Goal: Task Accomplishment & Management: Use online tool/utility

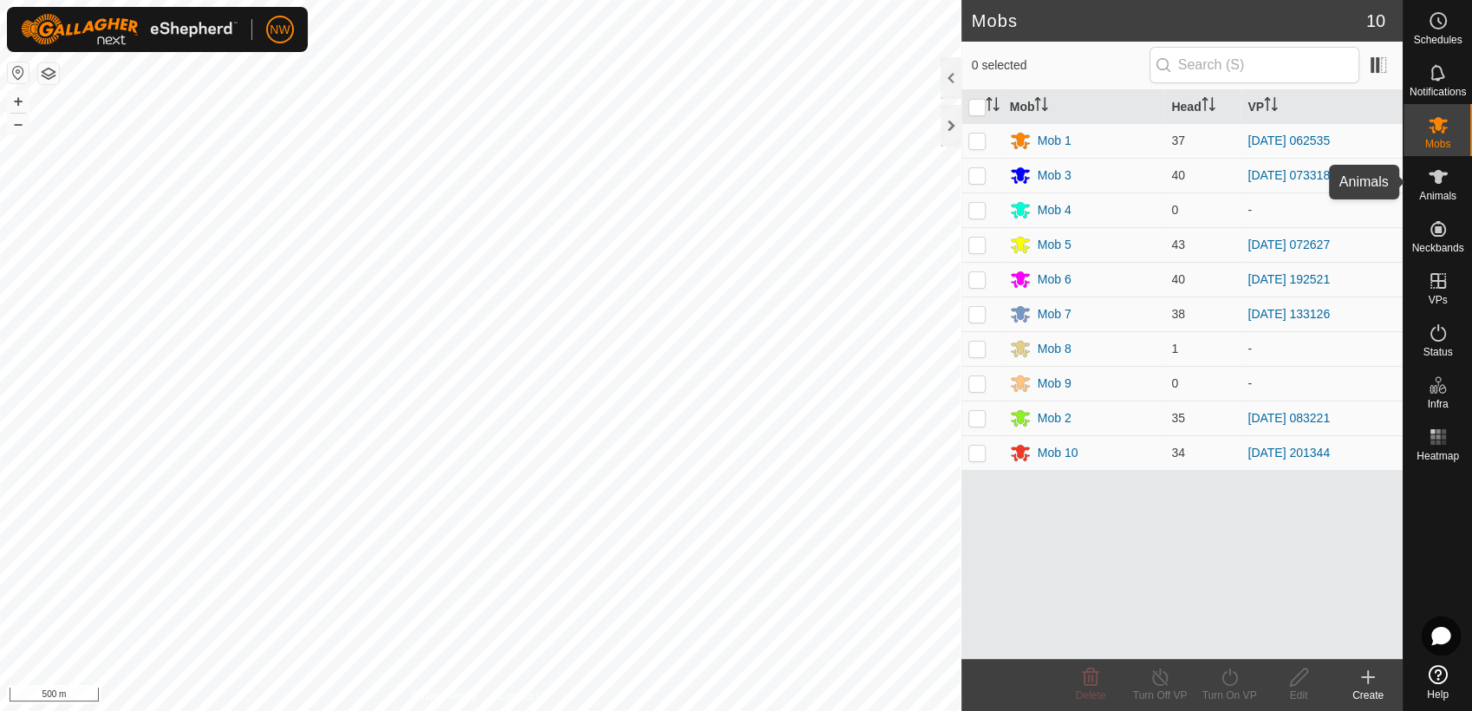
click at [1444, 177] on icon at bounding box center [1438, 176] width 21 height 21
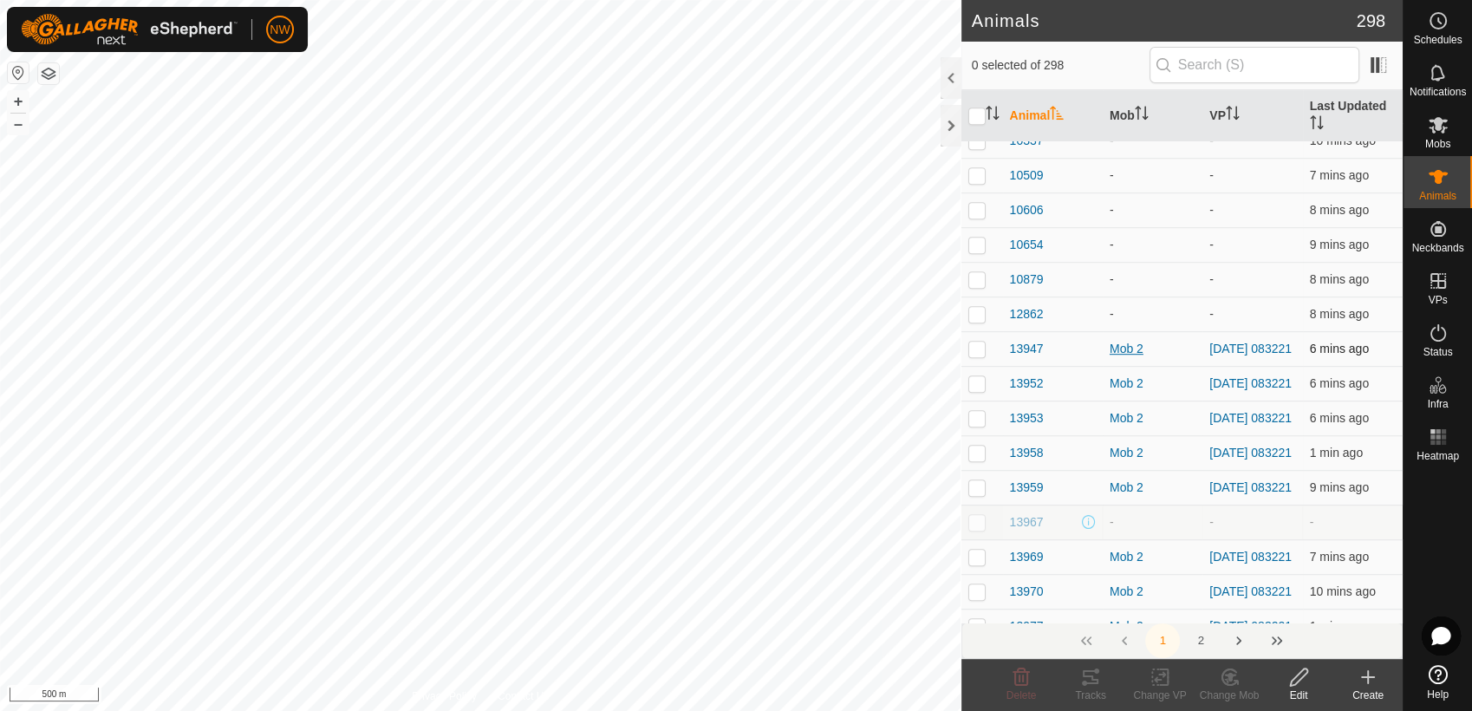
scroll to position [993, 0]
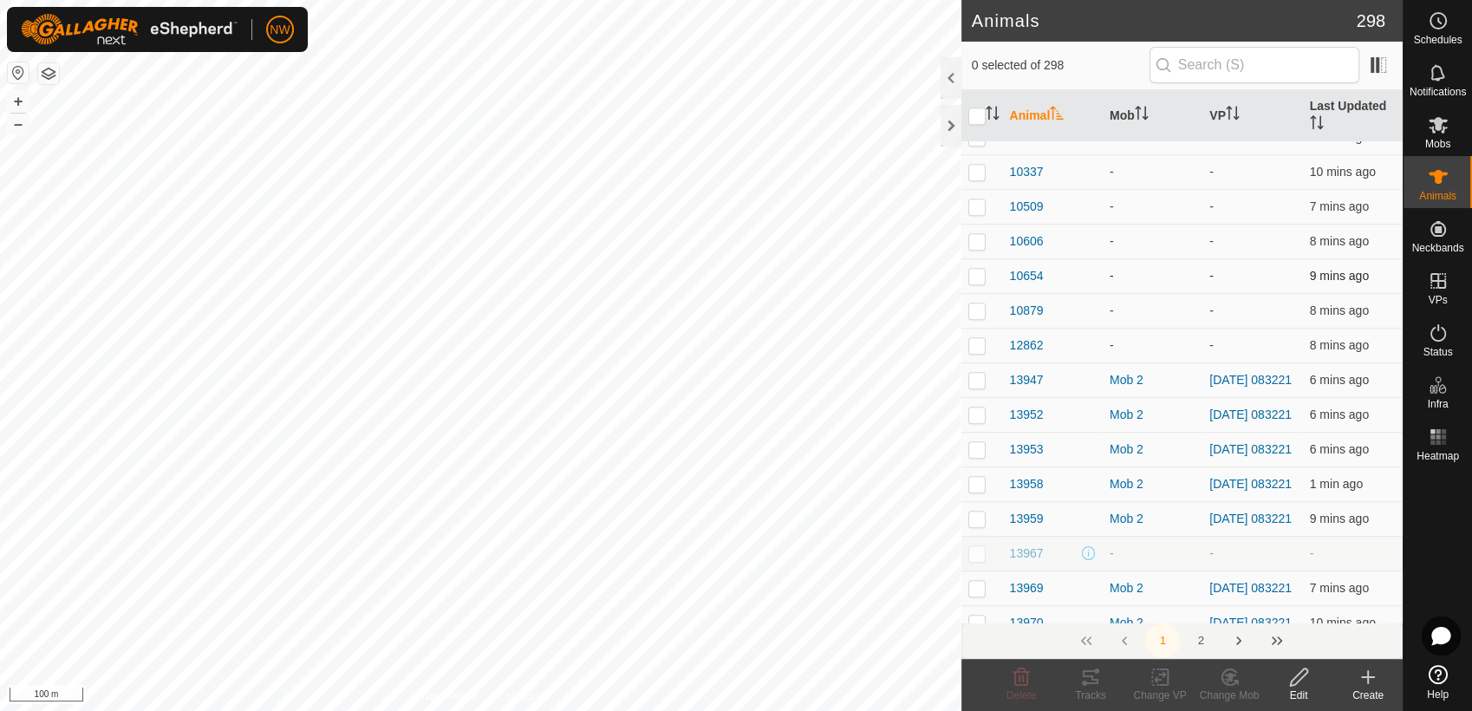
click at [978, 283] on p-checkbox at bounding box center [976, 276] width 17 height 14
checkbox input "true"
click at [979, 317] on p-checkbox at bounding box center [976, 310] width 17 height 14
checkbox input "true"
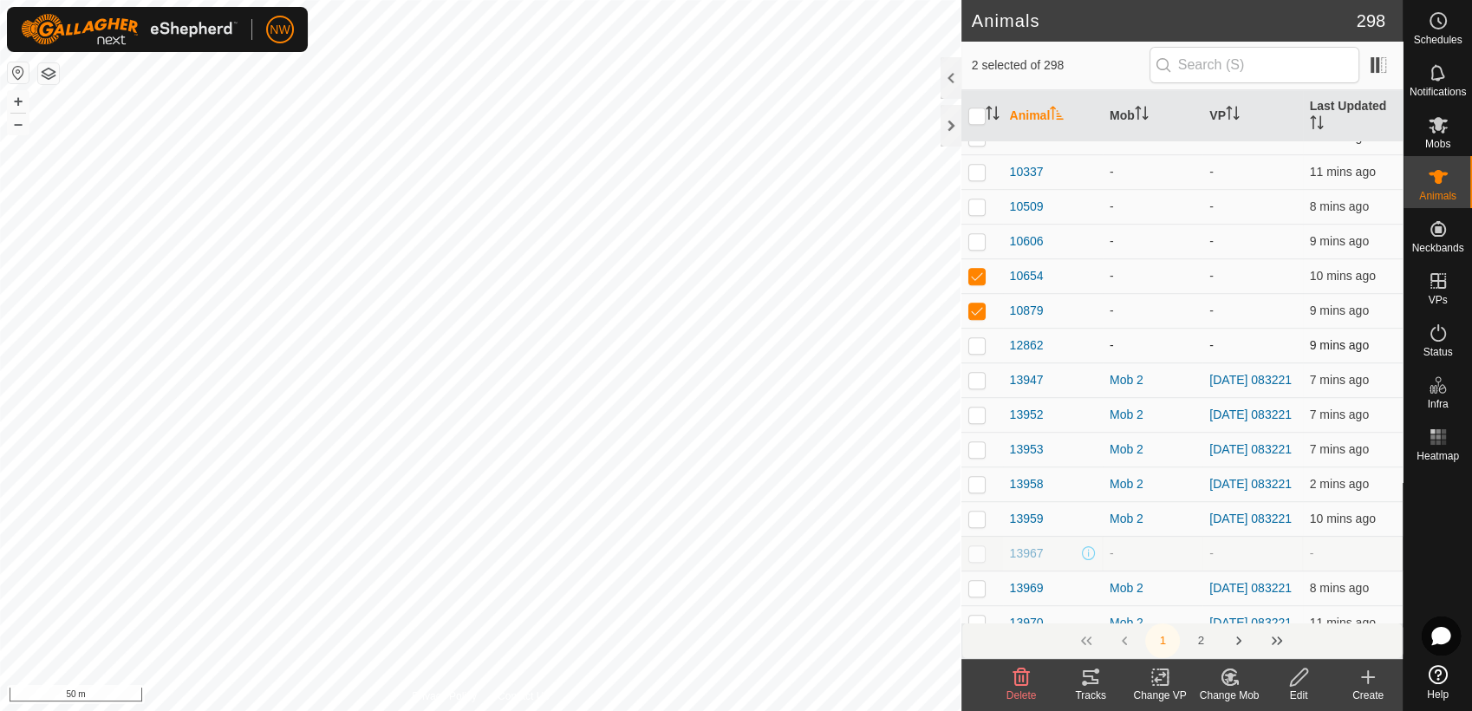
click at [979, 352] on p-checkbox at bounding box center [976, 345] width 17 height 14
checkbox input "true"
click at [973, 248] on p-checkbox at bounding box center [976, 241] width 17 height 14
checkbox input "true"
click at [975, 213] on p-checkbox at bounding box center [976, 206] width 17 height 14
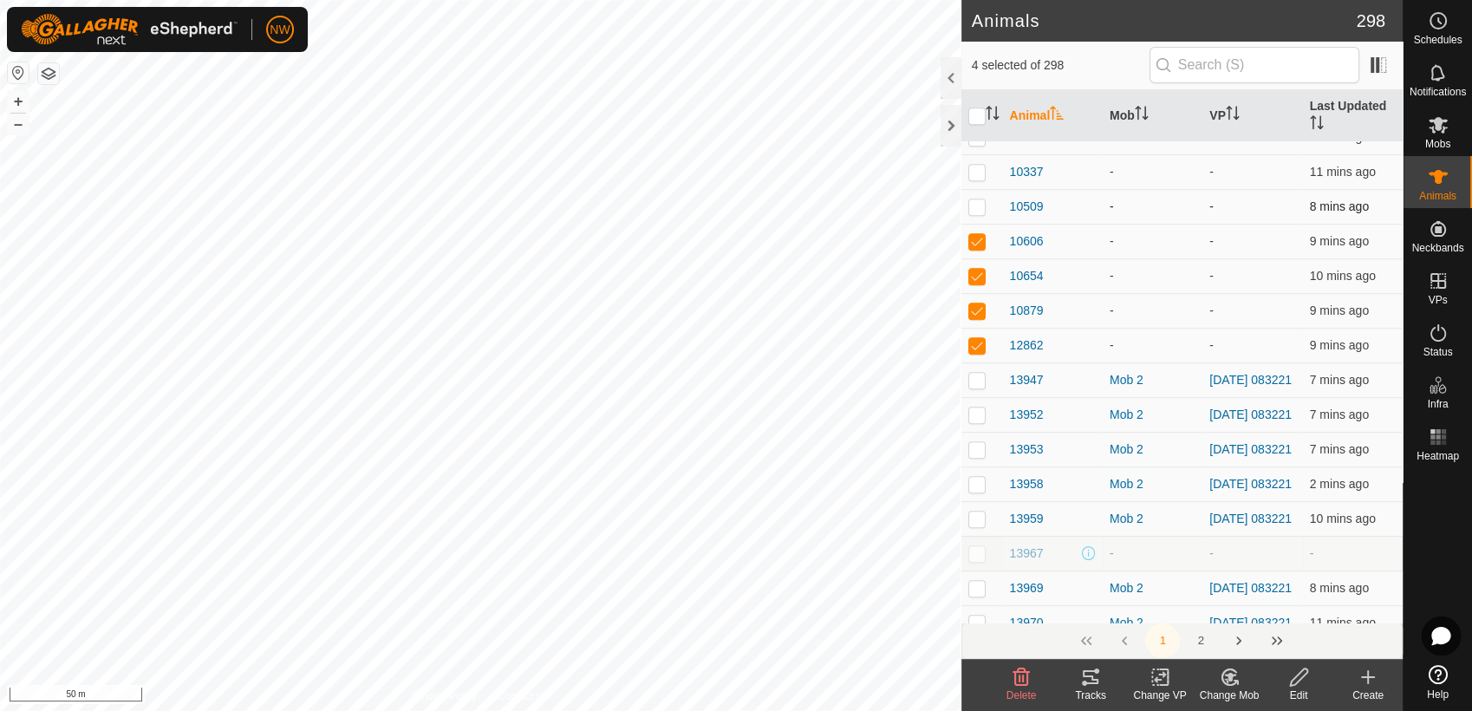
checkbox input "true"
click at [980, 179] on p-checkbox at bounding box center [976, 172] width 17 height 14
checkbox input "true"
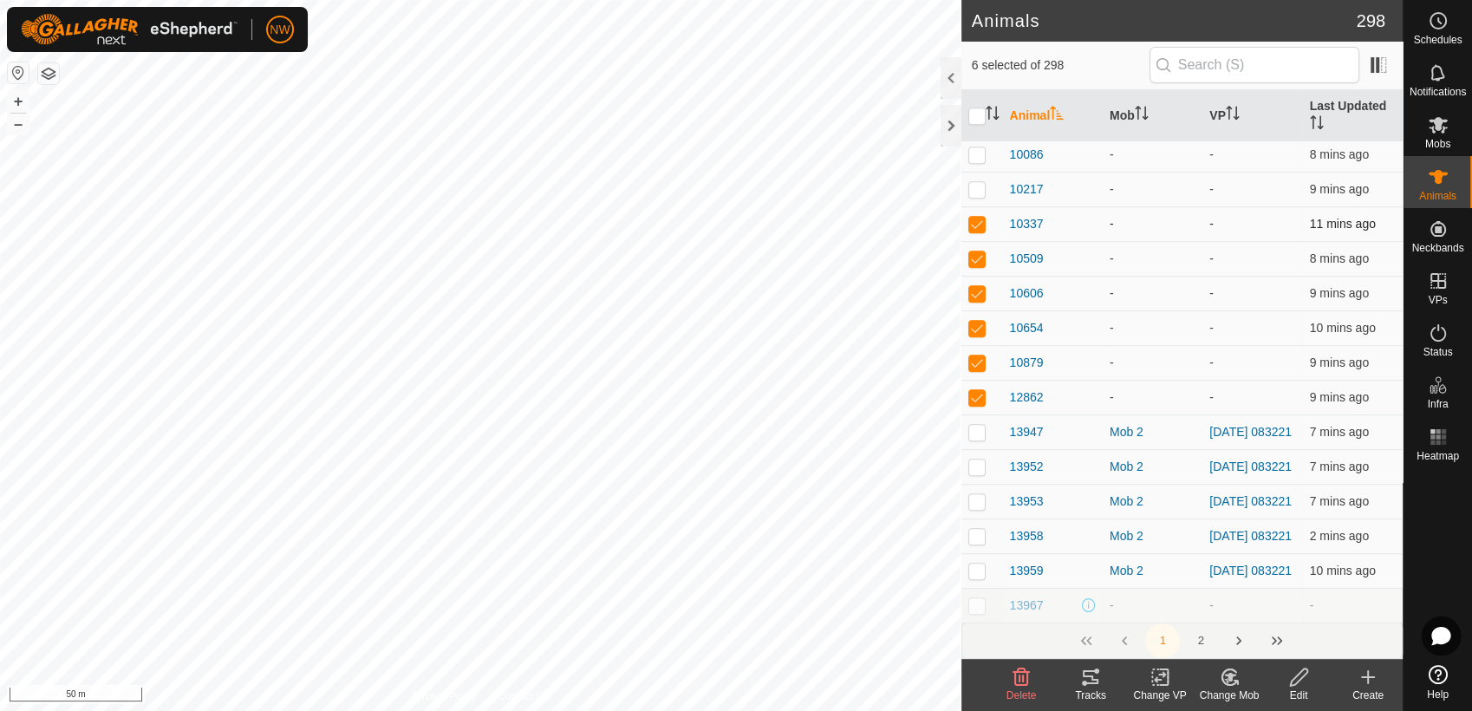
scroll to position [896, 0]
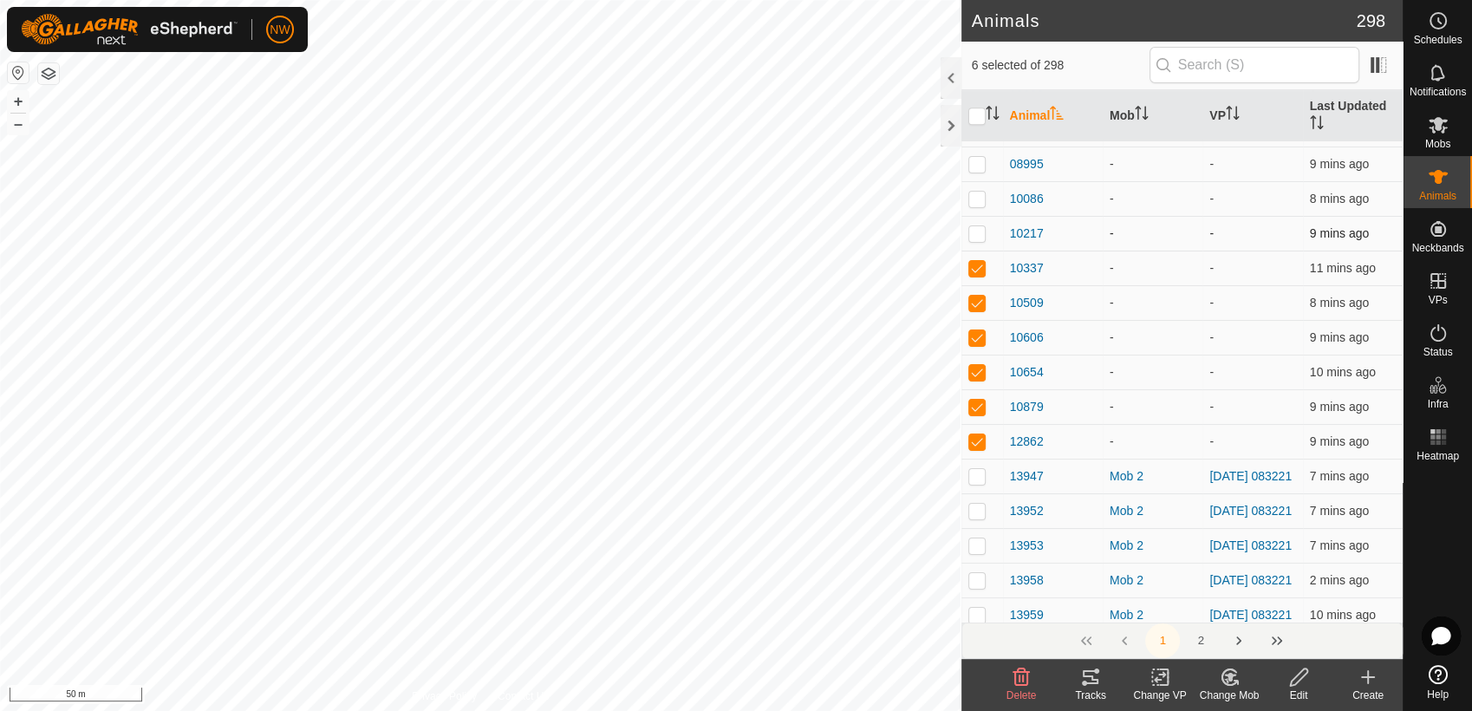
click at [973, 240] on p-checkbox at bounding box center [976, 233] width 17 height 14
checkbox input "true"
click at [979, 205] on p-checkbox at bounding box center [976, 199] width 17 height 14
checkbox input "true"
click at [981, 171] on p-checkbox at bounding box center [976, 164] width 17 height 14
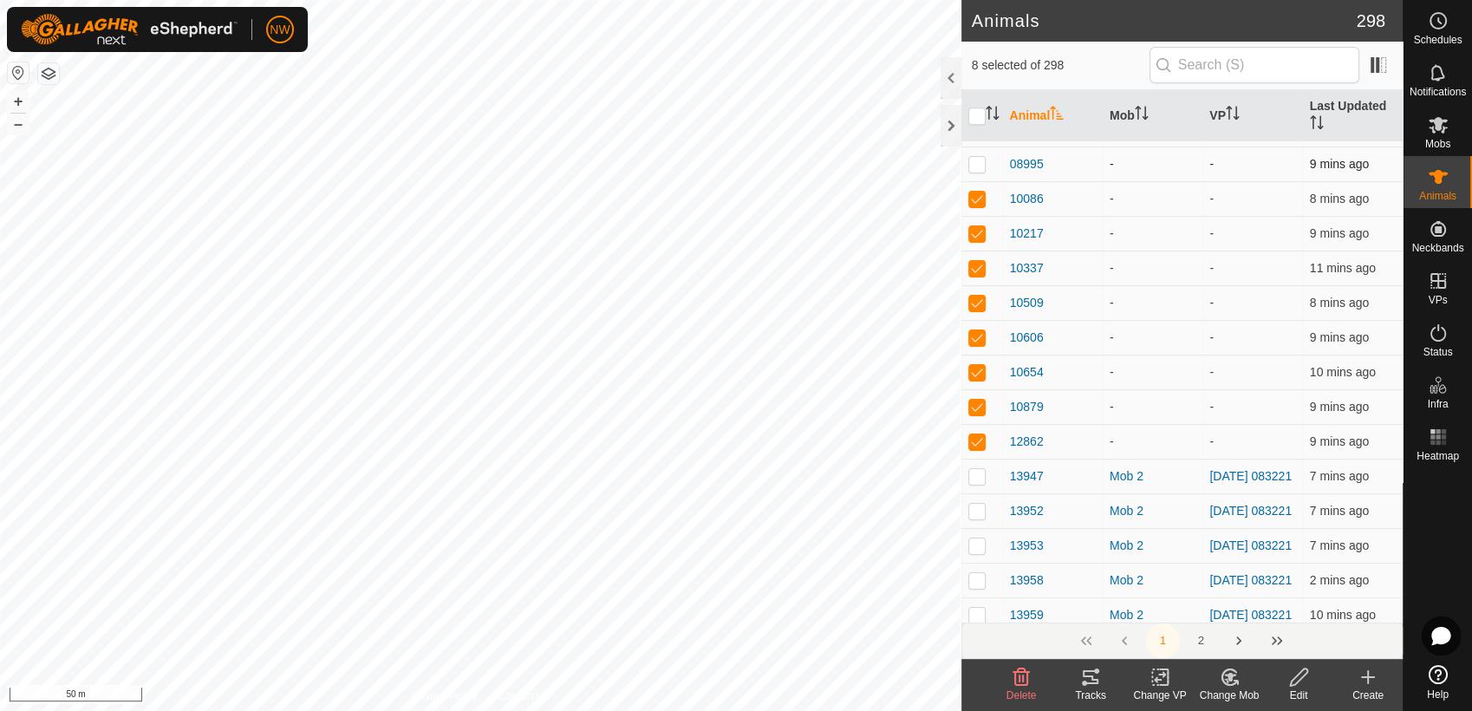
checkbox input "true"
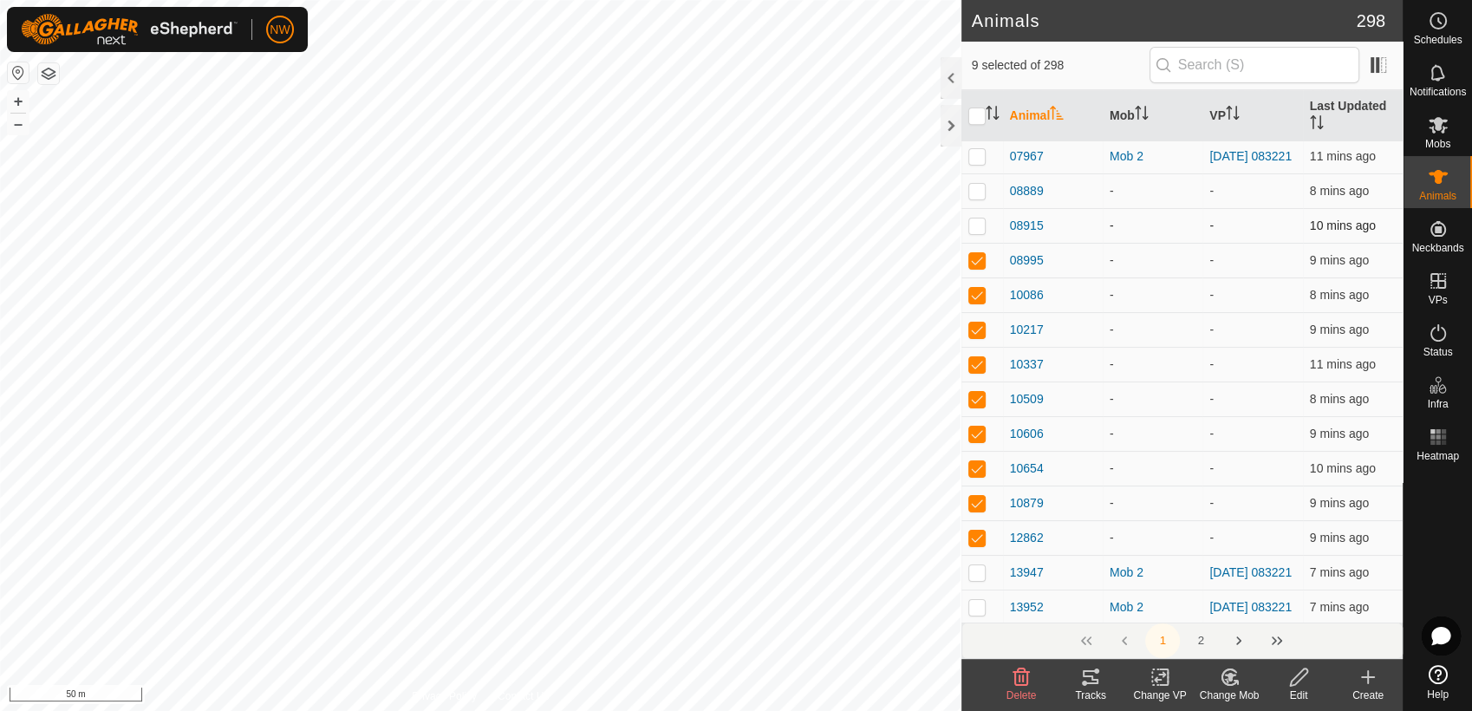
click at [978, 232] on p-checkbox at bounding box center [976, 225] width 17 height 14
checkbox input "true"
click at [977, 198] on p-checkbox at bounding box center [976, 191] width 17 height 14
checkbox input "true"
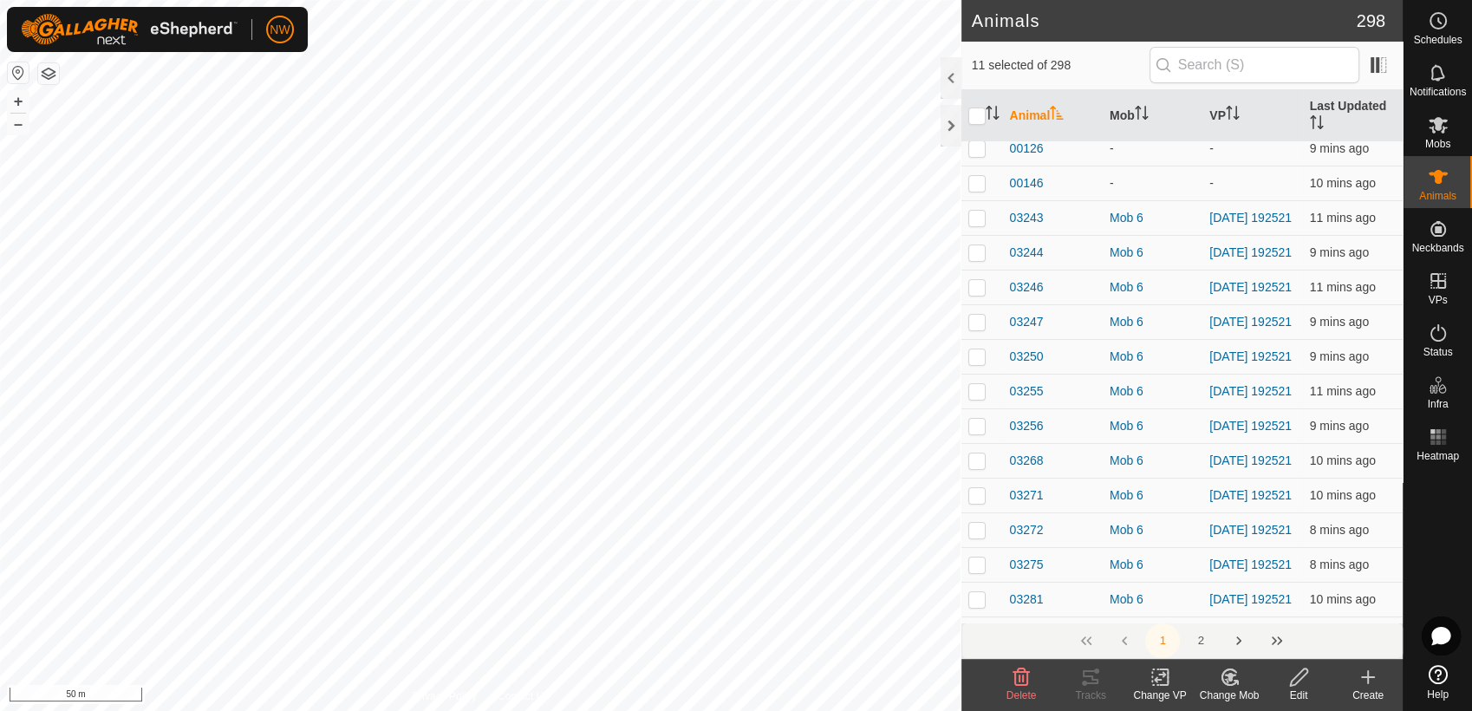
scroll to position [0, 0]
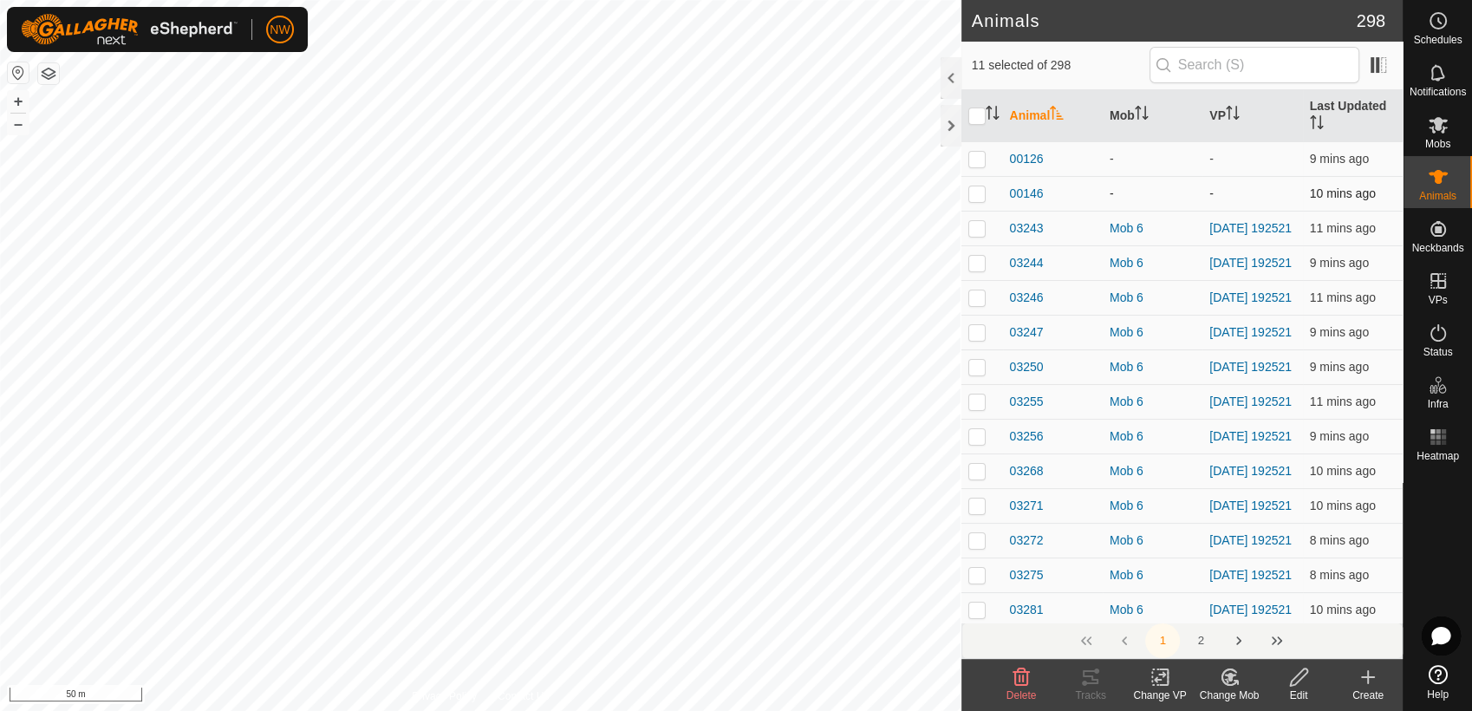
click at [980, 192] on p-checkbox at bounding box center [976, 193] width 17 height 14
checkbox input "true"
click at [981, 156] on p-checkbox at bounding box center [976, 159] width 17 height 14
checkbox input "true"
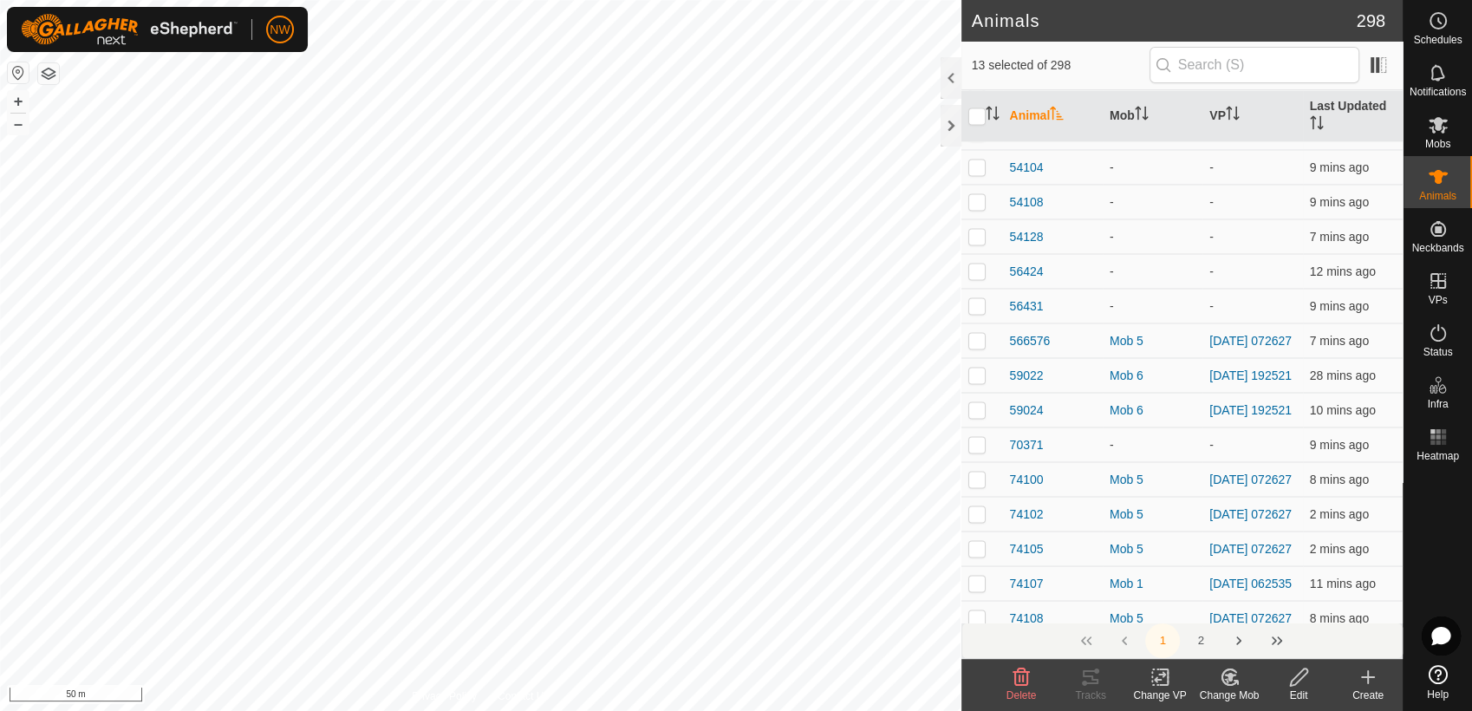
scroll to position [3274, 0]
click at [980, 103] on p-checkbox at bounding box center [976, 96] width 17 height 14
click at [976, 103] on p-checkbox at bounding box center [976, 96] width 17 height 14
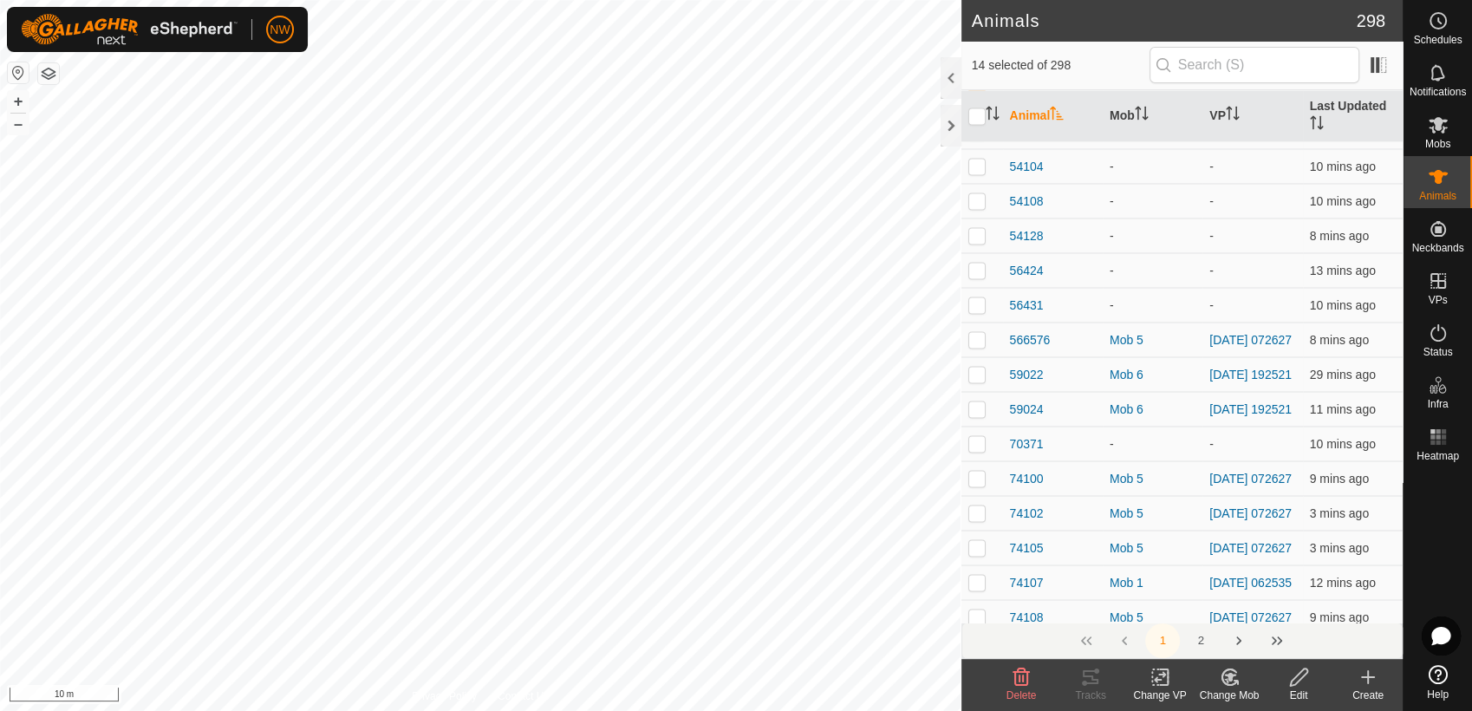
checkbox input "false"
click at [975, 207] on p-checkbox at bounding box center [976, 200] width 17 height 14
checkbox input "true"
click at [976, 173] on p-checkbox at bounding box center [976, 166] width 17 height 14
checkbox input "true"
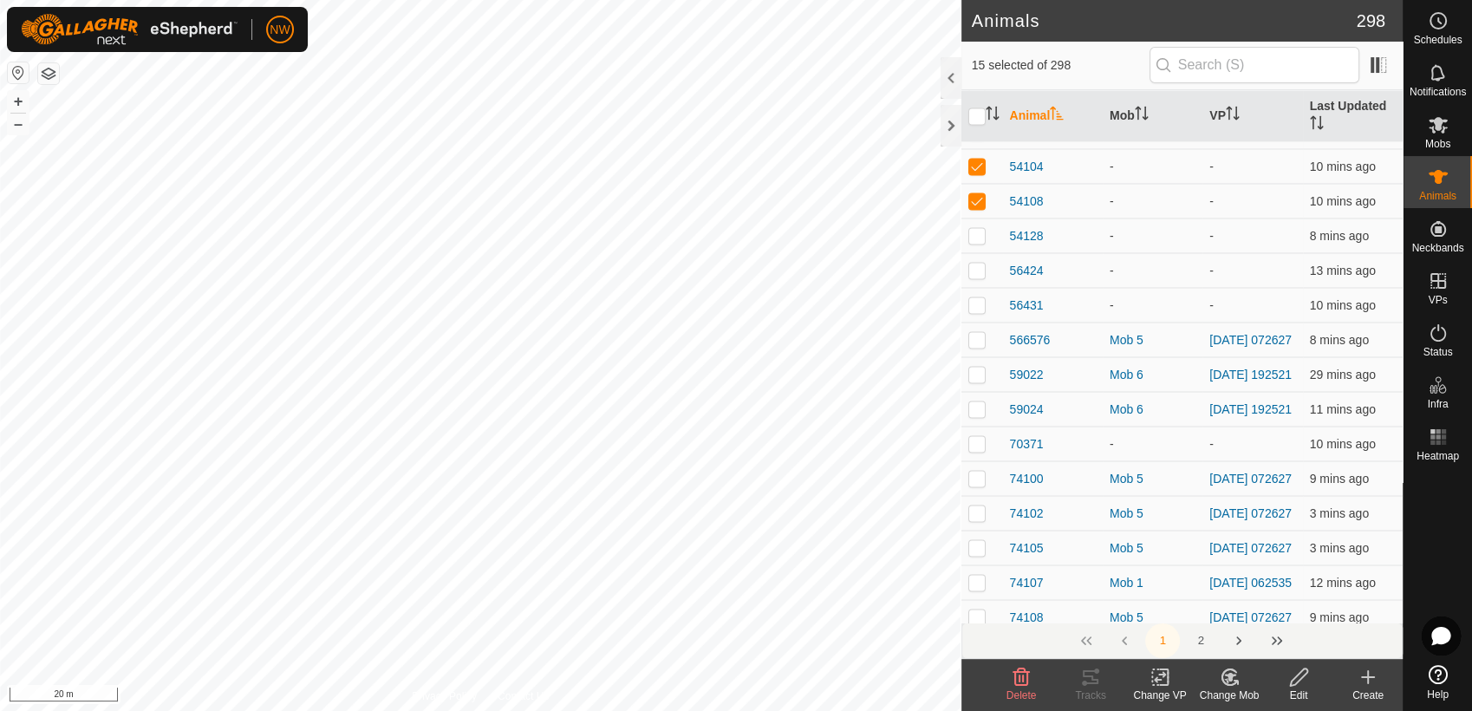
click at [973, 138] on p-checkbox at bounding box center [976, 131] width 17 height 14
checkbox input "true"
click at [973, 103] on p-checkbox at bounding box center [976, 96] width 17 height 14
checkbox input "false"
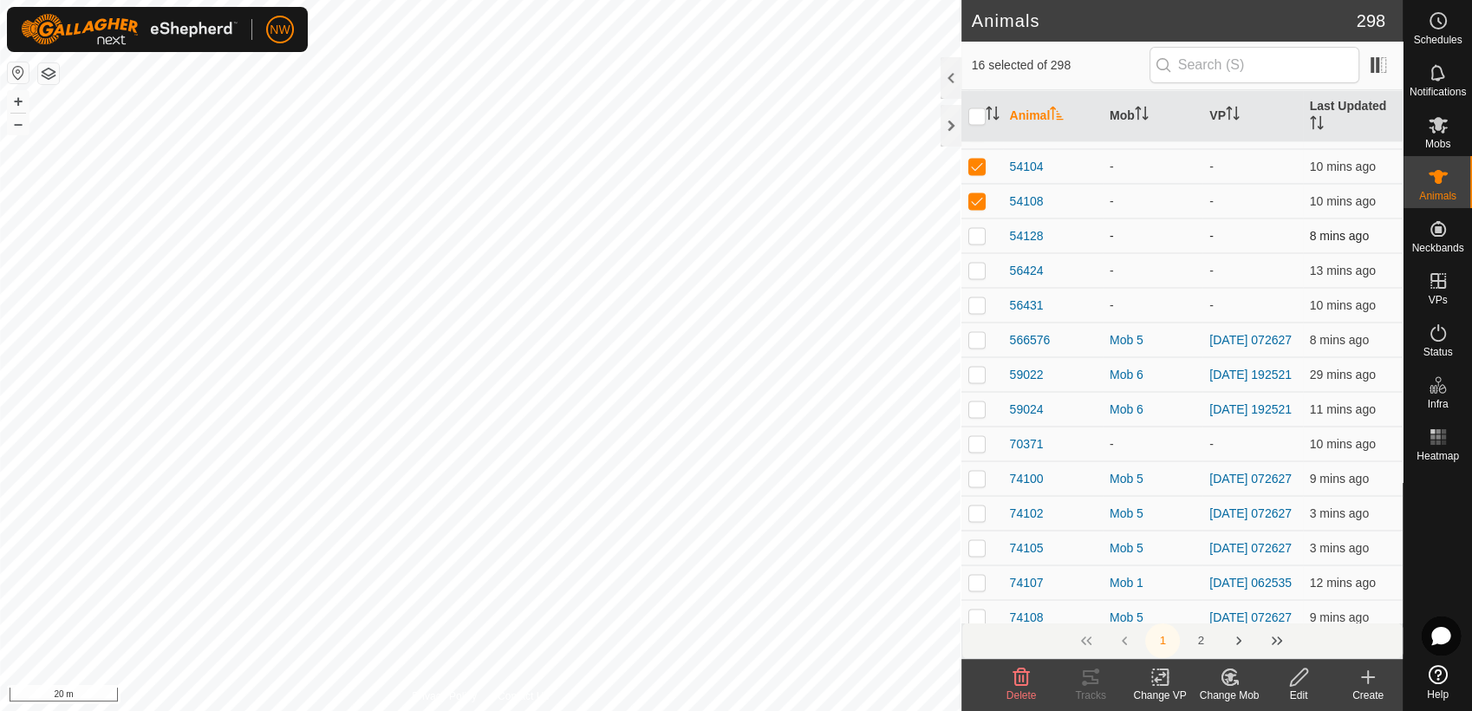
scroll to position [3370, 0]
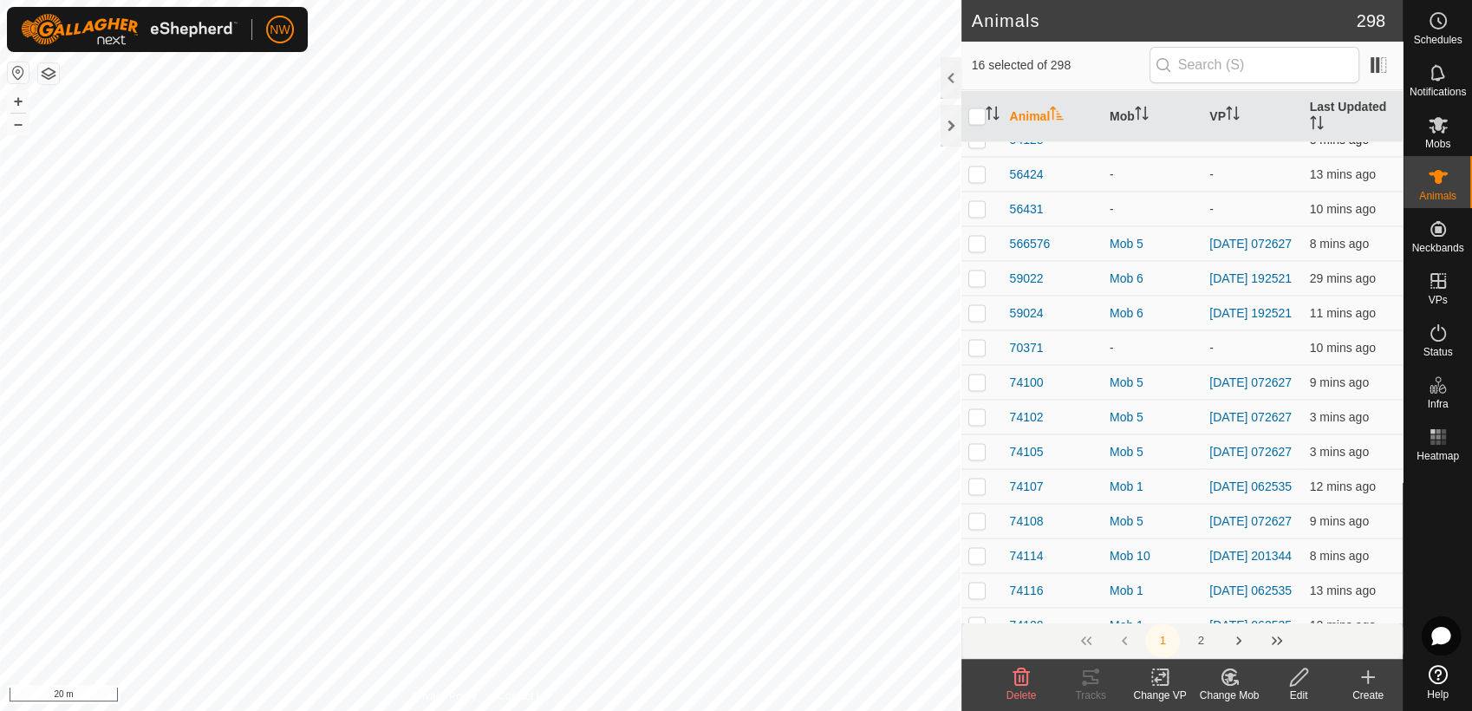
click at [973, 146] on p-checkbox at bounding box center [976, 139] width 17 height 14
checkbox input "true"
click at [976, 180] on p-checkbox at bounding box center [976, 173] width 17 height 14
checkbox input "true"
click at [980, 215] on p-checkbox at bounding box center [976, 208] width 17 height 14
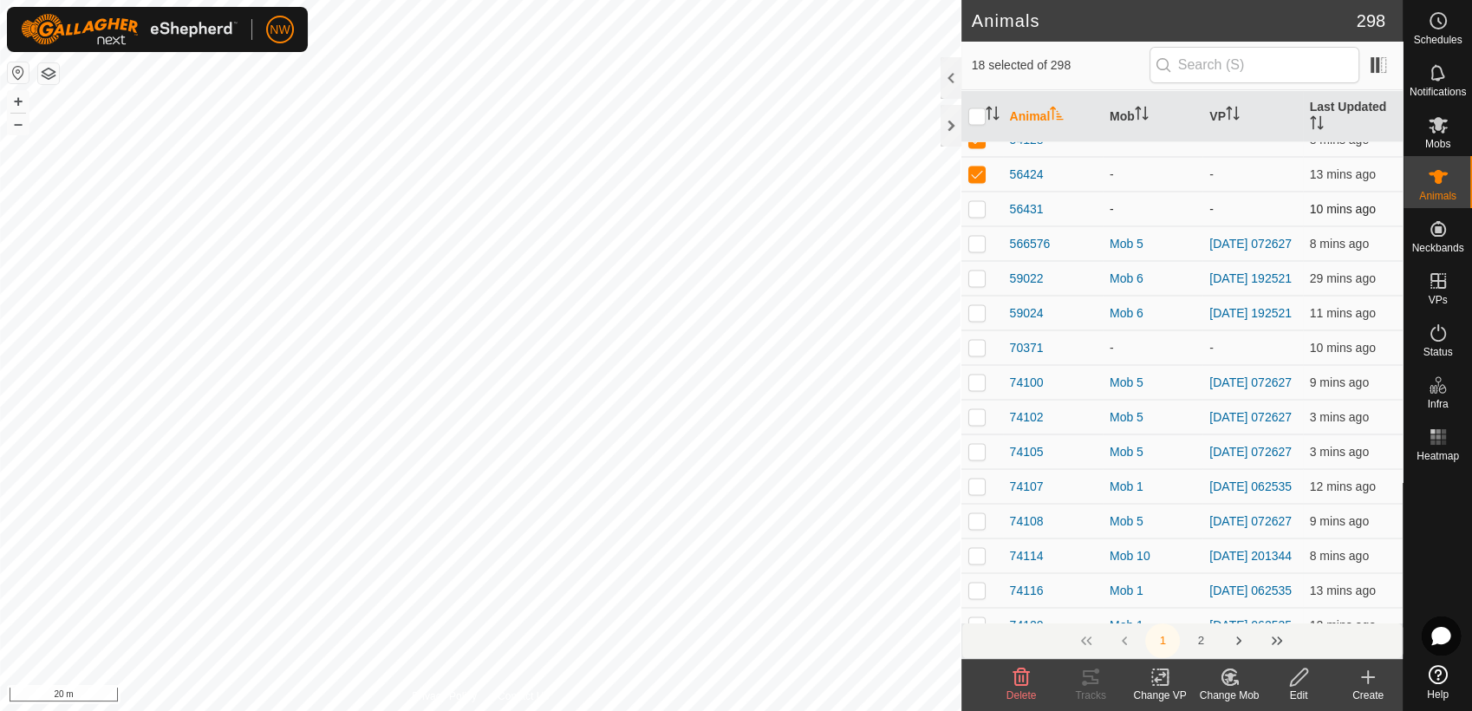
checkbox input "true"
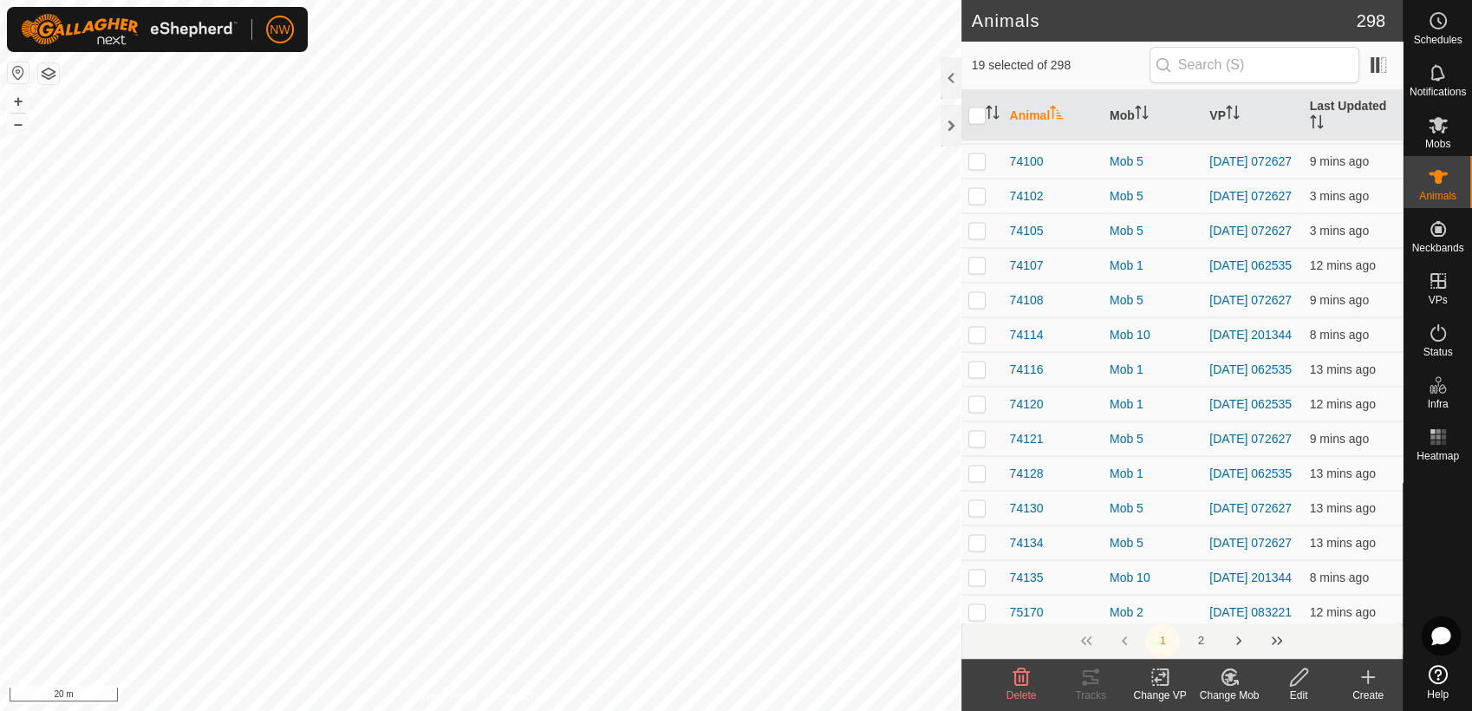
scroll to position [3660, 0]
click at [978, 64] on p-checkbox at bounding box center [976, 57] width 17 height 14
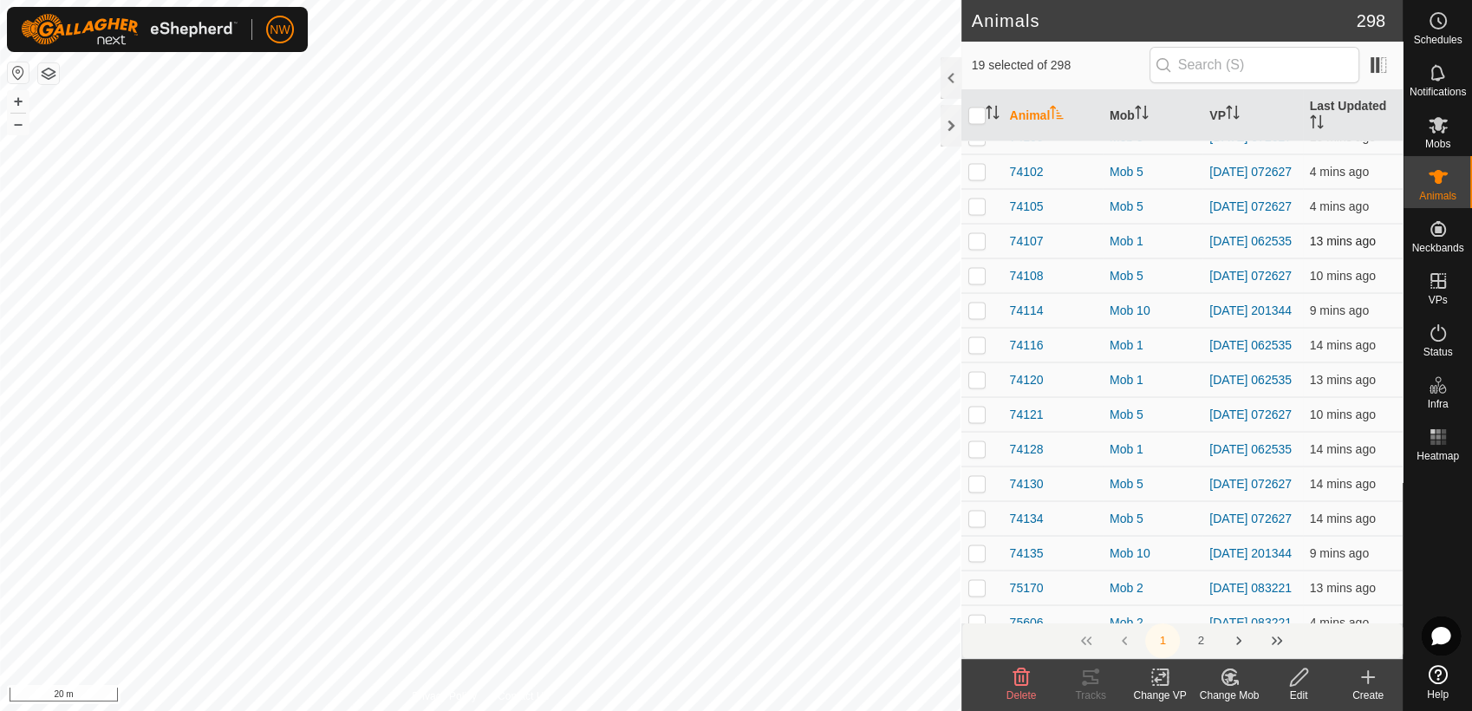
scroll to position [3593, 0]
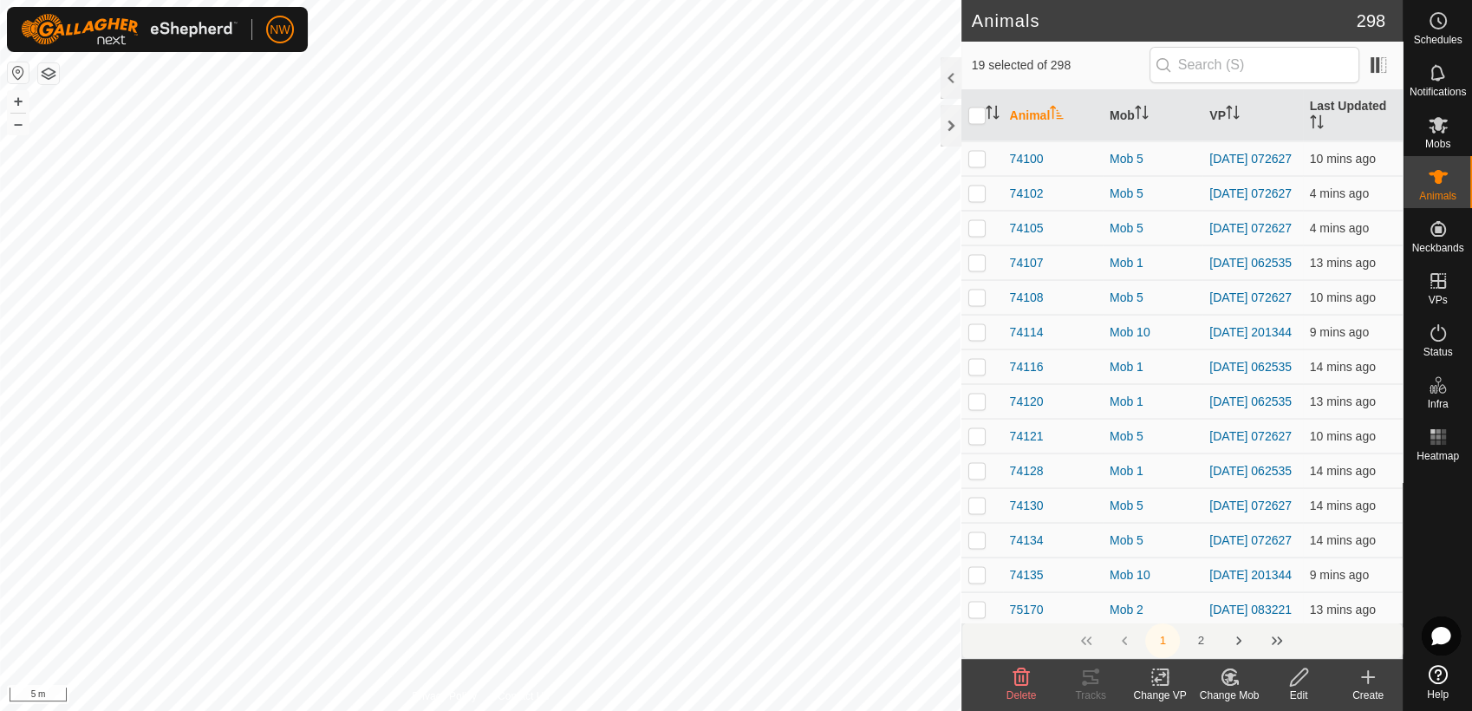
click at [978, 131] on p-checkbox at bounding box center [976, 124] width 17 height 14
checkbox input "true"
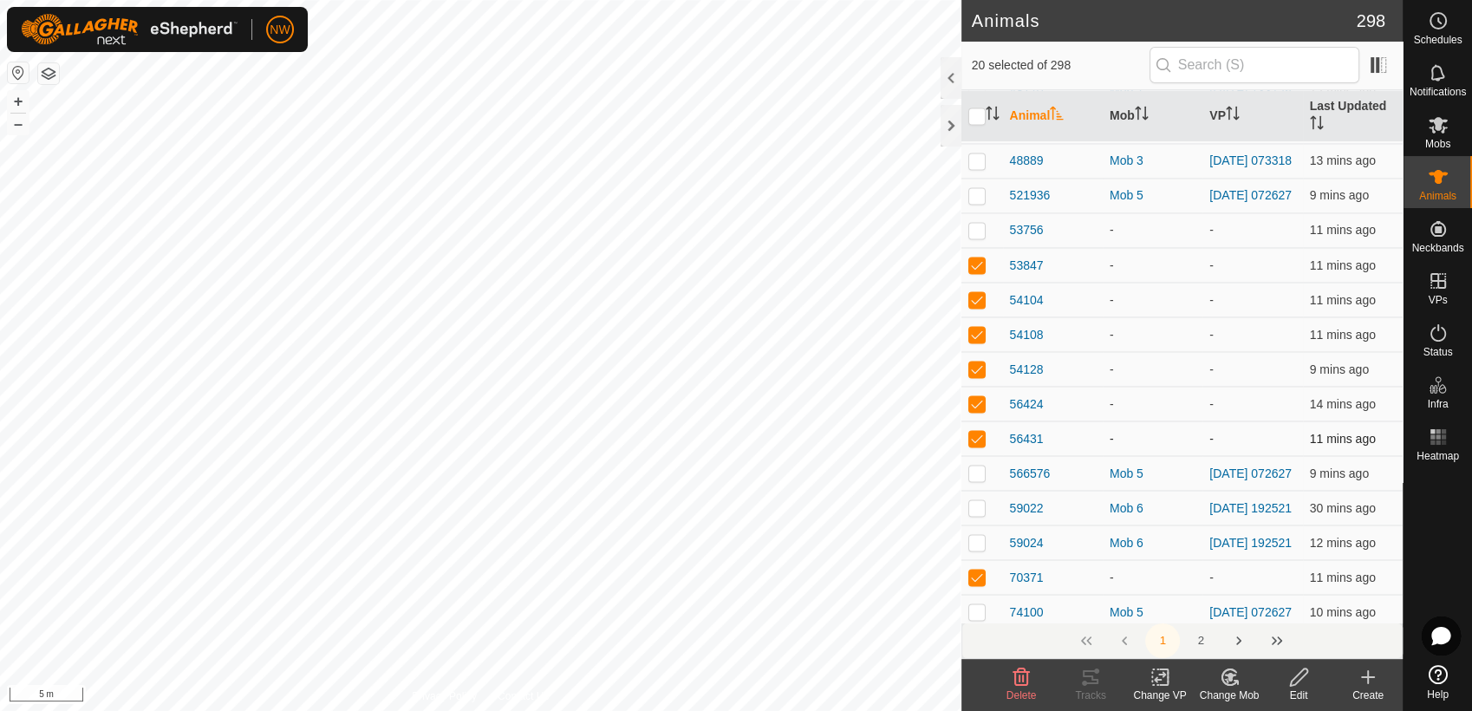
scroll to position [3112, 0]
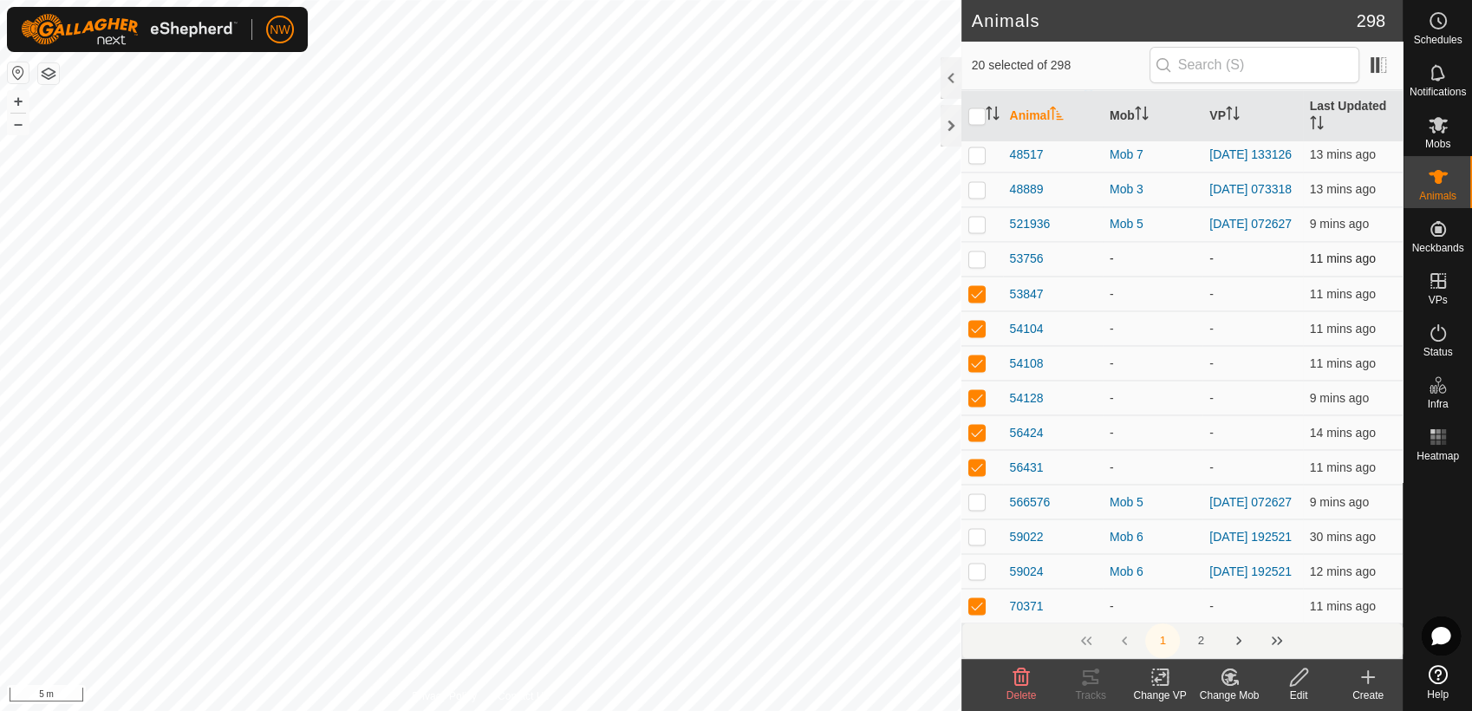
click at [982, 265] on p-checkbox at bounding box center [976, 258] width 17 height 14
click at [983, 265] on p-checkbox at bounding box center [976, 258] width 17 height 14
checkbox input "false"
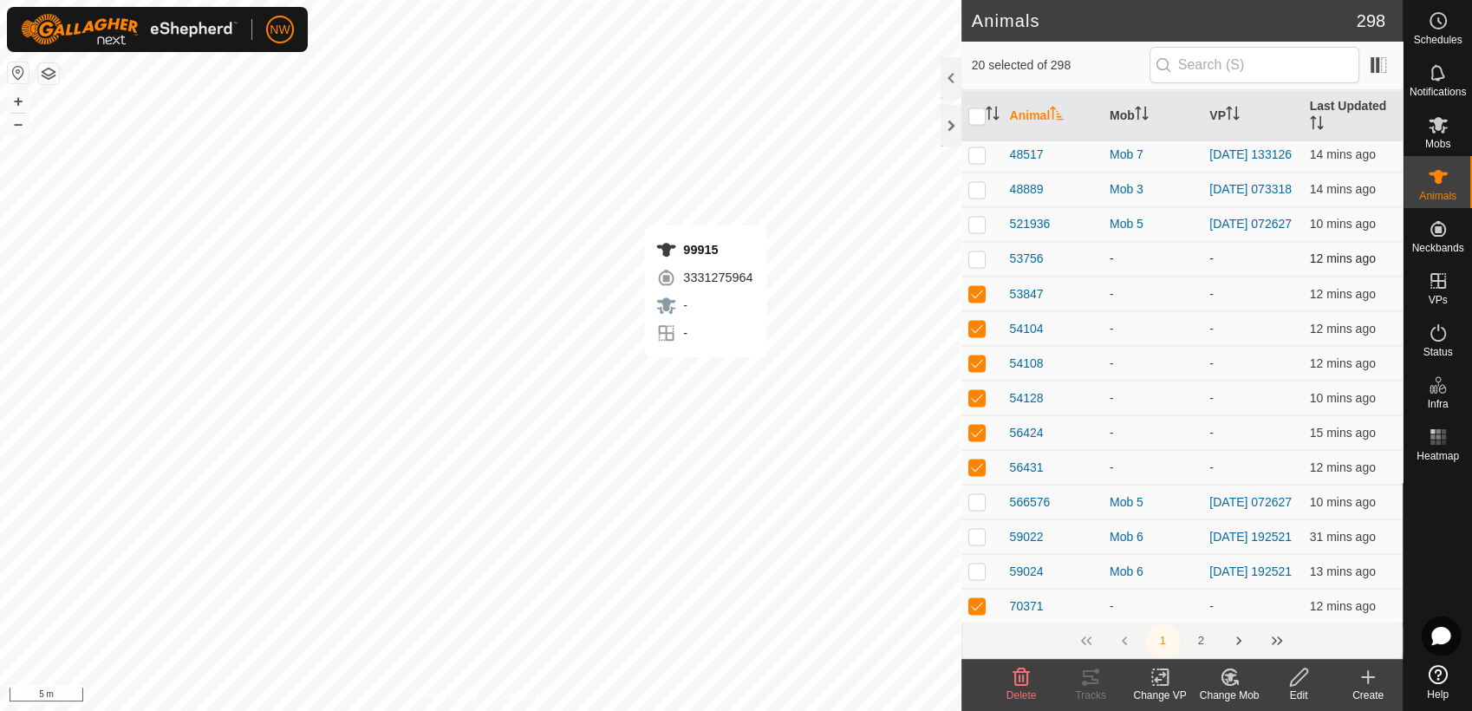
checkbox input "false"
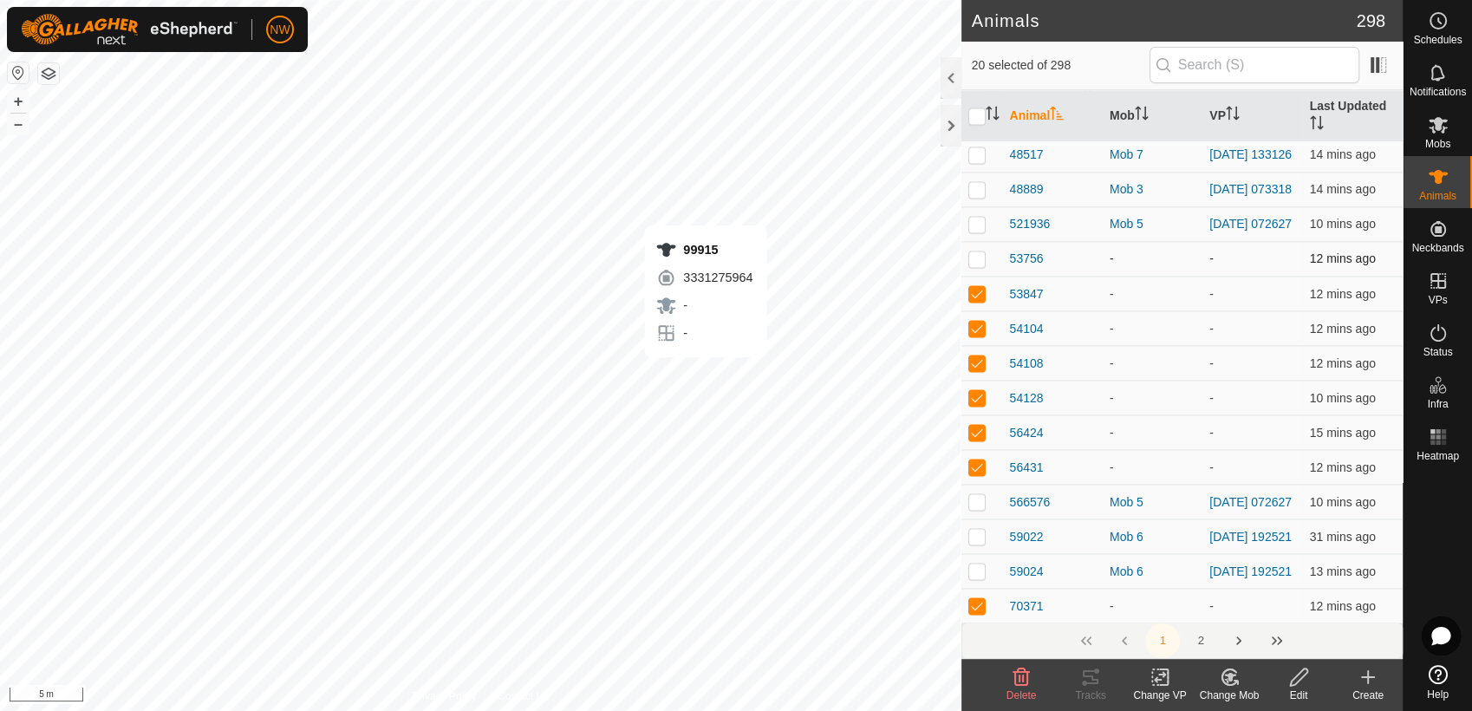
checkbox input "false"
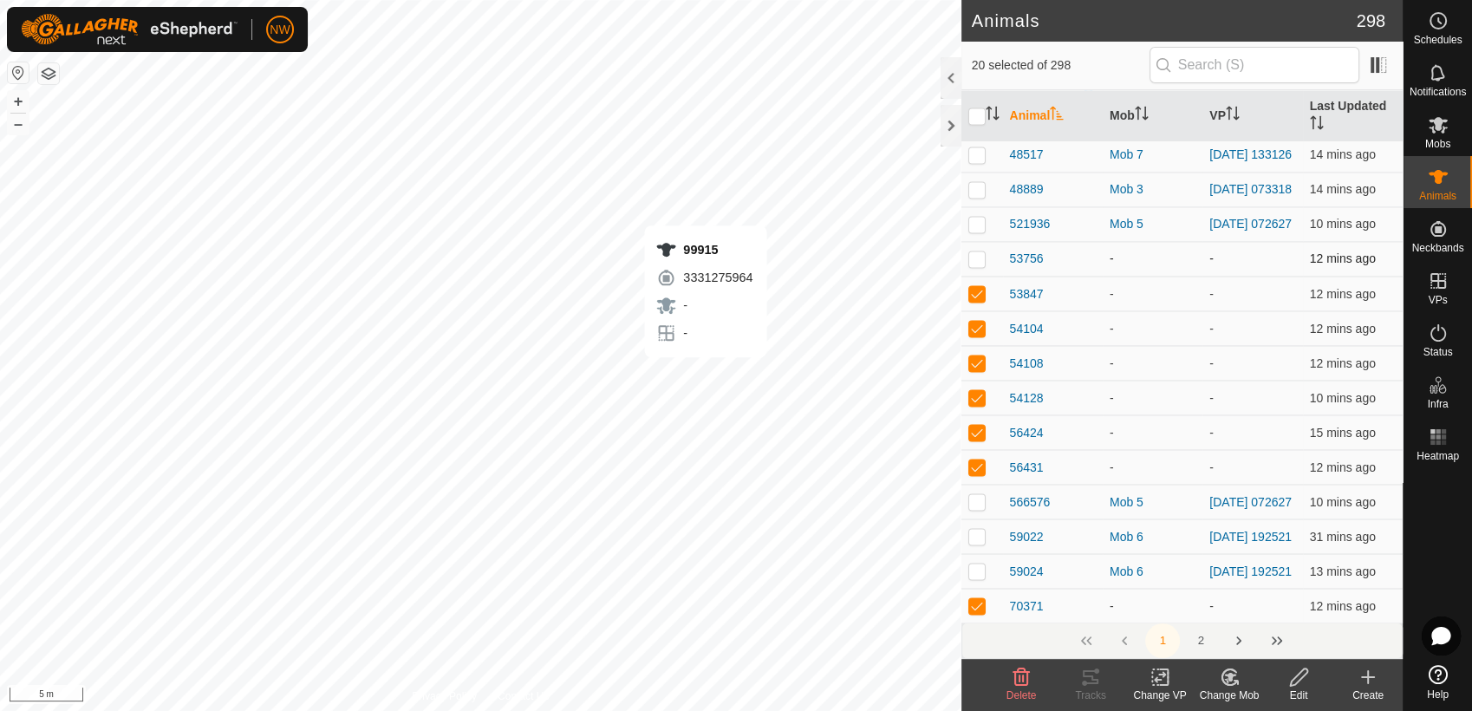
checkbox input "false"
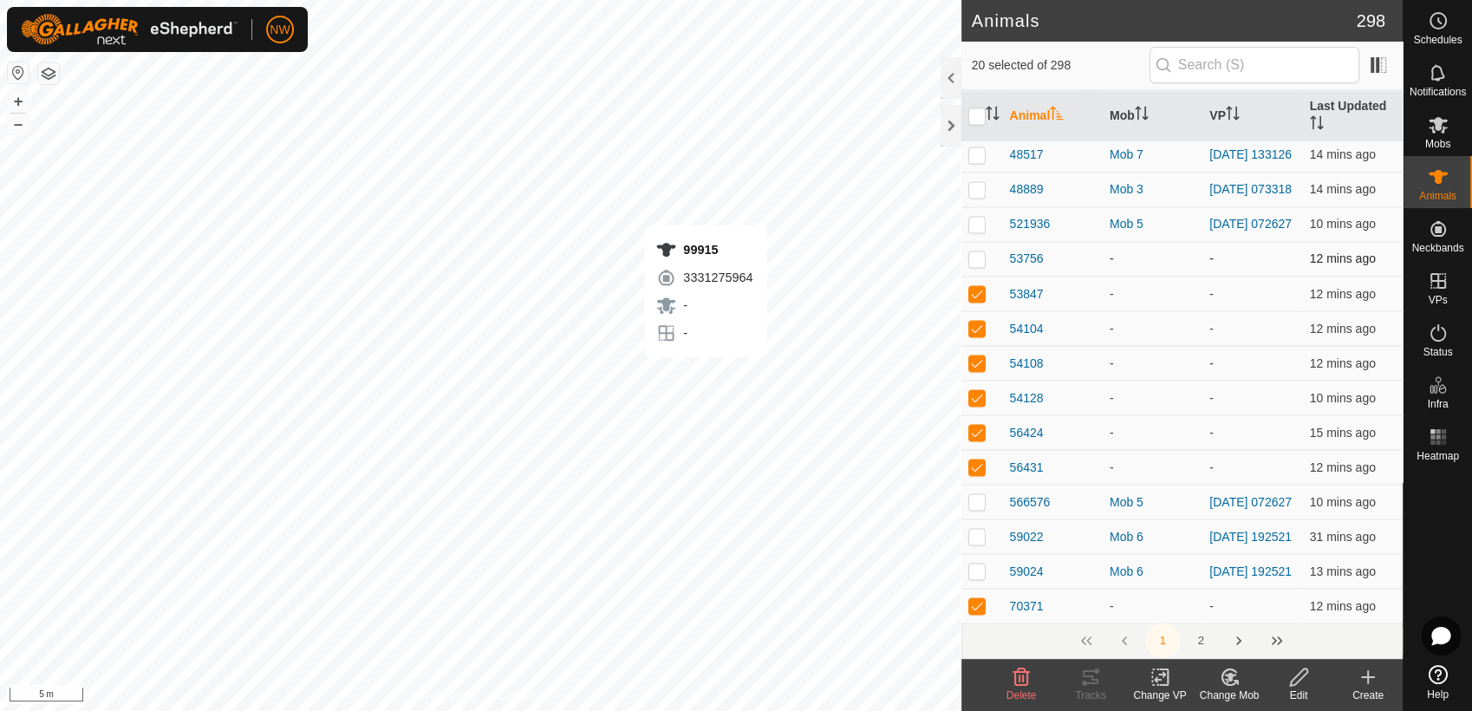
checkbox input "false"
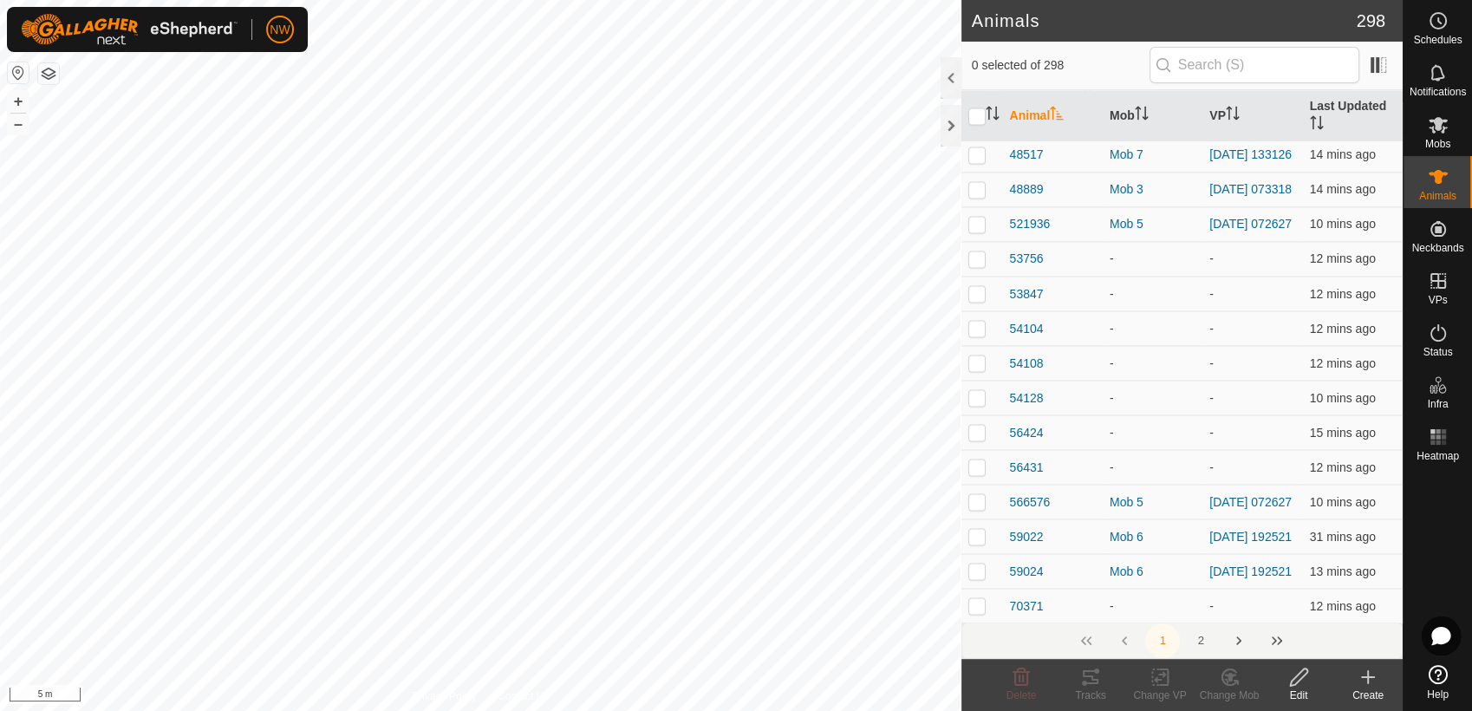
drag, startPoint x: 1095, startPoint y: 243, endPoint x: 1087, endPoint y: 283, distance: 40.6
click at [1087, 283] on tbody "00126 - - 12 mins ago 00146 - - 13 mins ago 03243 Mob 6 [DATE] 192521 14 mins a…" at bounding box center [1181, 521] width 441 height 6985
click at [1077, 127] on th "Animal" at bounding box center [1053, 116] width 100 height 52
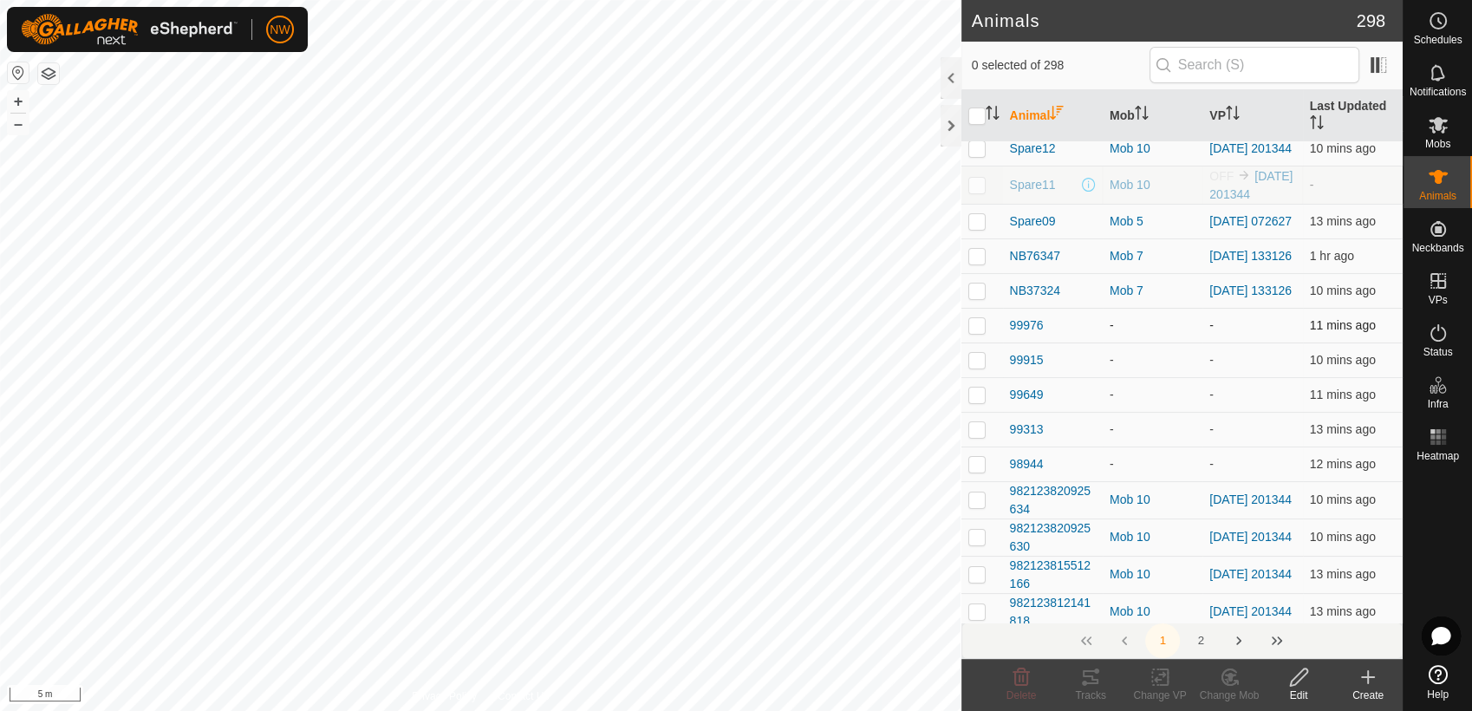
scroll to position [0, 0]
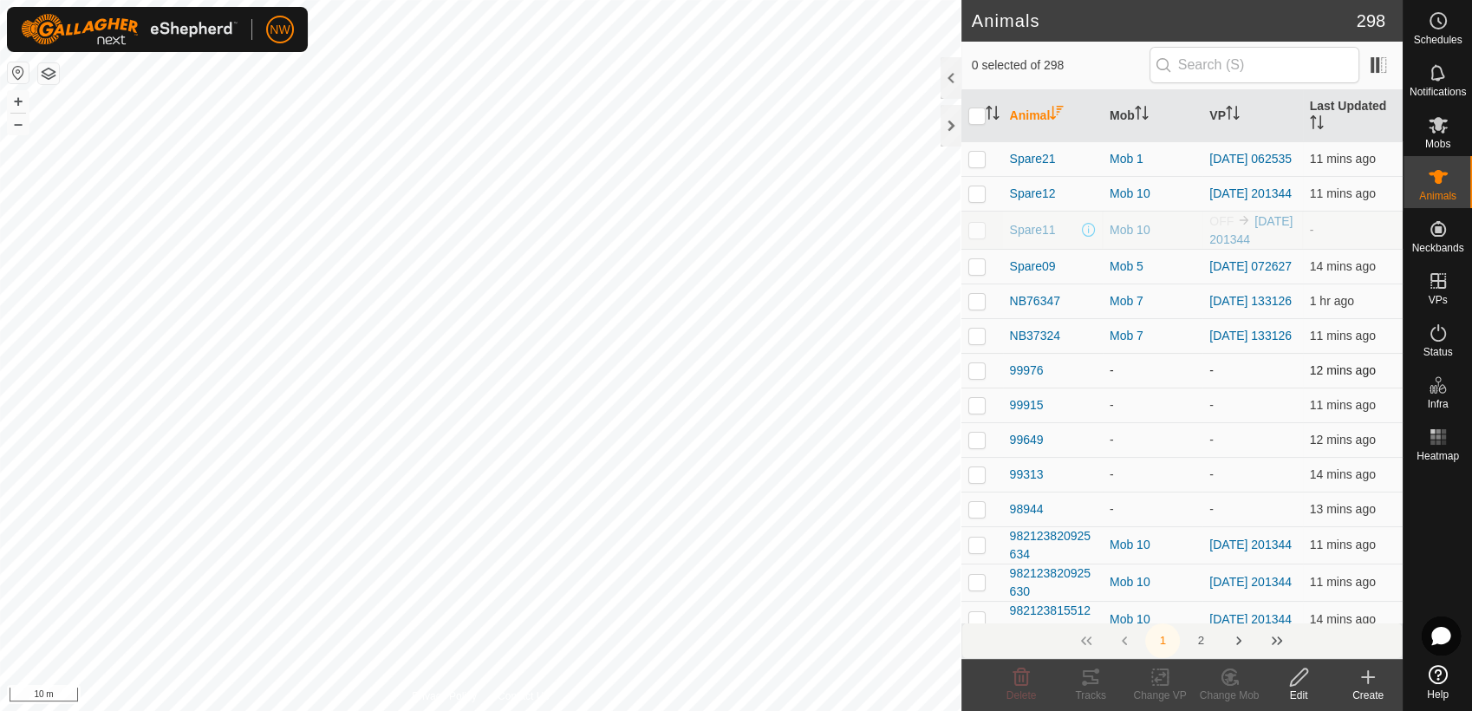
click at [979, 377] on p-checkbox at bounding box center [976, 370] width 17 height 14
checkbox input "true"
click at [980, 412] on p-checkbox at bounding box center [976, 405] width 17 height 14
checkbox input "true"
click at [977, 446] on p-checkbox at bounding box center [976, 440] width 17 height 14
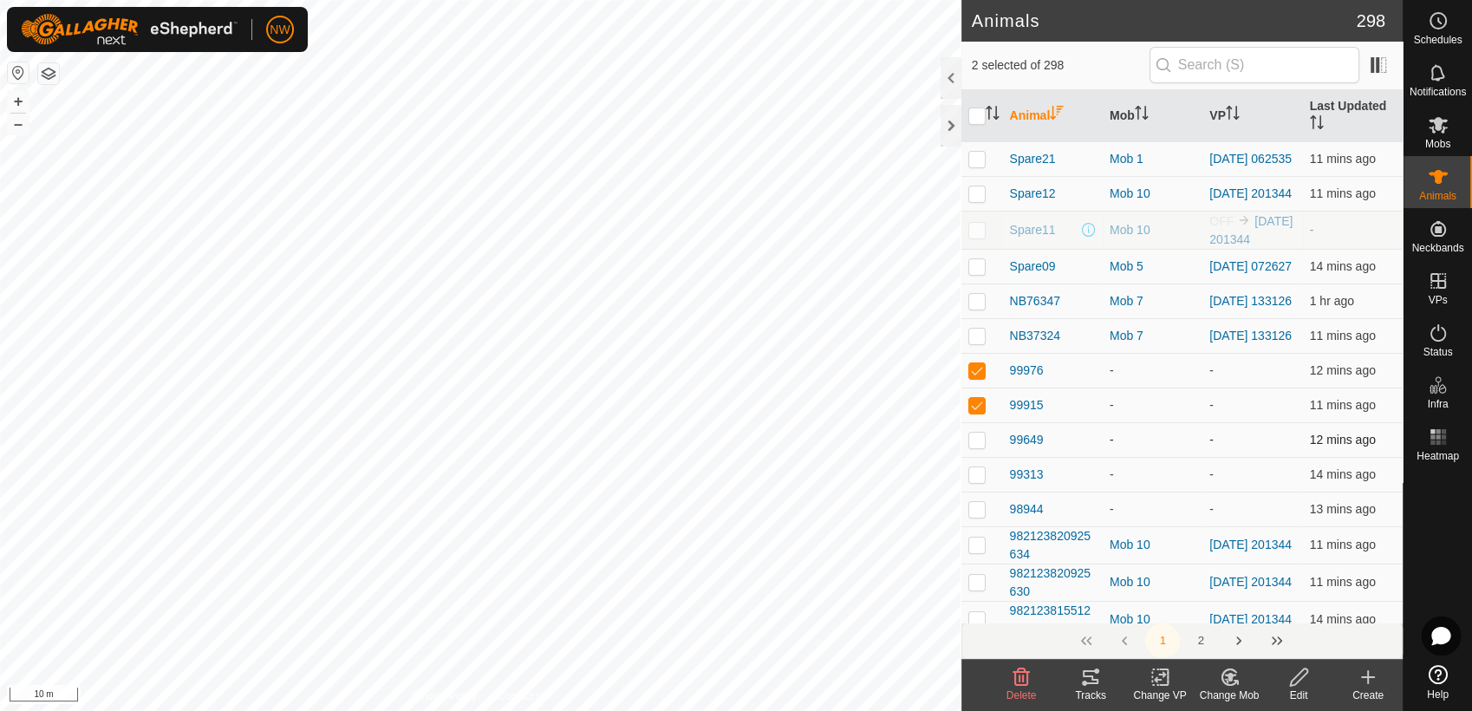
checkbox input "true"
click at [980, 481] on p-checkbox at bounding box center [976, 474] width 17 height 14
checkbox input "true"
click at [980, 516] on p-checkbox at bounding box center [976, 509] width 17 height 14
checkbox input "true"
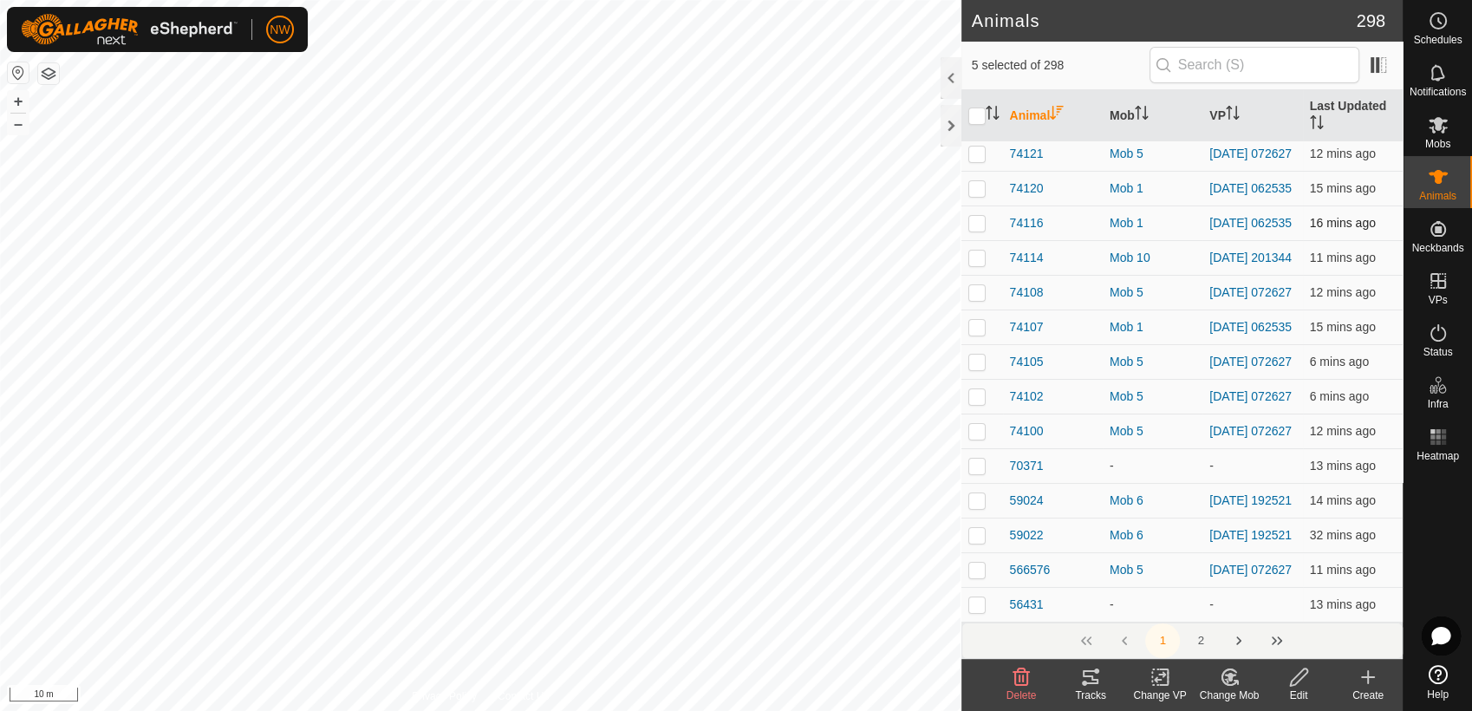
scroll to position [6970, 0]
click at [978, 461] on p-checkbox at bounding box center [976, 466] width 17 height 14
checkbox input "true"
click at [975, 608] on p-checkbox at bounding box center [976, 604] width 17 height 14
checkbox input "true"
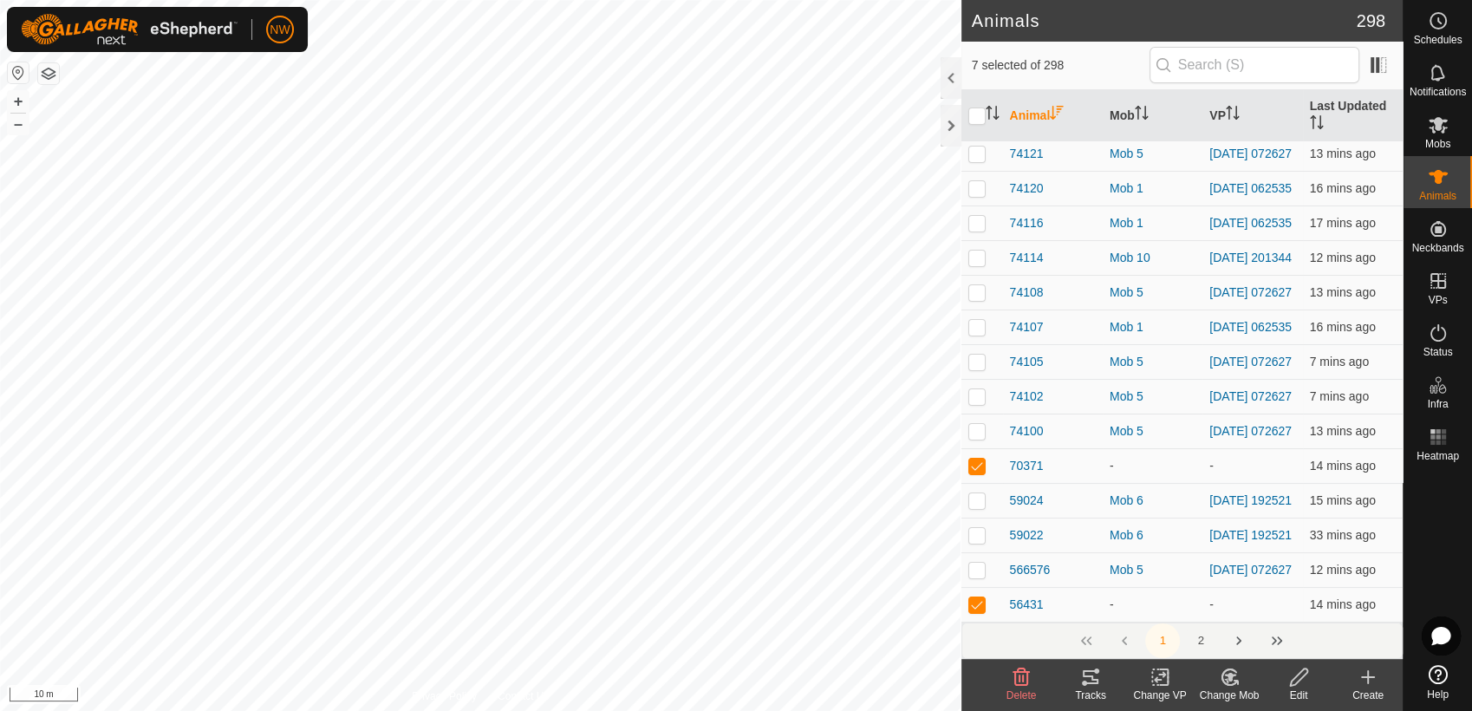
click at [1200, 637] on button "2" at bounding box center [1200, 640] width 35 height 35
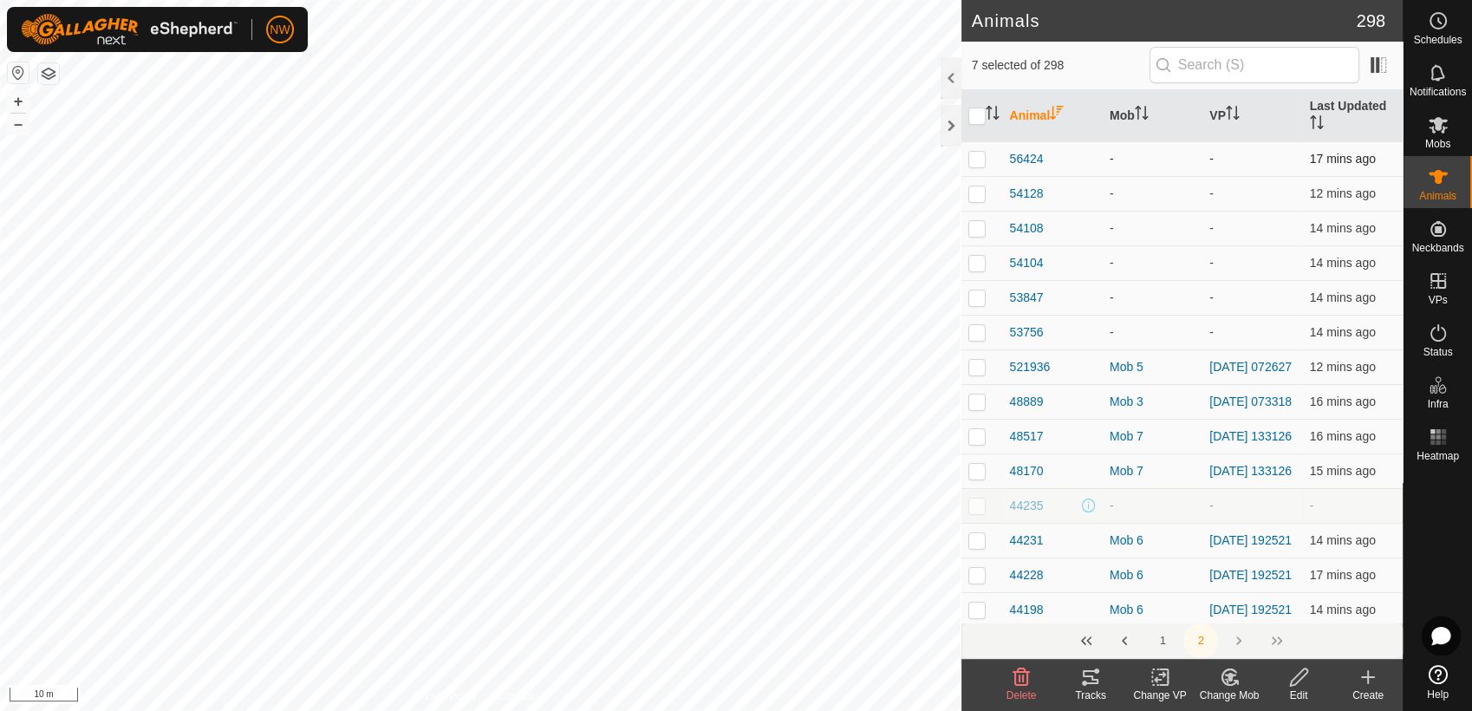
click at [974, 153] on p-checkbox at bounding box center [976, 159] width 17 height 14
checkbox input "true"
click at [974, 192] on p-checkbox at bounding box center [976, 193] width 17 height 14
checkbox input "true"
click at [974, 234] on p-checkbox at bounding box center [976, 228] width 17 height 14
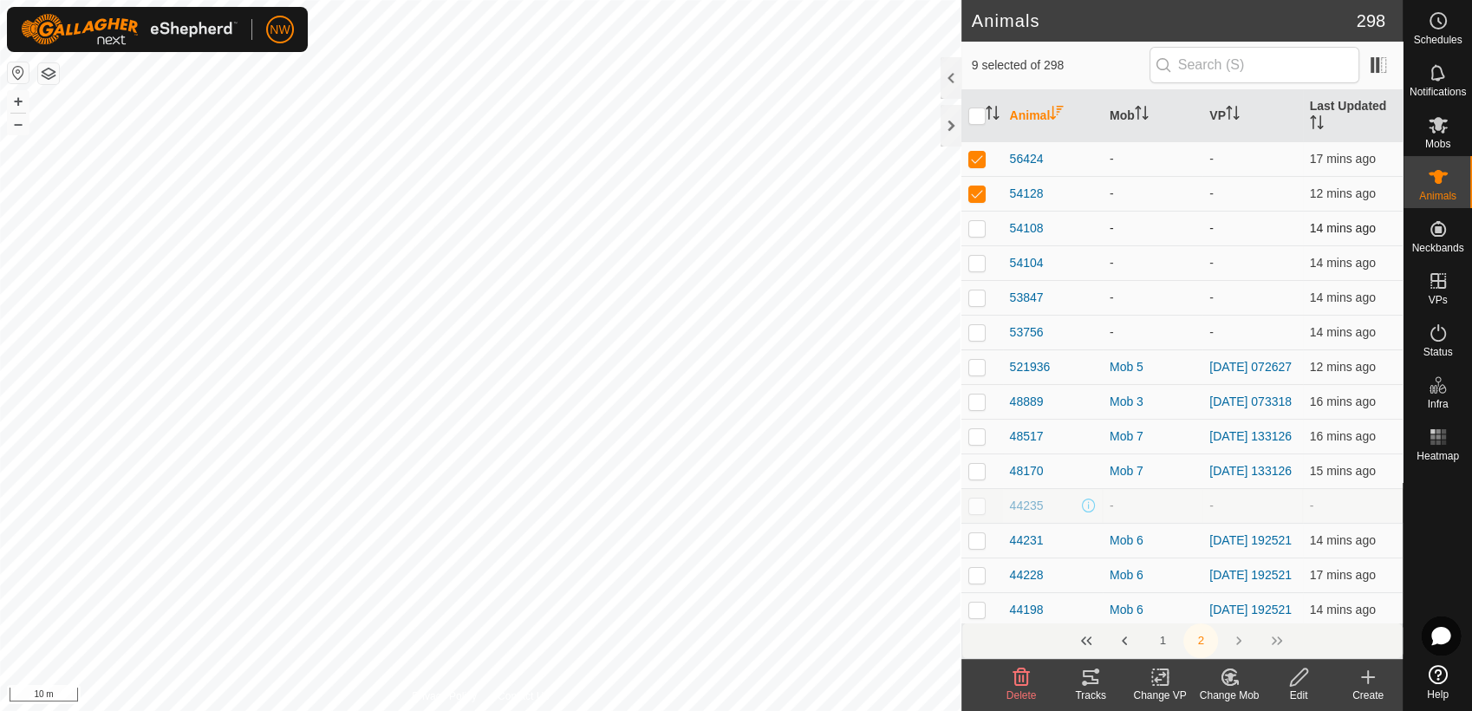
checkbox input "true"
click at [973, 261] on p-checkbox at bounding box center [976, 263] width 17 height 14
checkbox input "true"
click at [971, 296] on p-checkbox at bounding box center [976, 297] width 17 height 14
checkbox input "true"
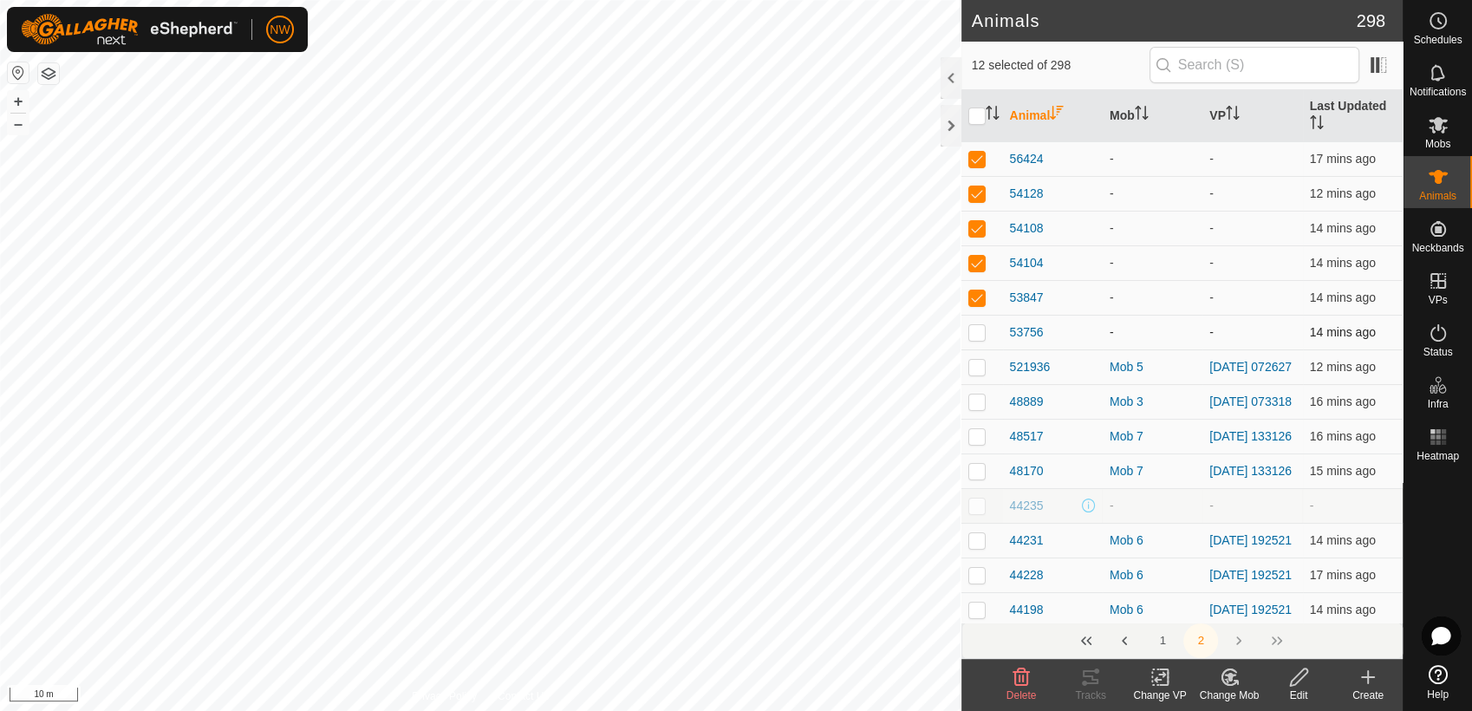
click at [973, 335] on p-checkbox at bounding box center [976, 332] width 17 height 14
checkbox input "true"
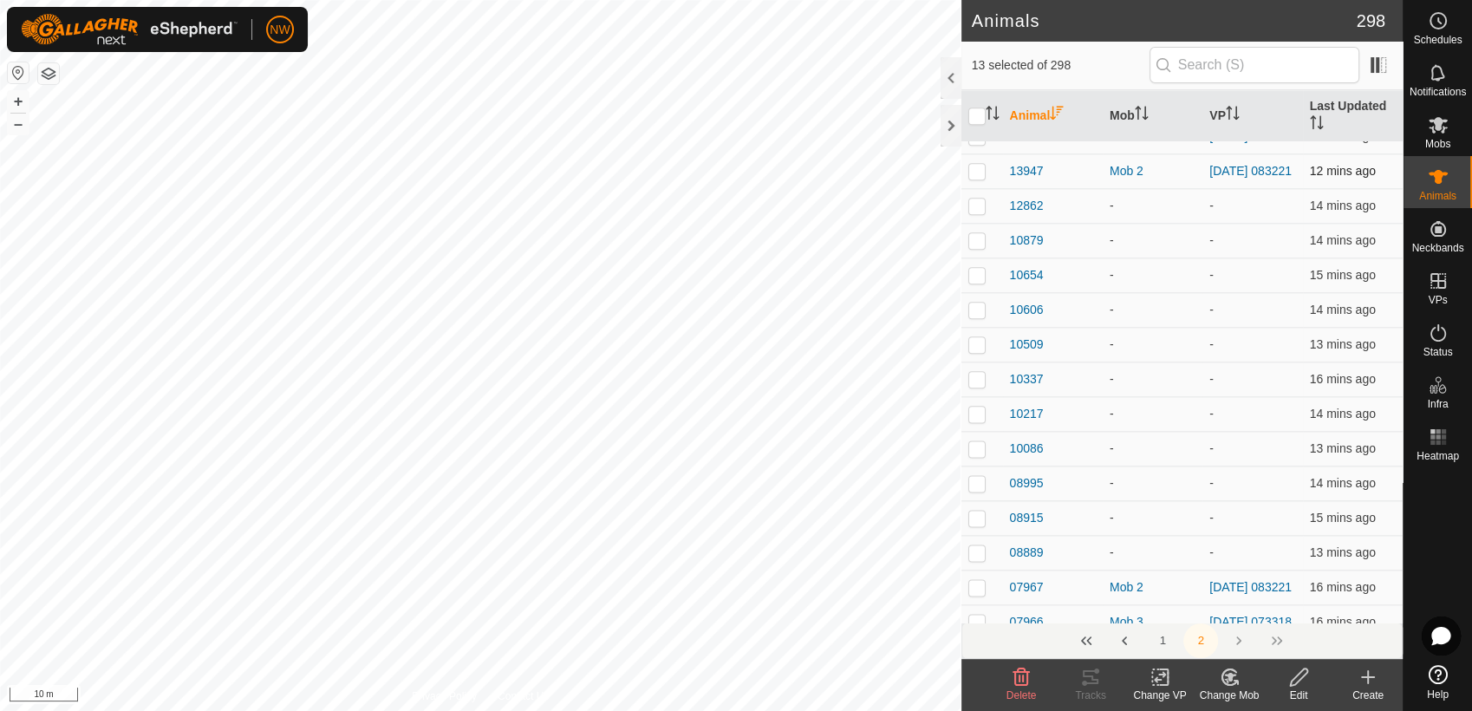
scroll to position [2119, 0]
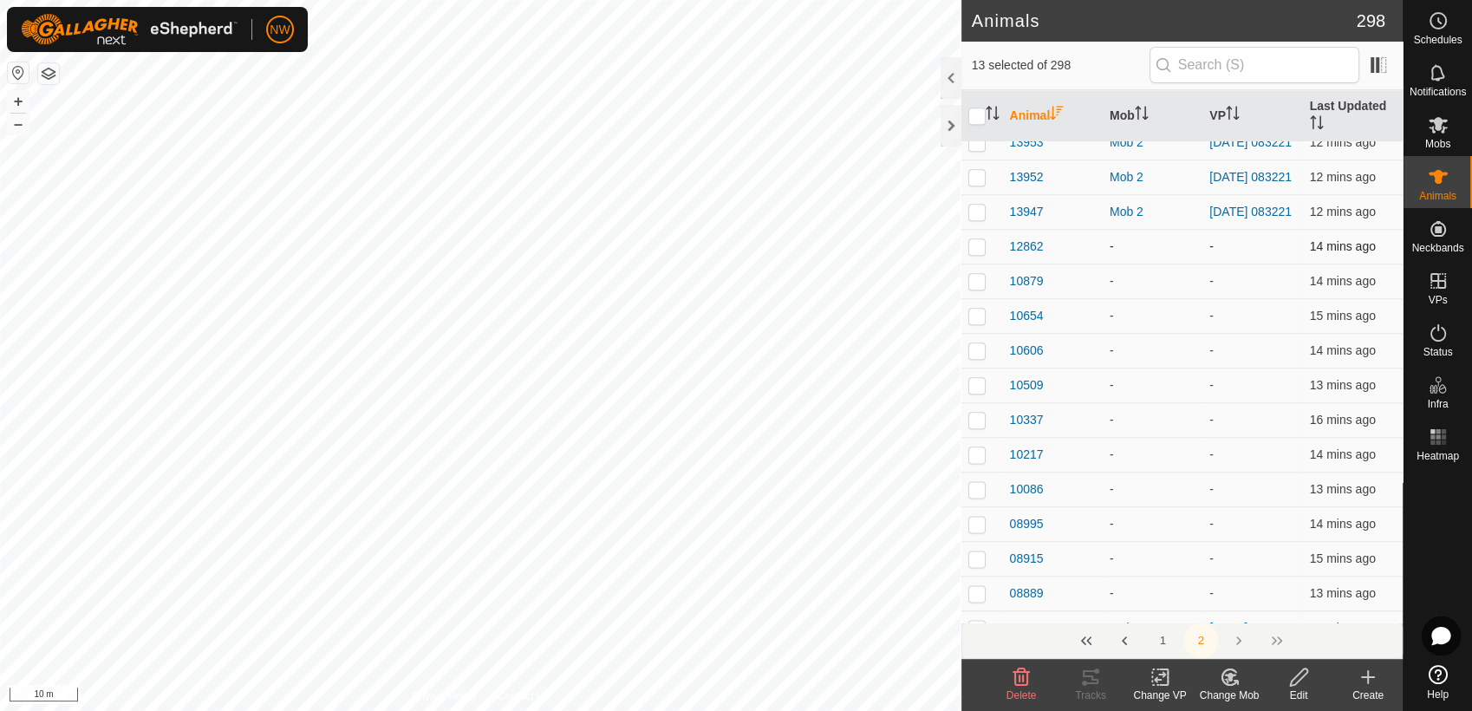
click at [976, 253] on p-checkbox at bounding box center [976, 246] width 17 height 14
checkbox input "true"
click at [979, 288] on p-checkbox at bounding box center [976, 281] width 17 height 14
checkbox input "true"
click at [978, 322] on p-checkbox at bounding box center [976, 316] width 17 height 14
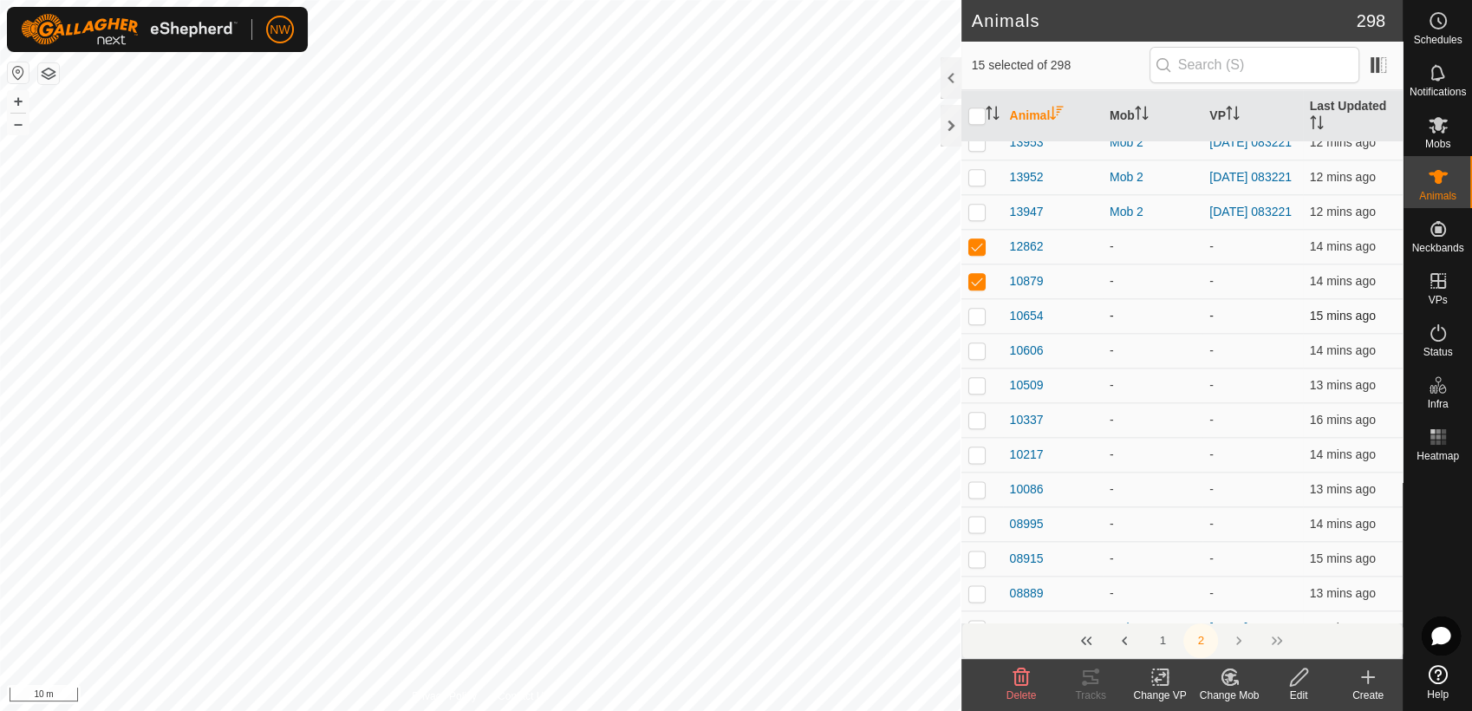
checkbox input "true"
click at [975, 357] on p-checkbox at bounding box center [976, 350] width 17 height 14
checkbox input "true"
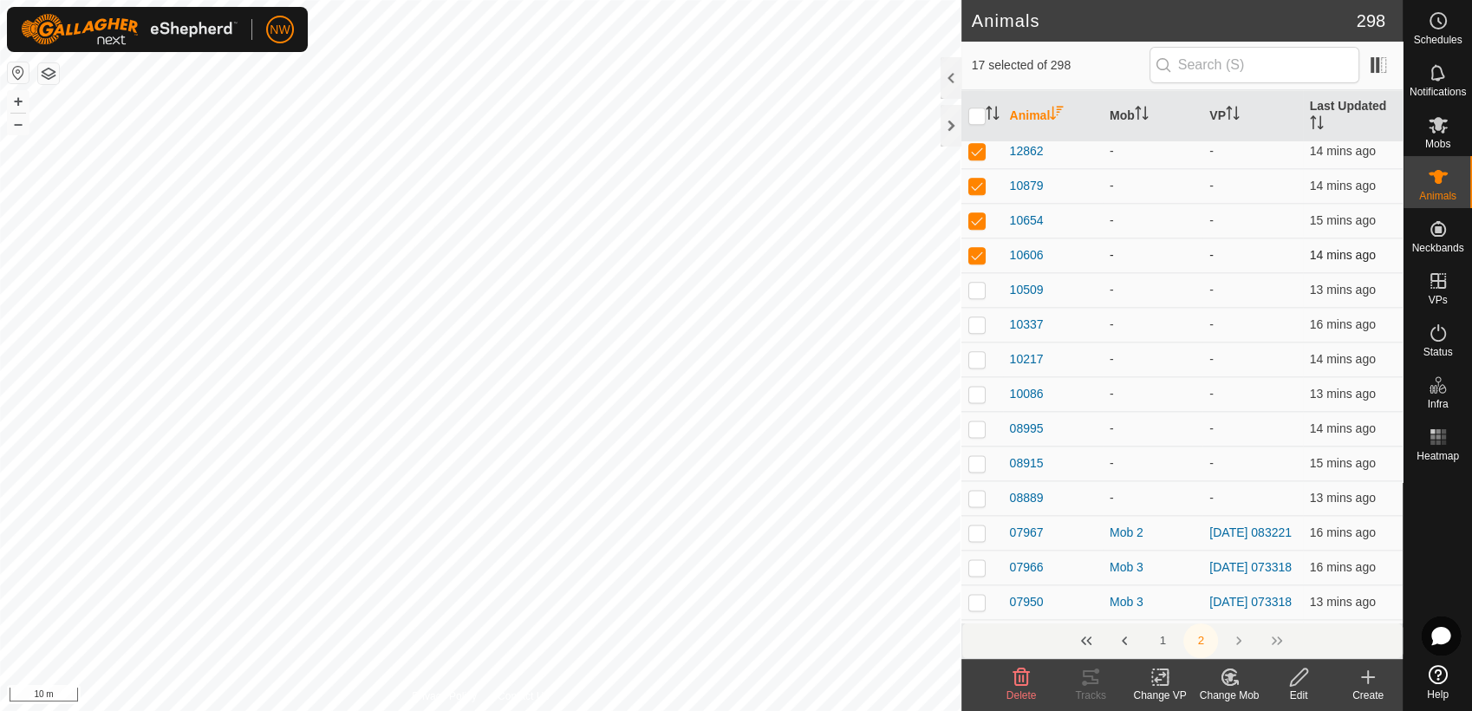
scroll to position [2215, 0]
click at [981, 296] on p-checkbox at bounding box center [976, 289] width 17 height 14
checkbox input "true"
click at [975, 330] on p-checkbox at bounding box center [976, 323] width 17 height 14
checkbox input "true"
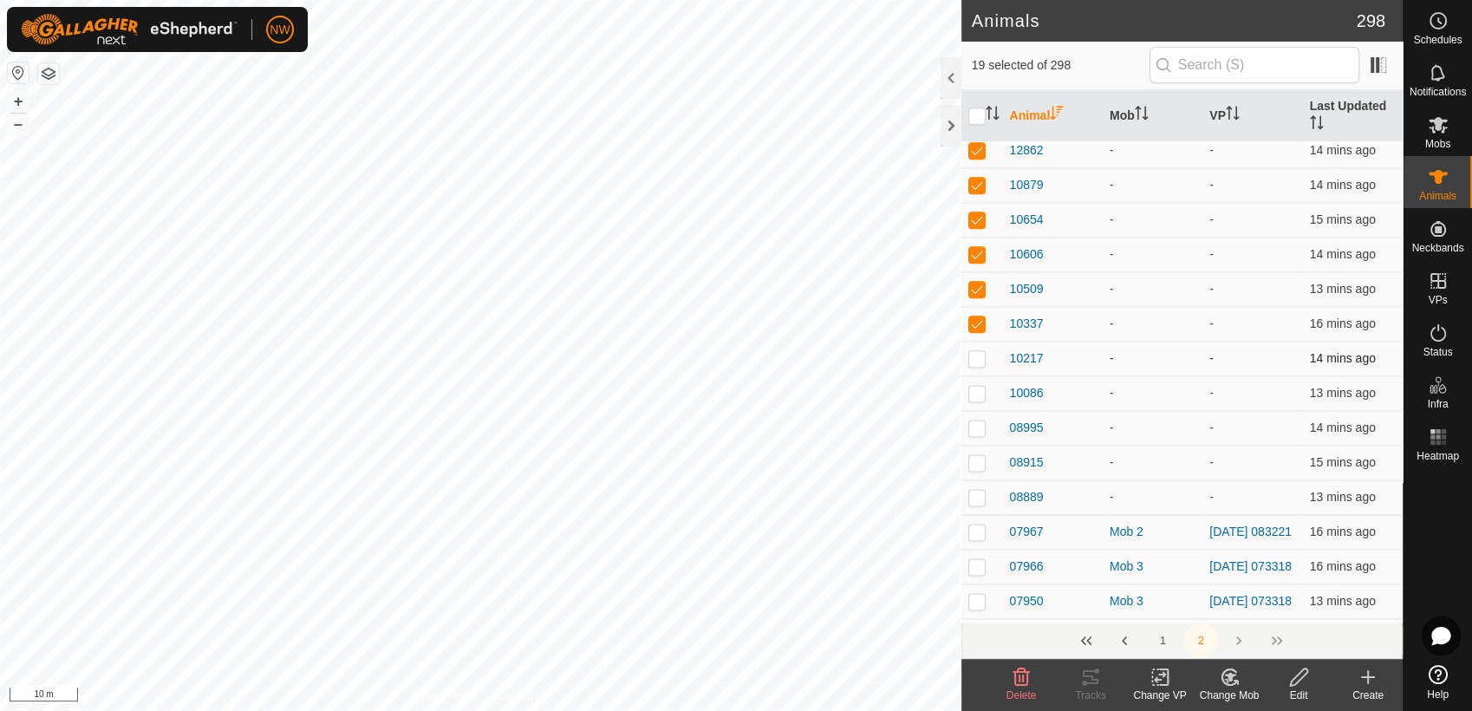
click at [976, 365] on p-checkbox at bounding box center [976, 358] width 17 height 14
checkbox input "true"
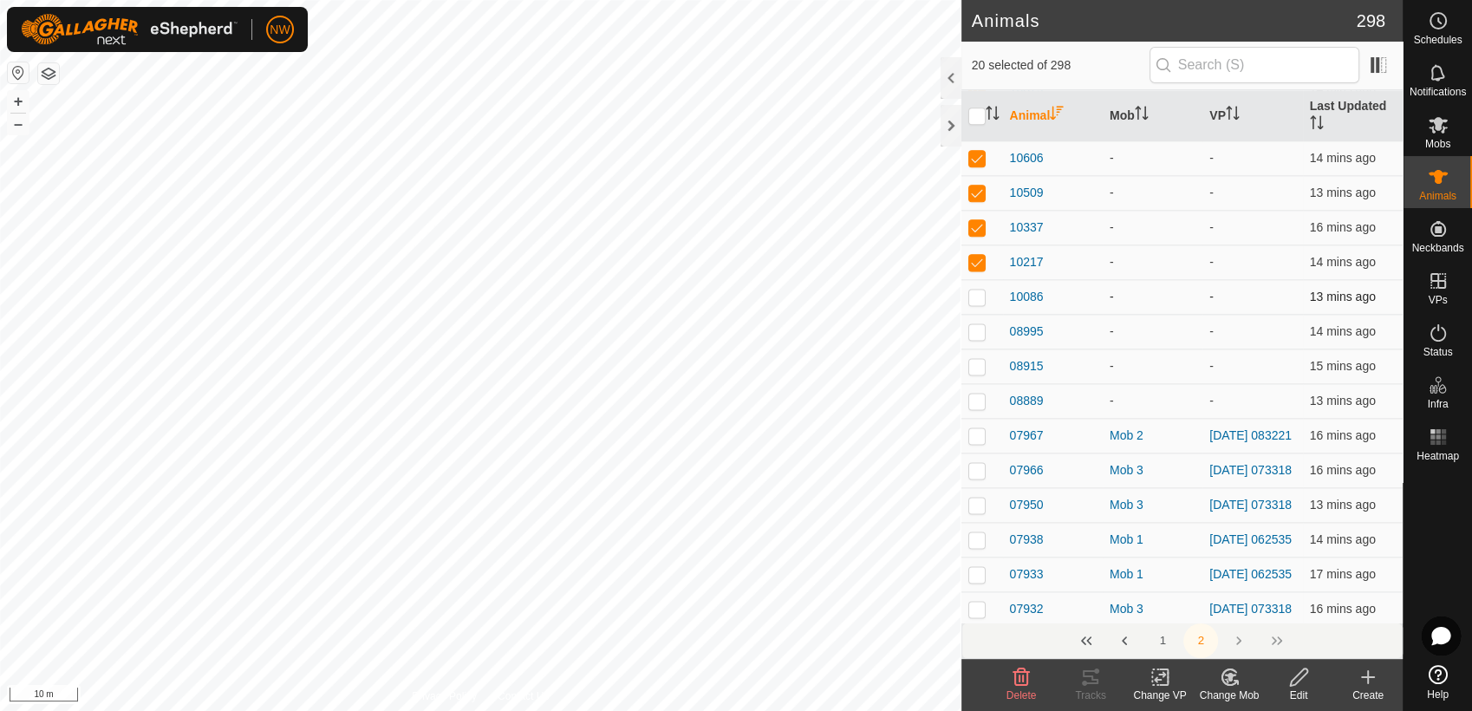
click at [979, 303] on p-checkbox at bounding box center [976, 297] width 17 height 14
checkbox input "true"
click at [978, 338] on p-checkbox at bounding box center [976, 331] width 17 height 14
checkbox input "true"
click at [981, 373] on p-checkbox at bounding box center [976, 366] width 17 height 14
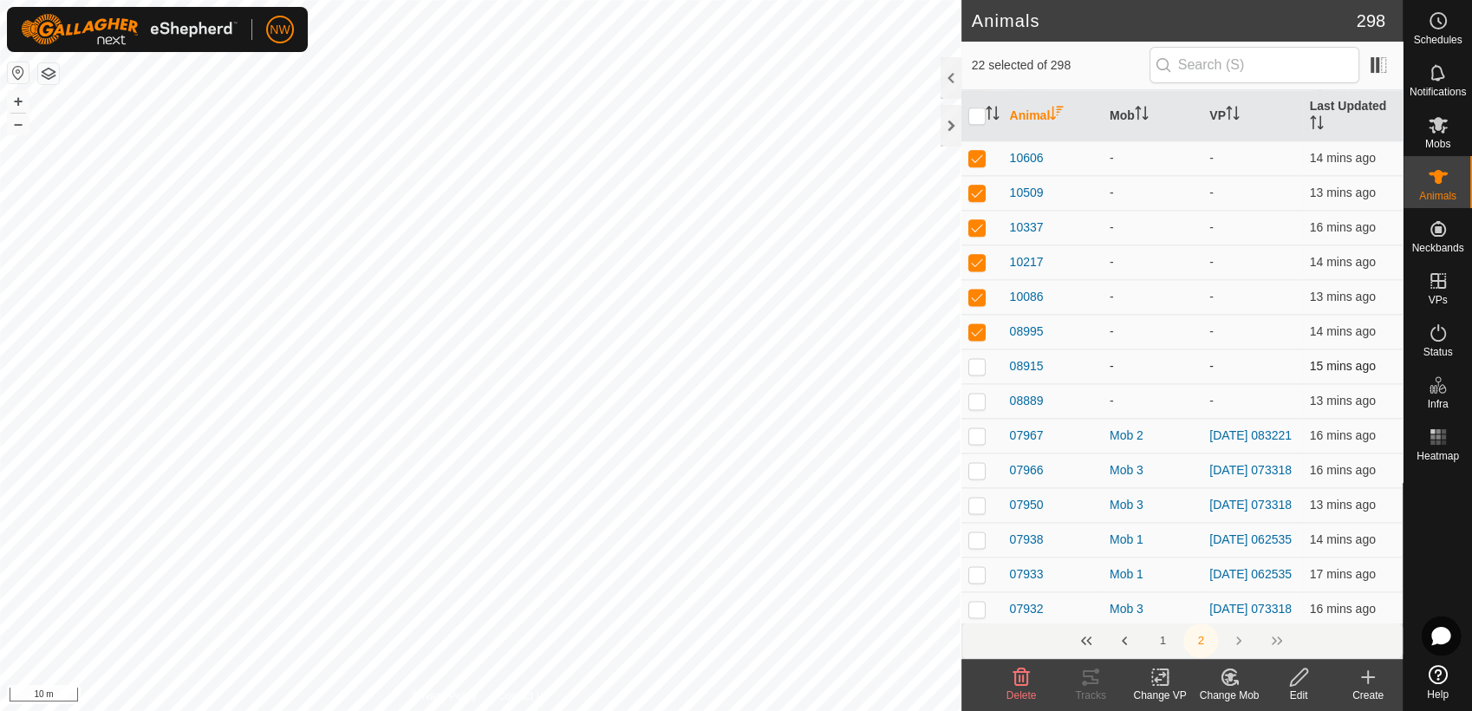
checkbox input "true"
click at [980, 407] on p-checkbox at bounding box center [976, 401] width 17 height 14
checkbox input "true"
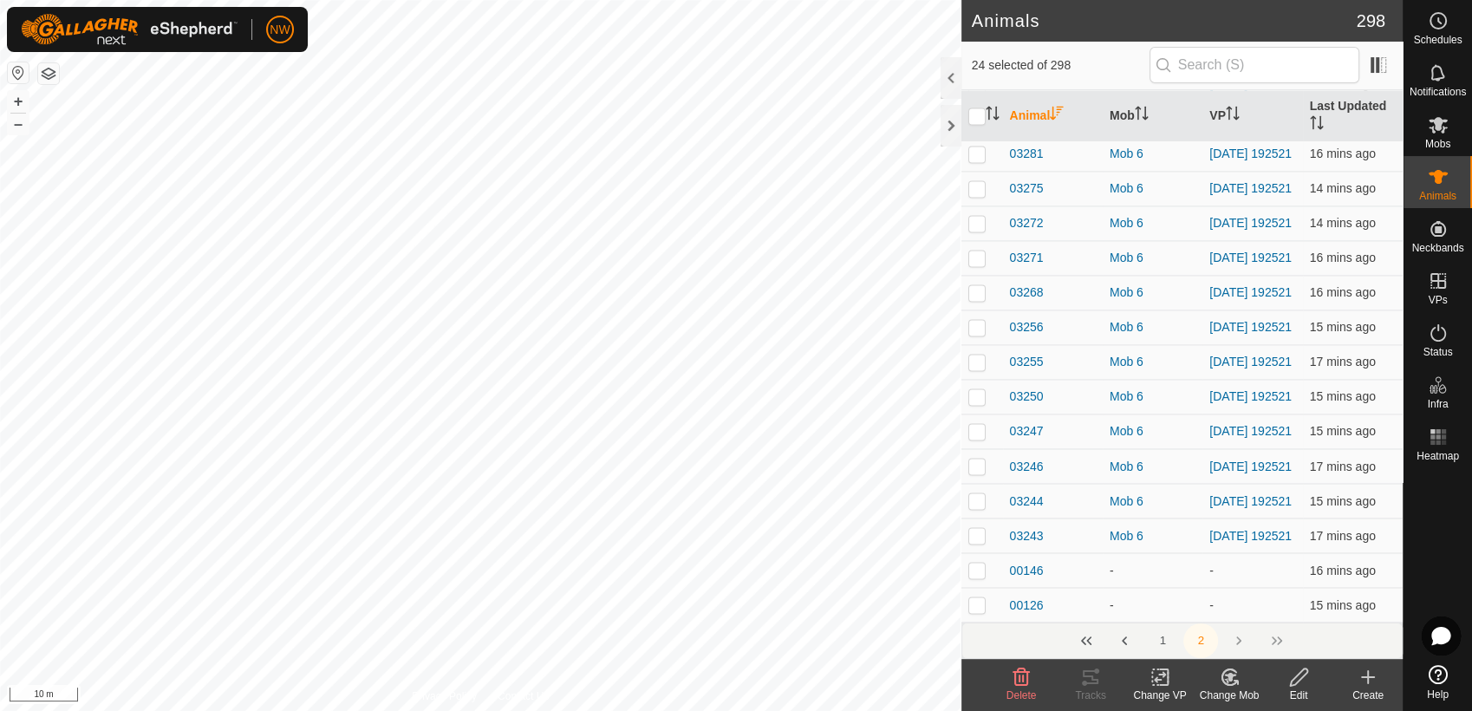
scroll to position [3143, 0]
click at [973, 570] on p-checkbox at bounding box center [976, 570] width 17 height 14
checkbox input "true"
click at [972, 607] on p-checkbox at bounding box center [976, 604] width 17 height 14
checkbox input "true"
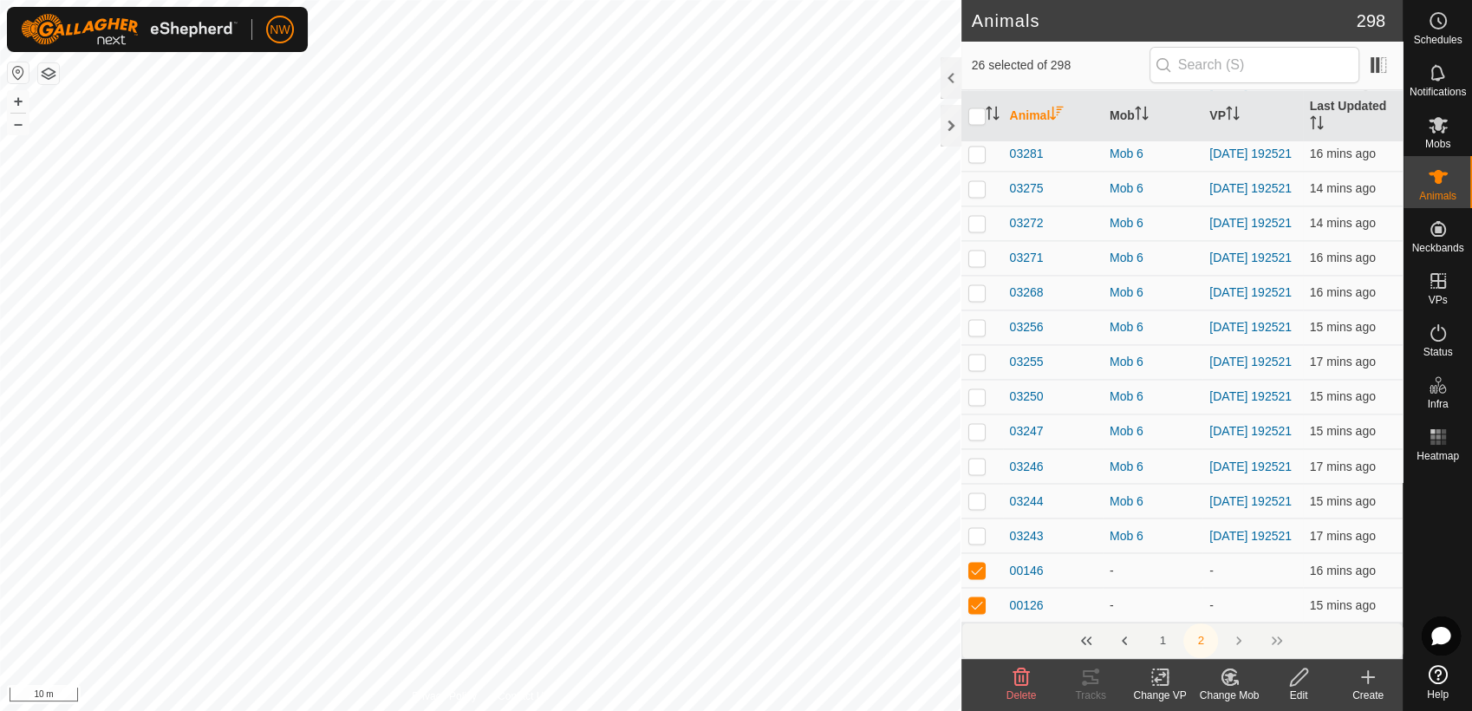
click at [1230, 679] on icon at bounding box center [1230, 677] width 12 height 9
click at [1265, 599] on link "Choose Mob..." at bounding box center [1281, 602] width 172 height 35
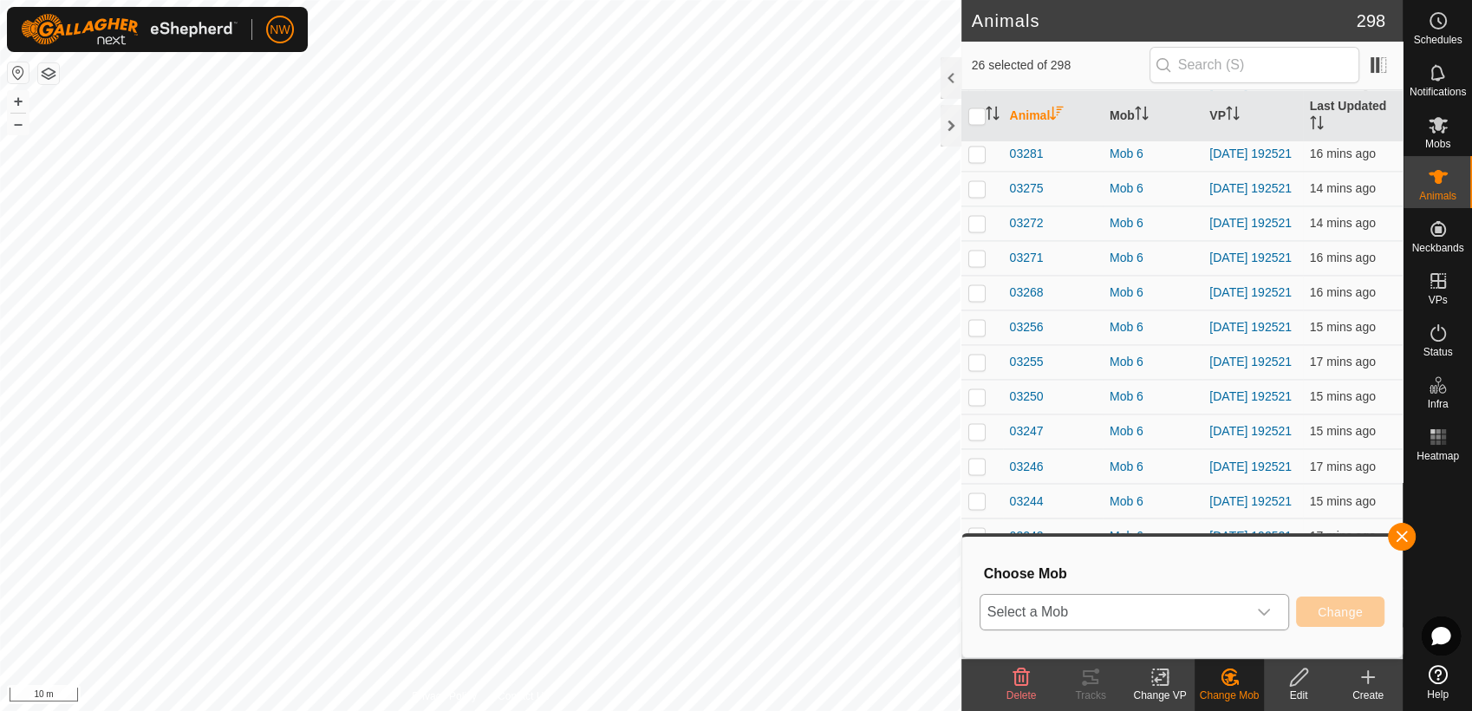
click at [1270, 609] on icon "dropdown trigger" at bounding box center [1264, 612] width 14 height 14
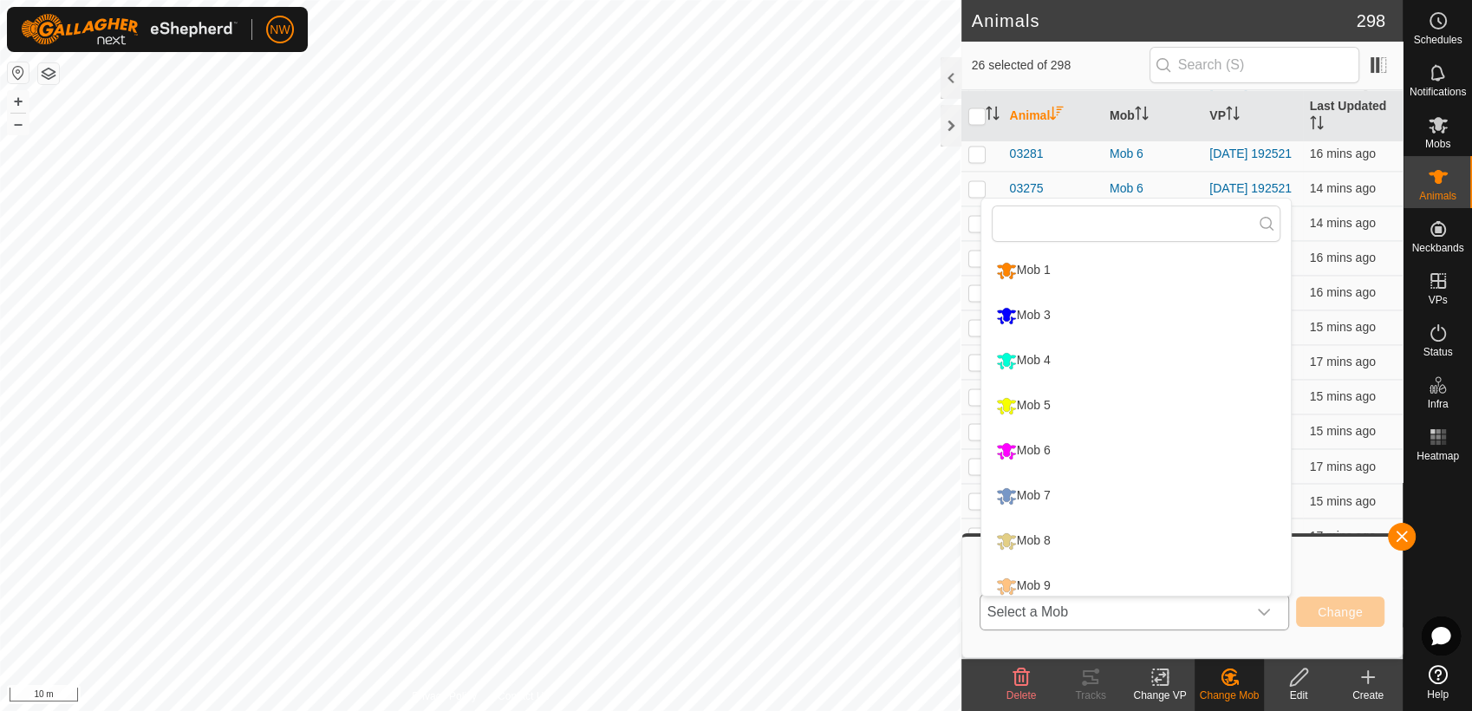
scroll to position [12, 0]
click at [978, 355] on p-checkbox at bounding box center [976, 362] width 17 height 14
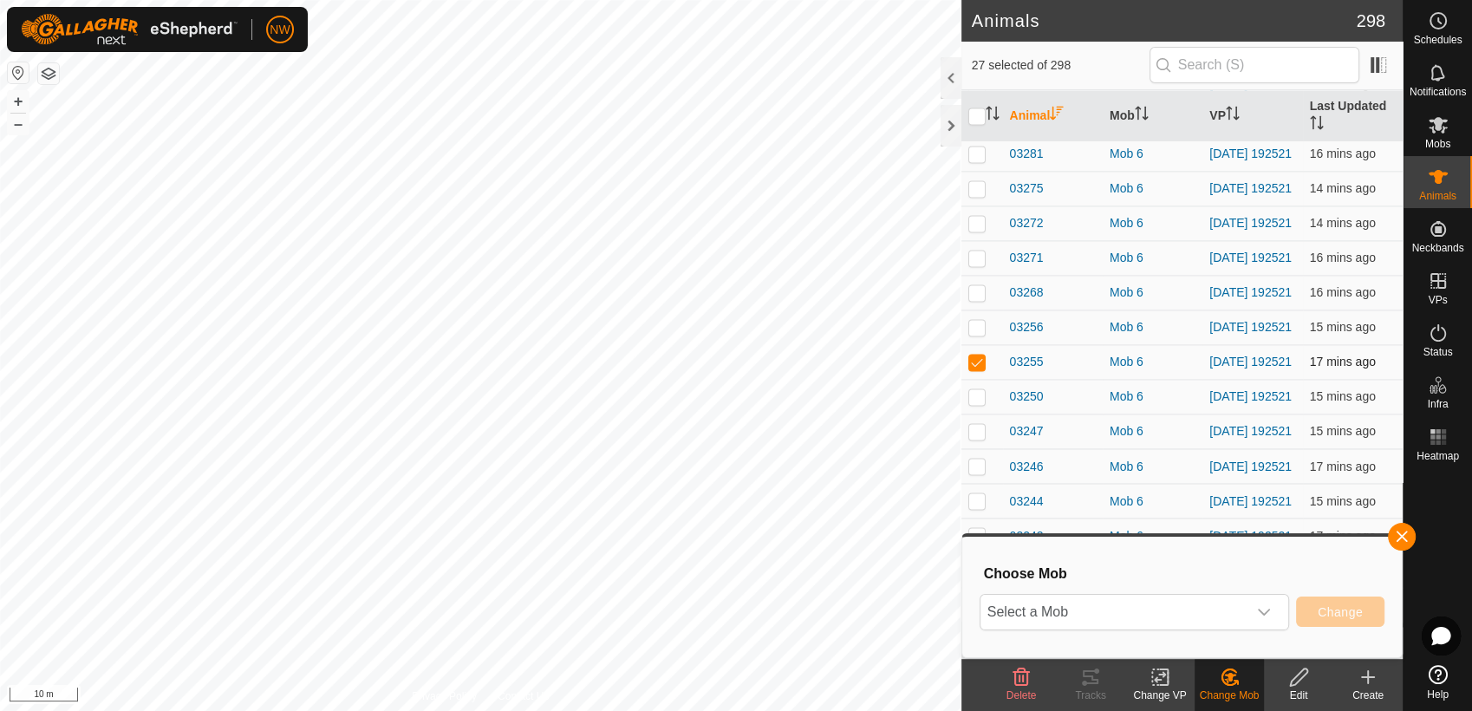
click at [971, 355] on p-checkbox at bounding box center [976, 362] width 17 height 14
checkbox input "false"
click at [1269, 611] on icon "dropdown trigger" at bounding box center [1264, 612] width 14 height 14
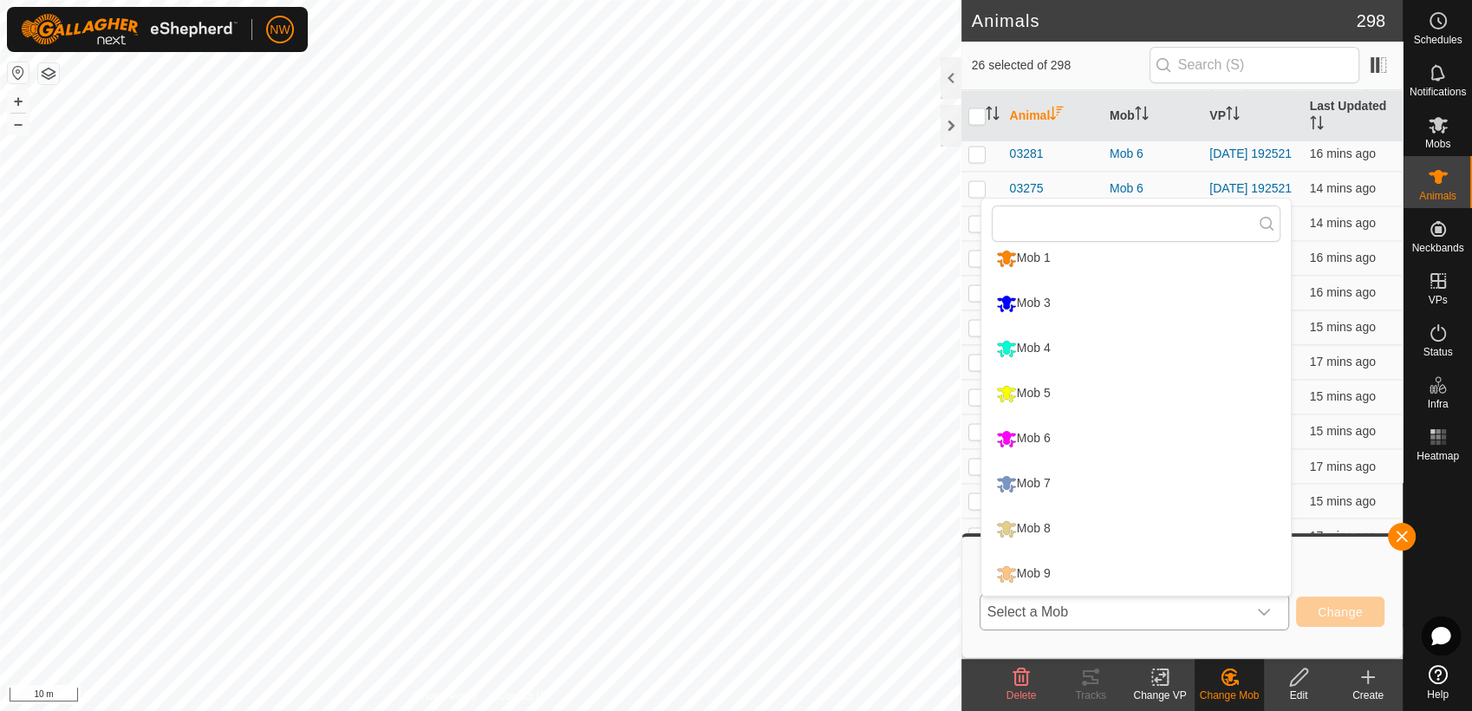
click at [1039, 338] on li "Mob 4" at bounding box center [1135, 348] width 309 height 43
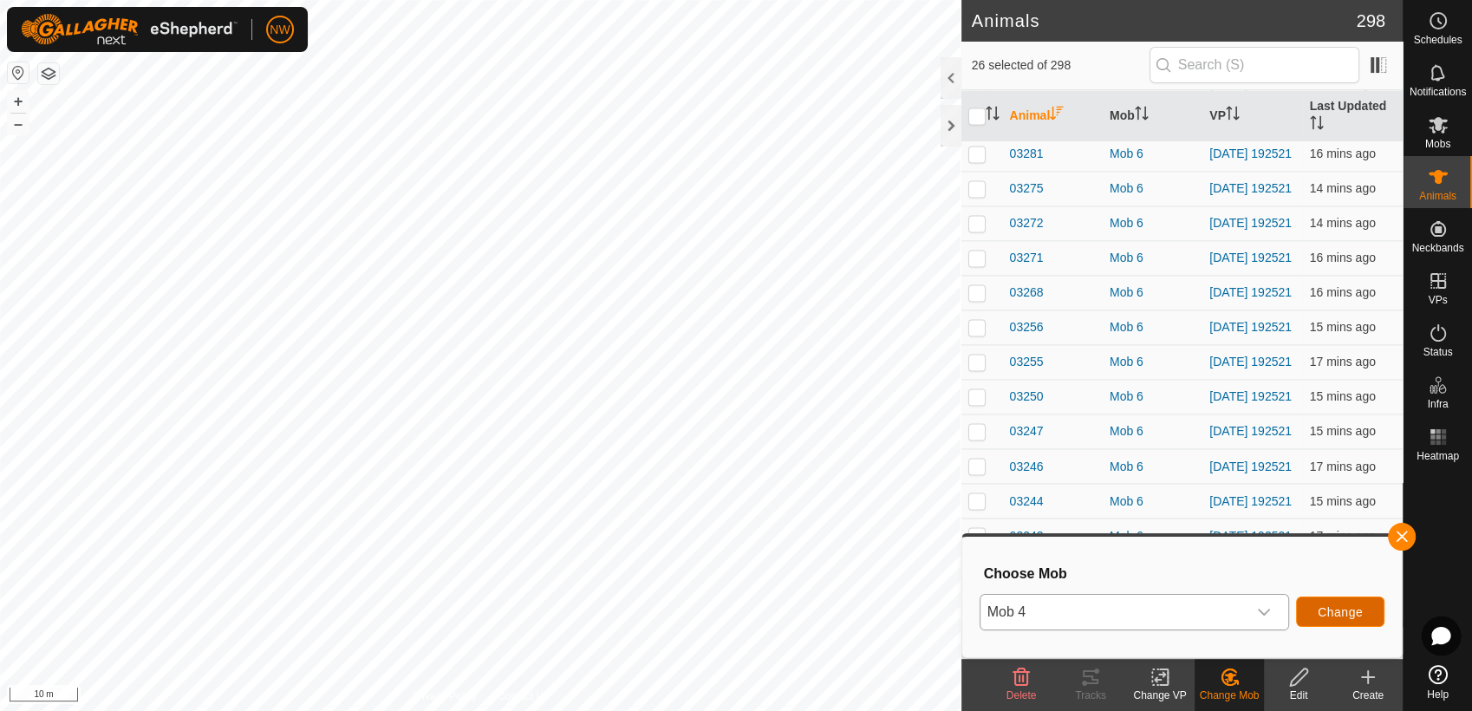
click at [1347, 612] on span "Change" at bounding box center [1340, 612] width 45 height 14
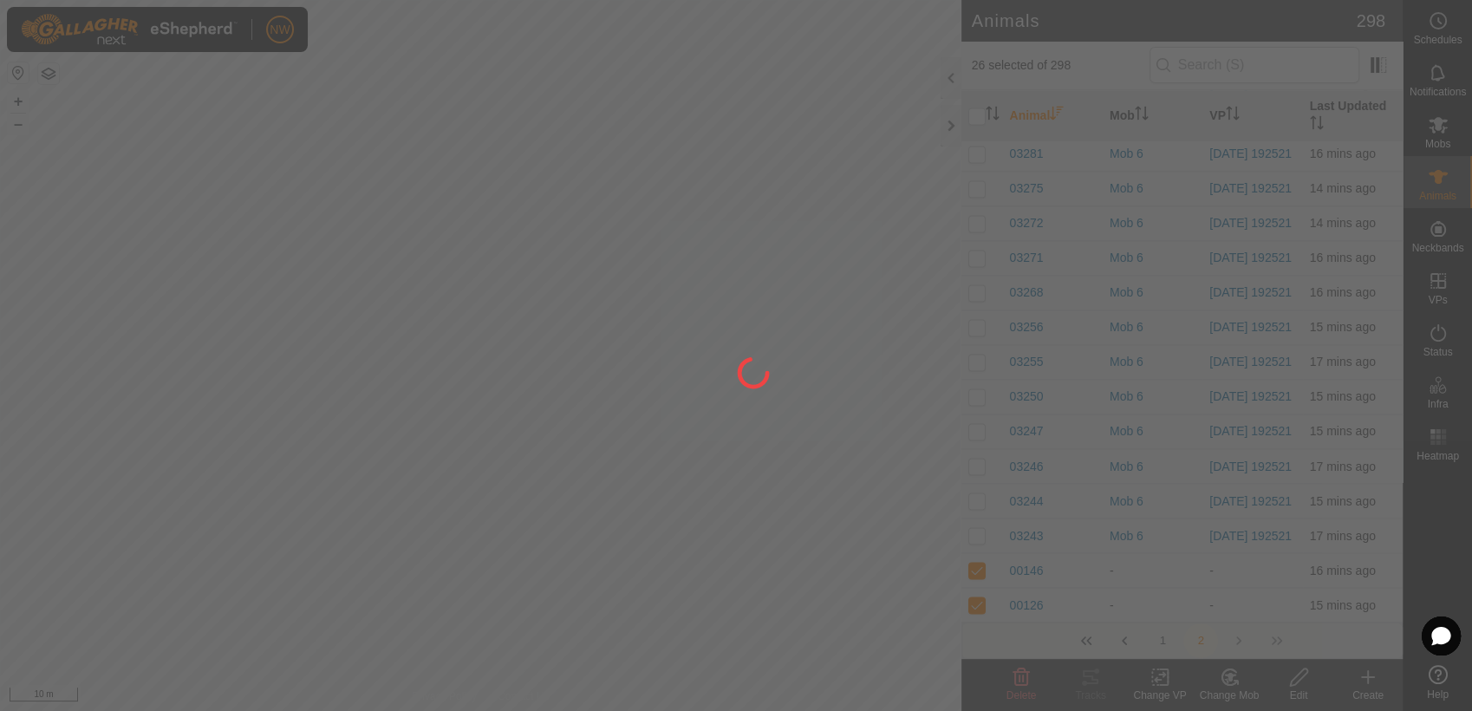
checkbox input "false"
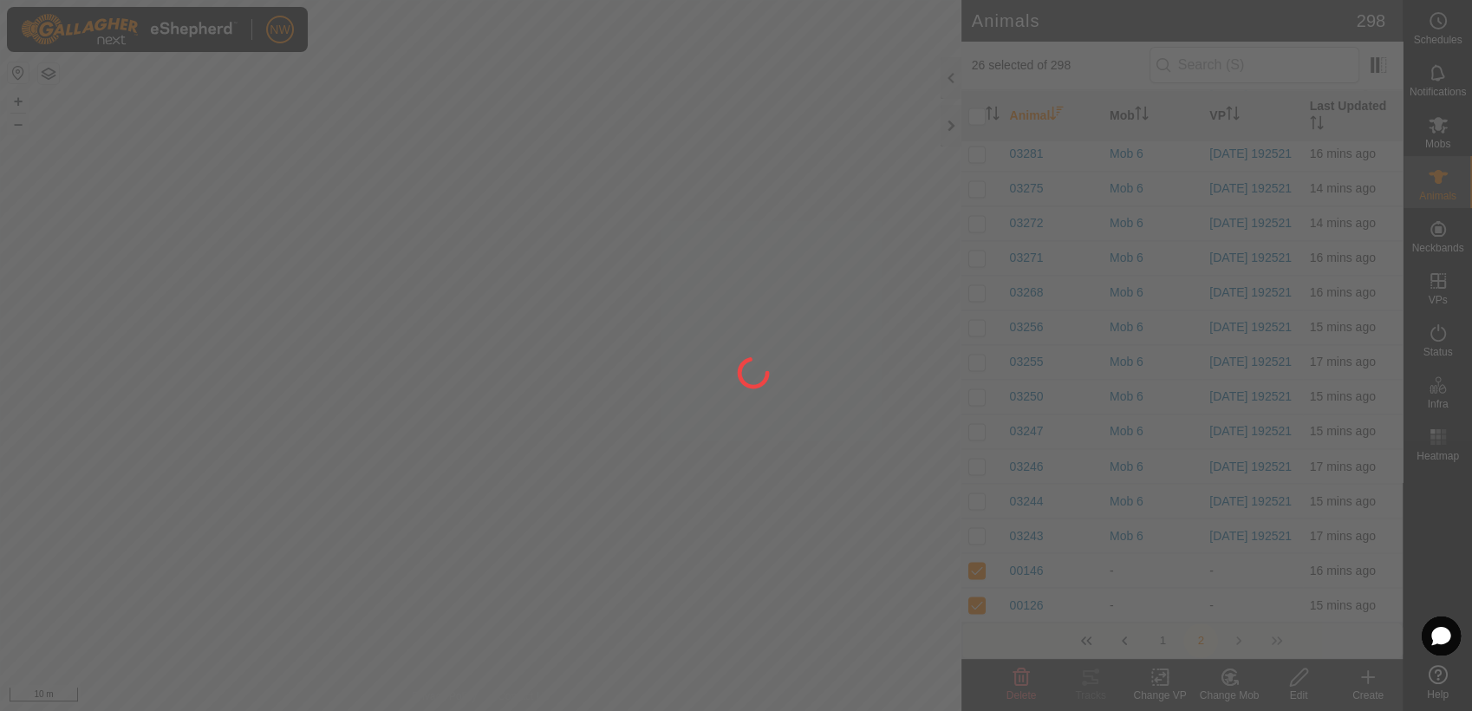
checkbox input "false"
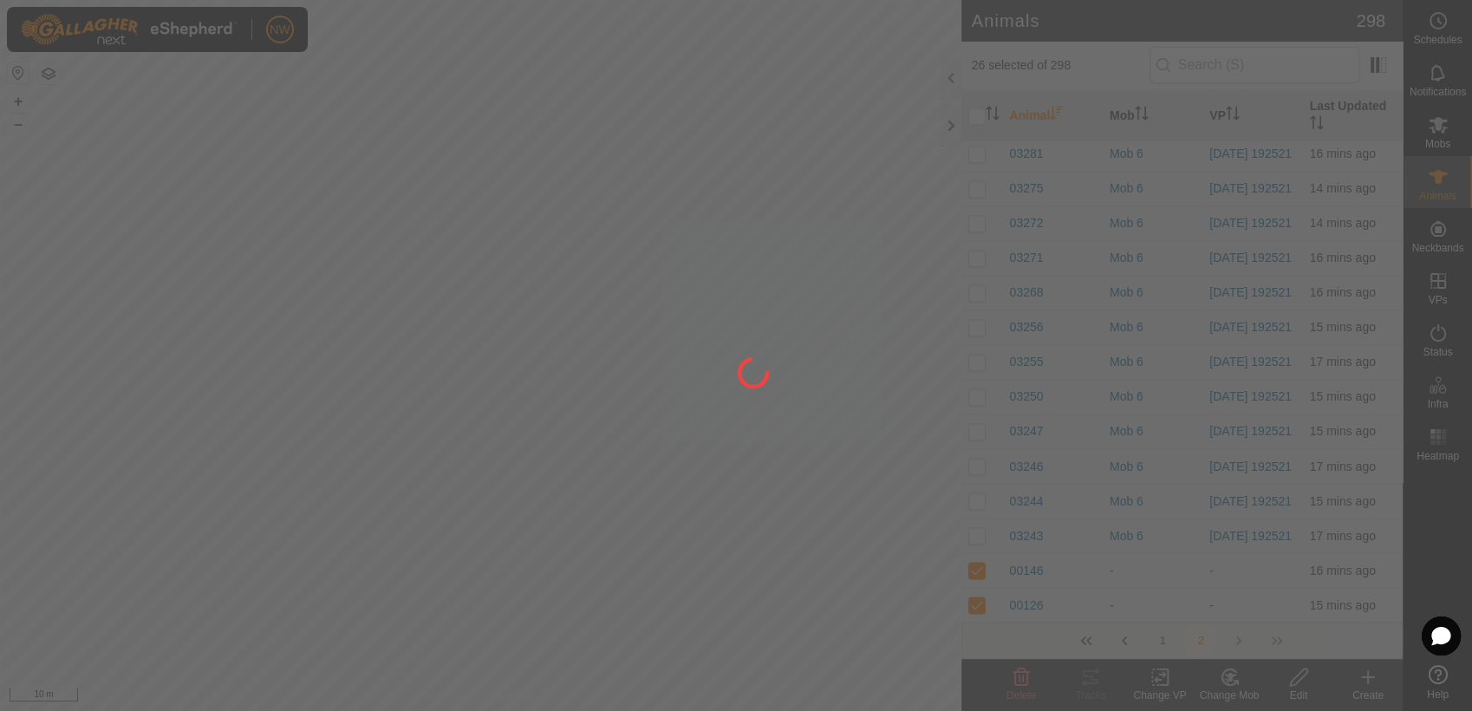
checkbox input "false"
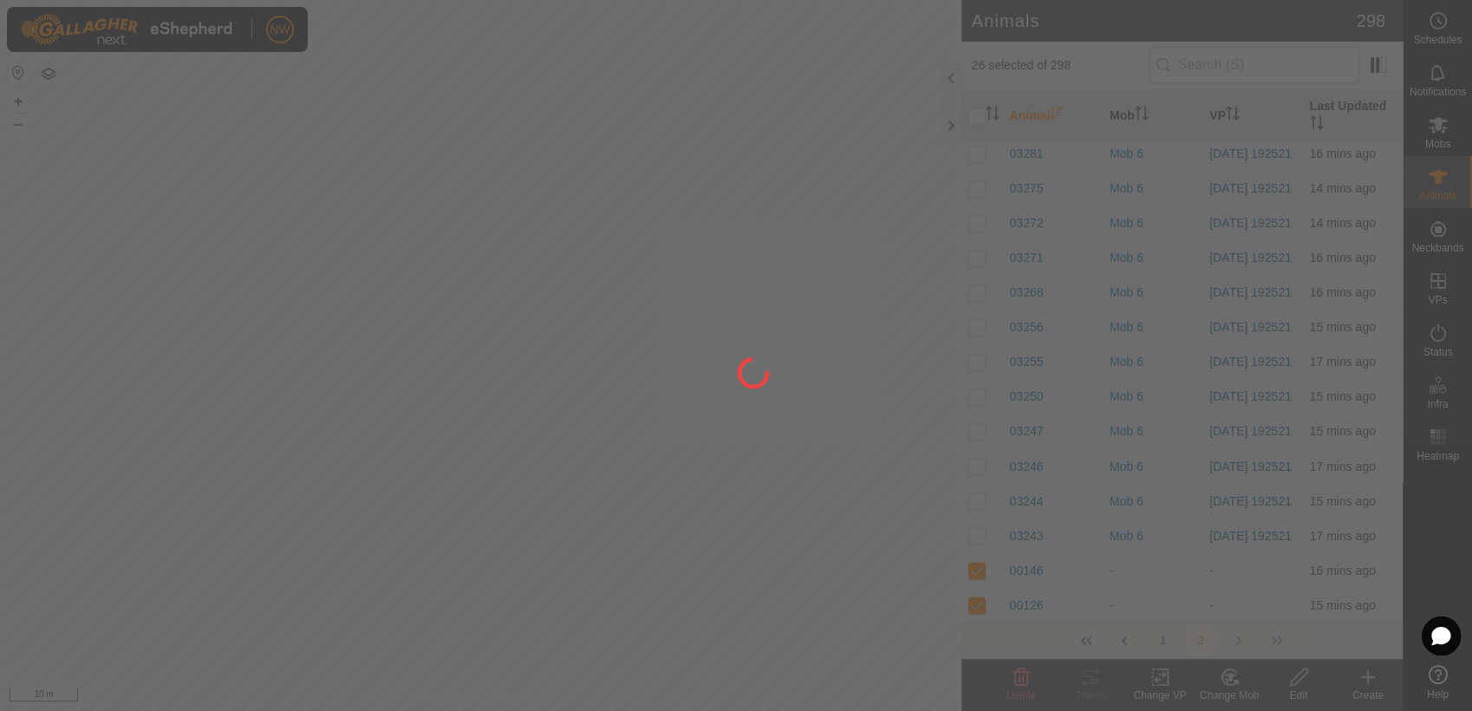
checkbox input "false"
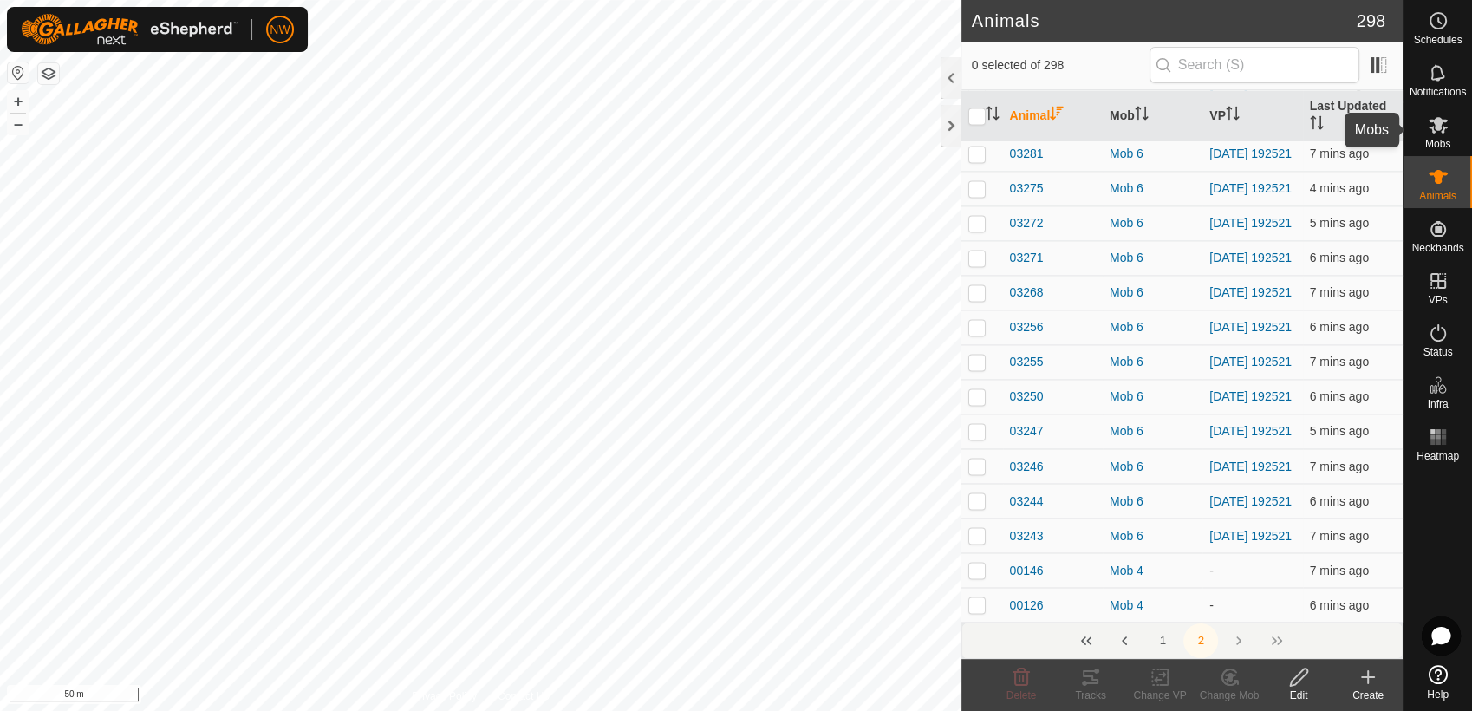
click at [1442, 125] on icon at bounding box center [1438, 124] width 21 height 21
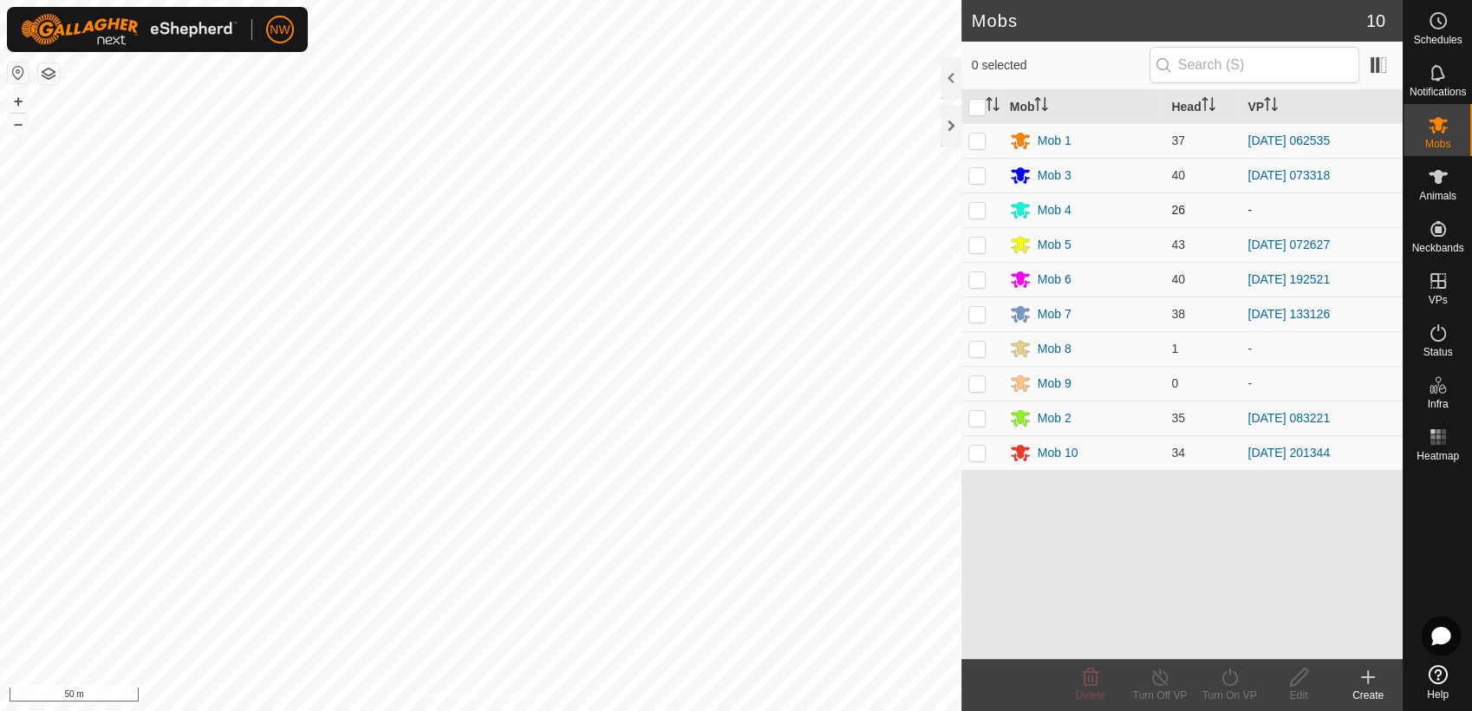
click at [978, 206] on p-checkbox at bounding box center [976, 210] width 17 height 14
checkbox input "true"
click at [1227, 675] on icon at bounding box center [1230, 677] width 22 height 21
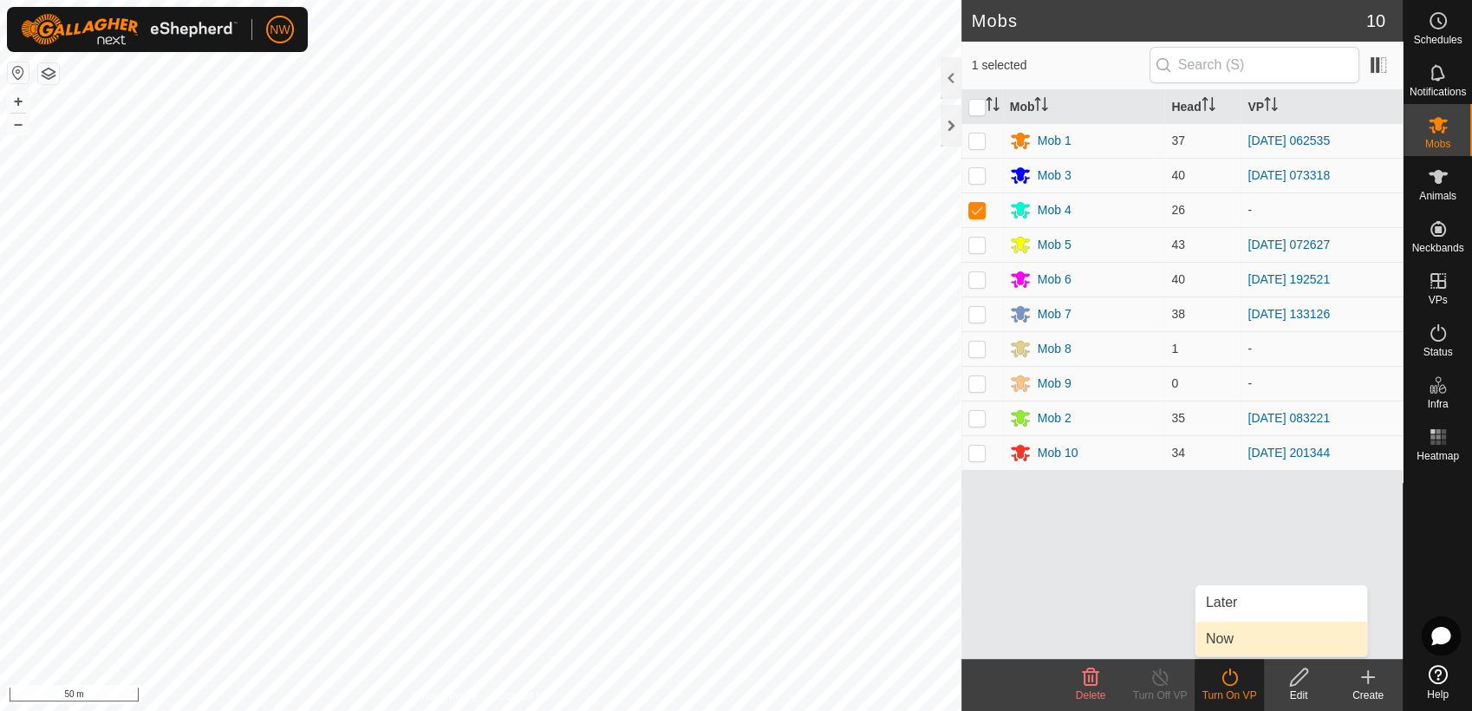
click at [1219, 636] on link "Now" at bounding box center [1281, 639] width 172 height 35
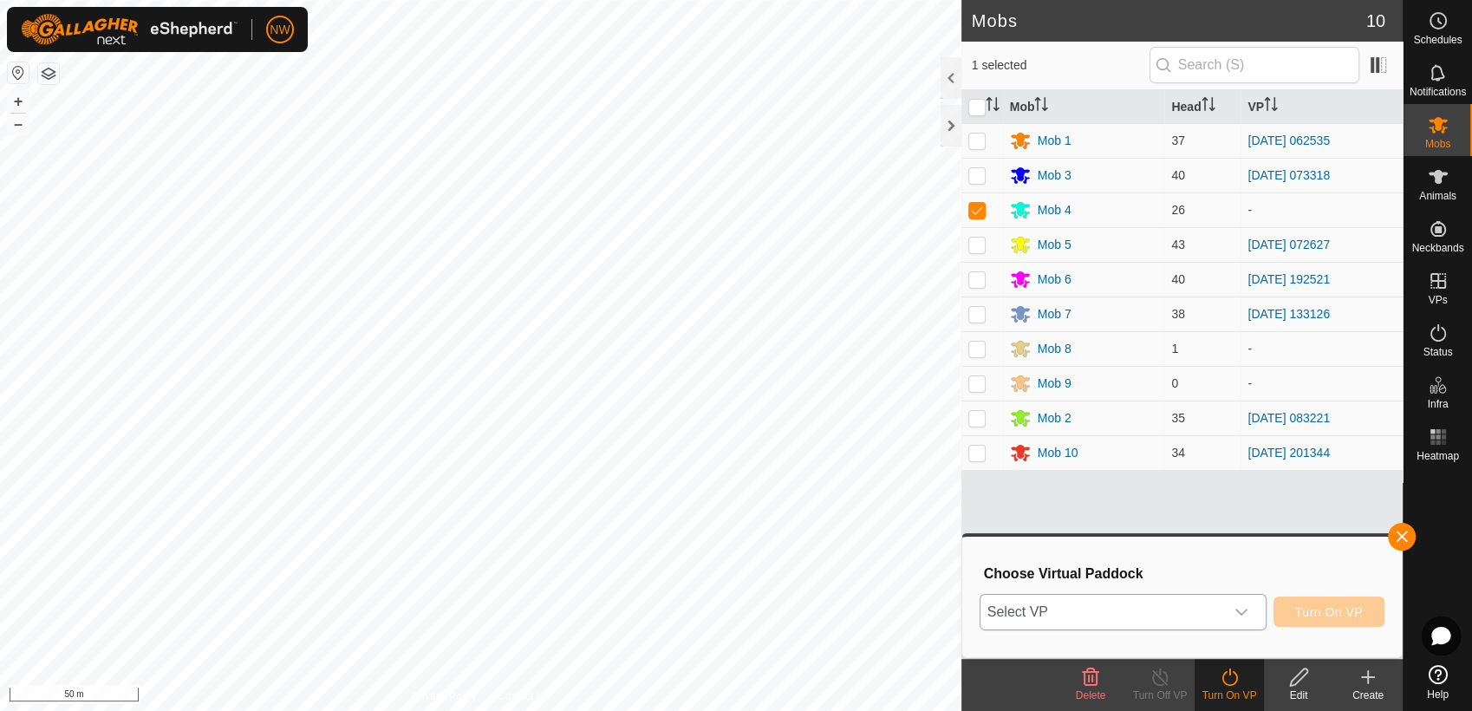
click at [1245, 609] on icon "dropdown trigger" at bounding box center [1241, 612] width 14 height 14
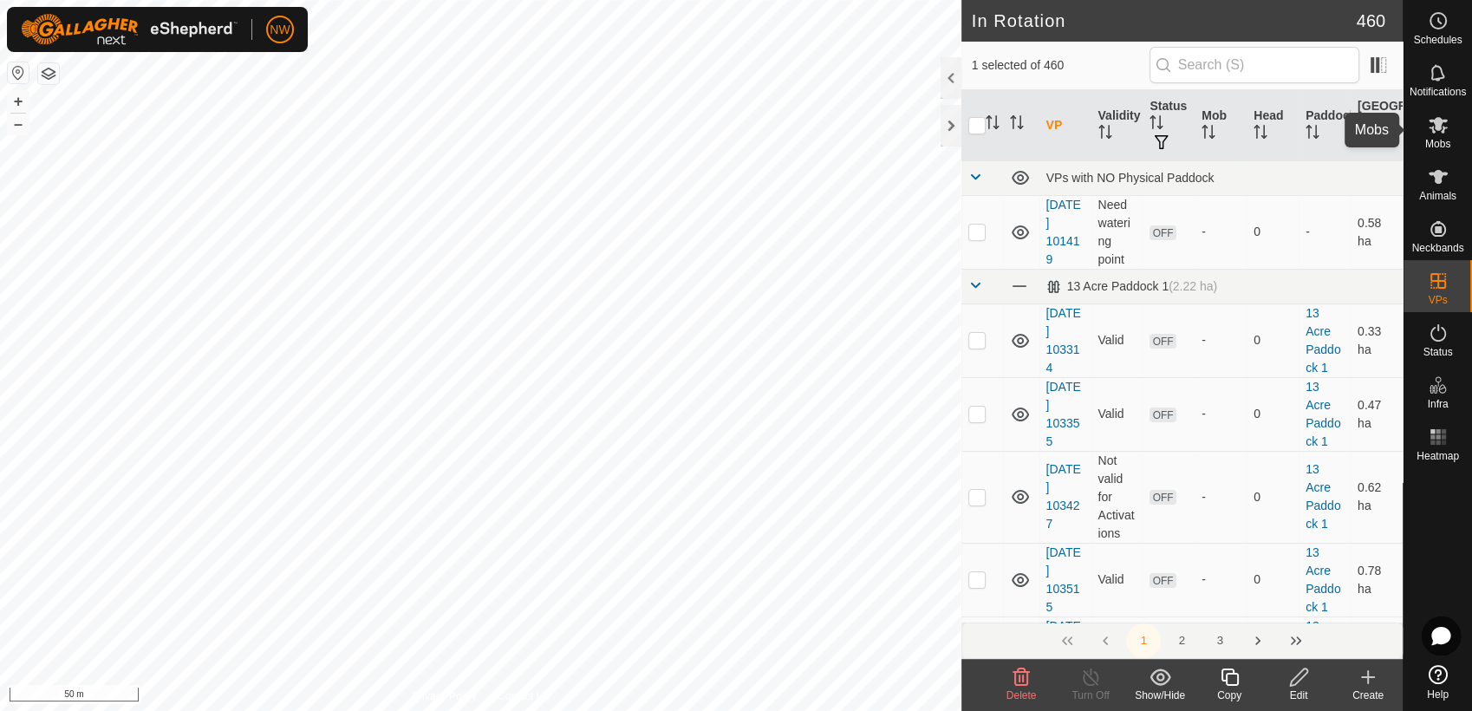
drag, startPoint x: 1437, startPoint y: 126, endPoint x: 1432, endPoint y: 136, distance: 11.6
click at [1436, 126] on icon at bounding box center [1438, 125] width 19 height 16
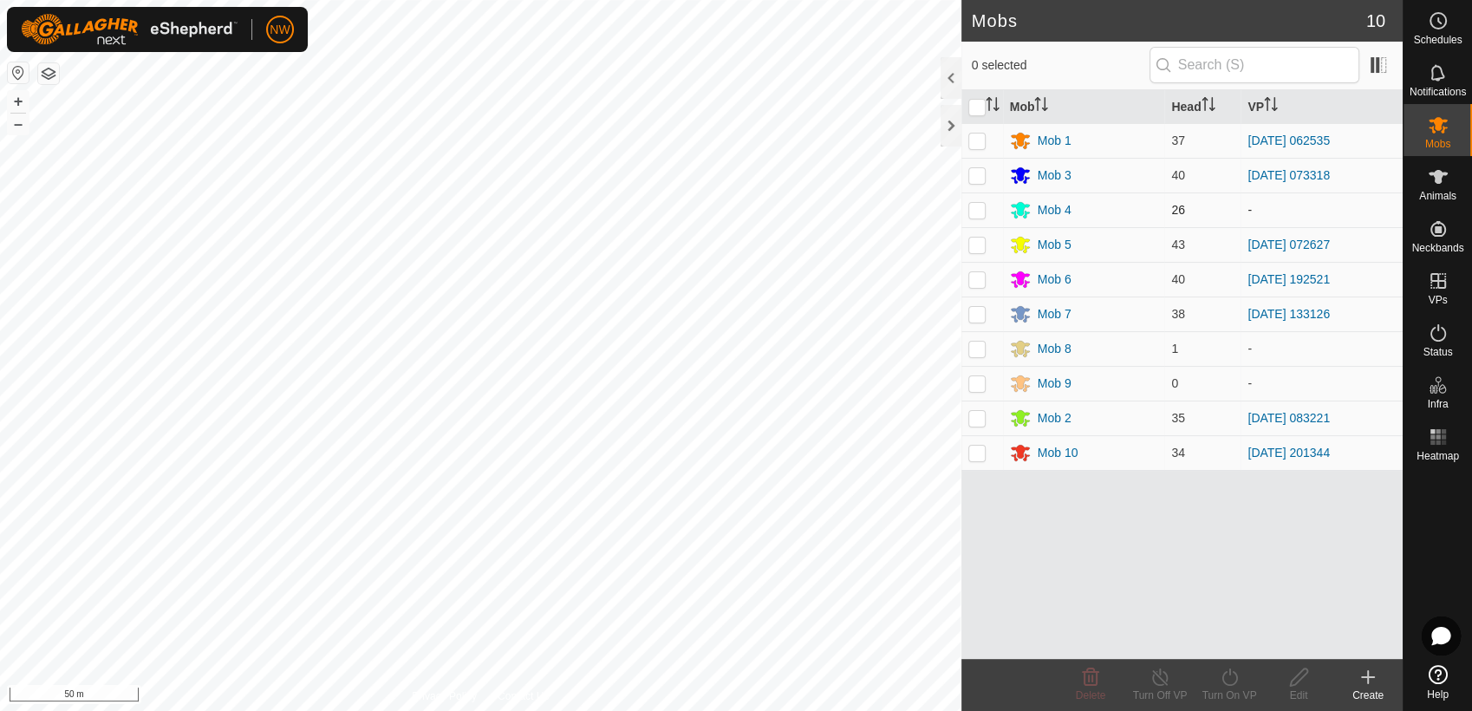
click at [976, 205] on p-checkbox at bounding box center [976, 210] width 17 height 14
checkbox input "true"
click at [1228, 674] on icon at bounding box center [1229, 676] width 16 height 17
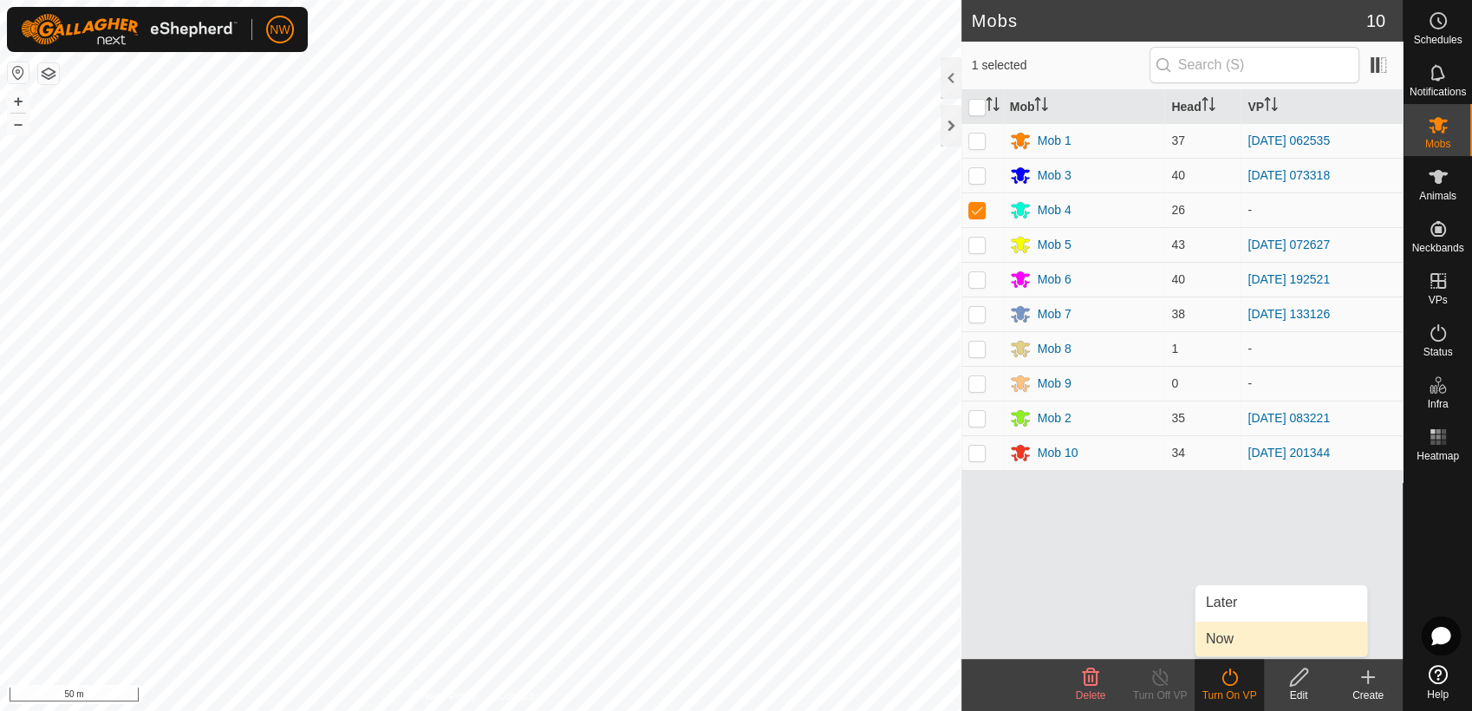
click at [1229, 635] on link "Now" at bounding box center [1281, 639] width 172 height 35
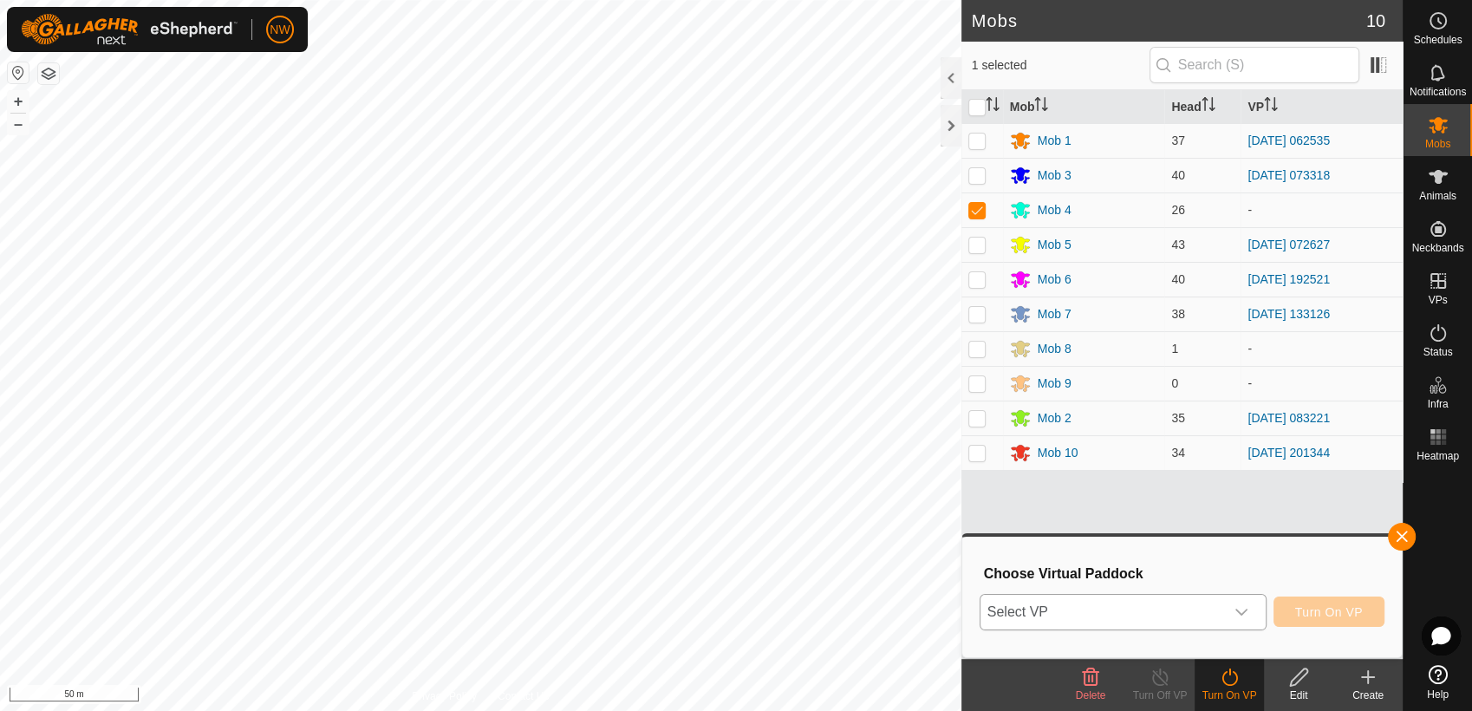
click at [1247, 607] on icon "dropdown trigger" at bounding box center [1241, 612] width 14 height 14
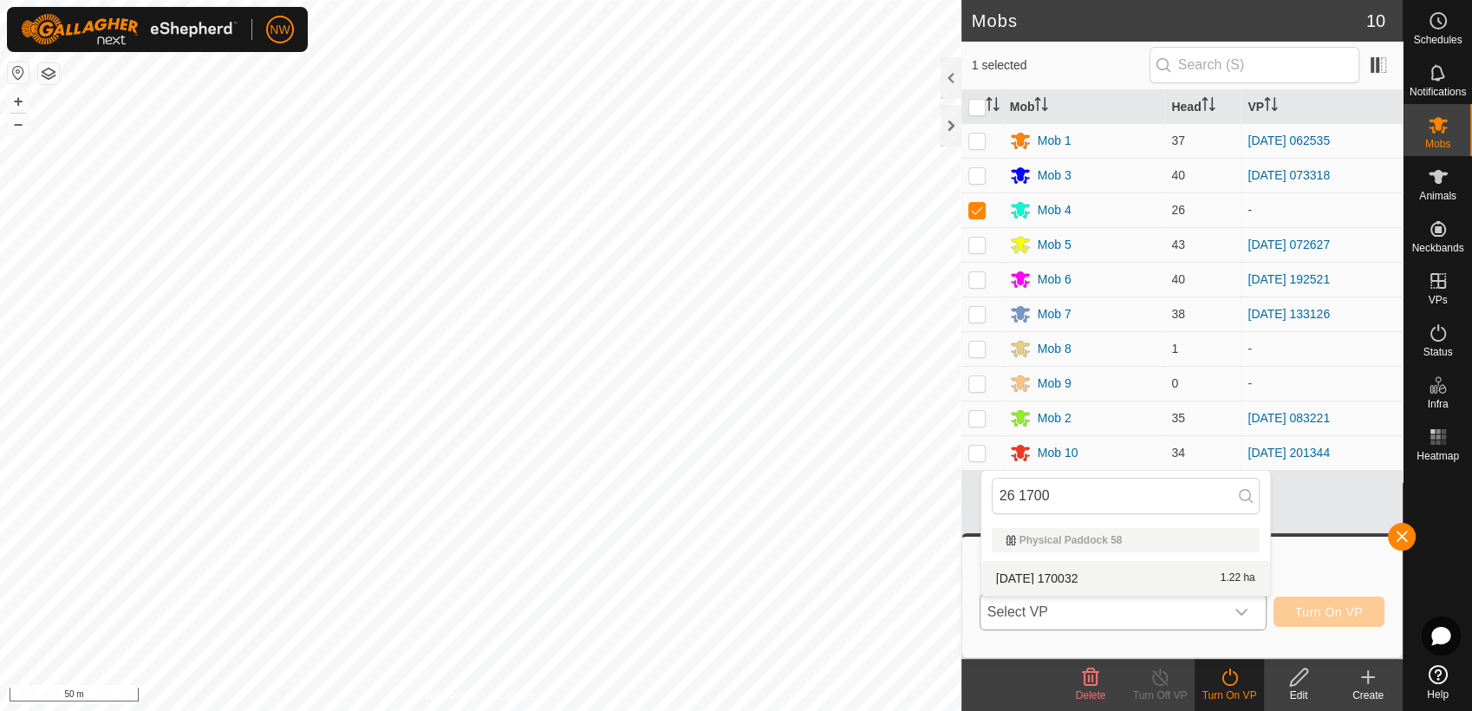
type input "26 1700"
click at [1076, 572] on li "[DATE] 170032 1.22 ha" at bounding box center [1125, 578] width 289 height 35
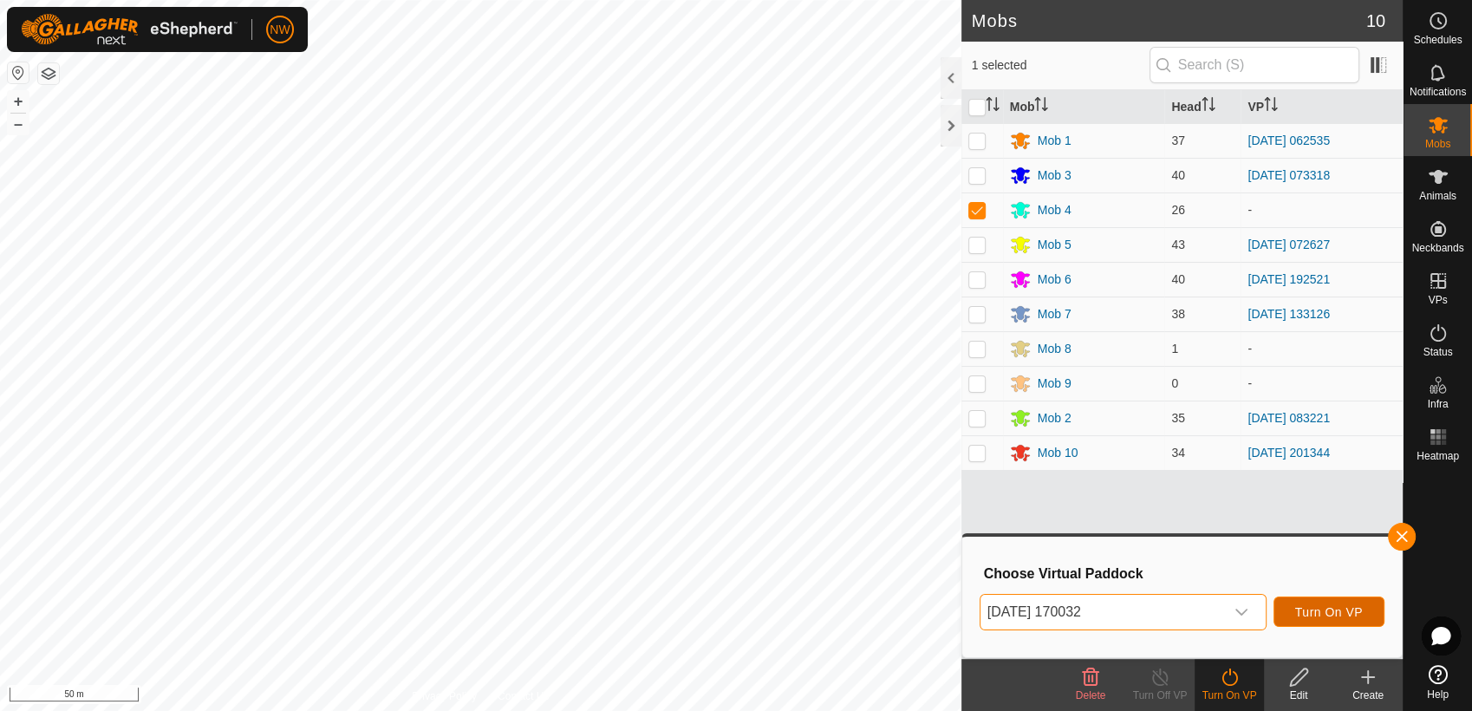
click at [1328, 602] on button "Turn On VP" at bounding box center [1328, 611] width 111 height 30
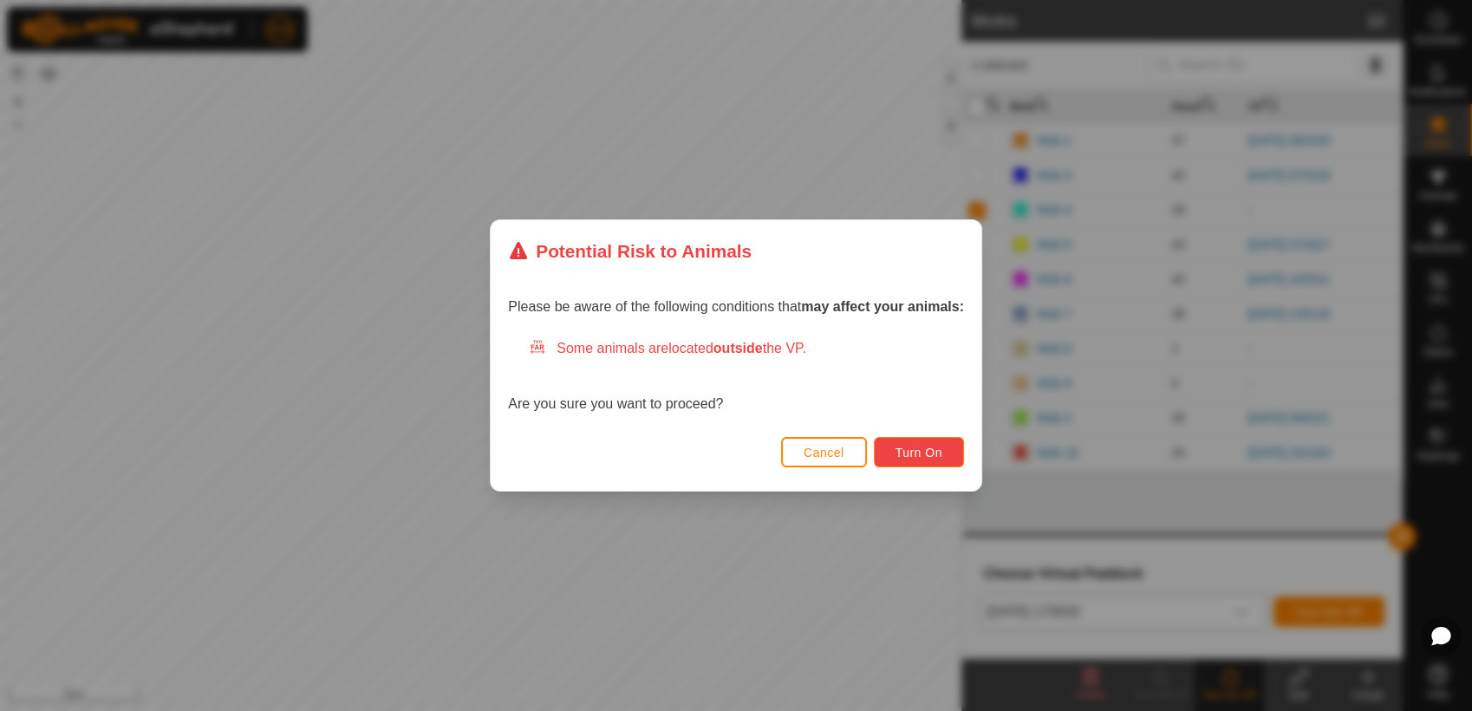
click at [921, 442] on button "Turn On" at bounding box center [919, 452] width 90 height 30
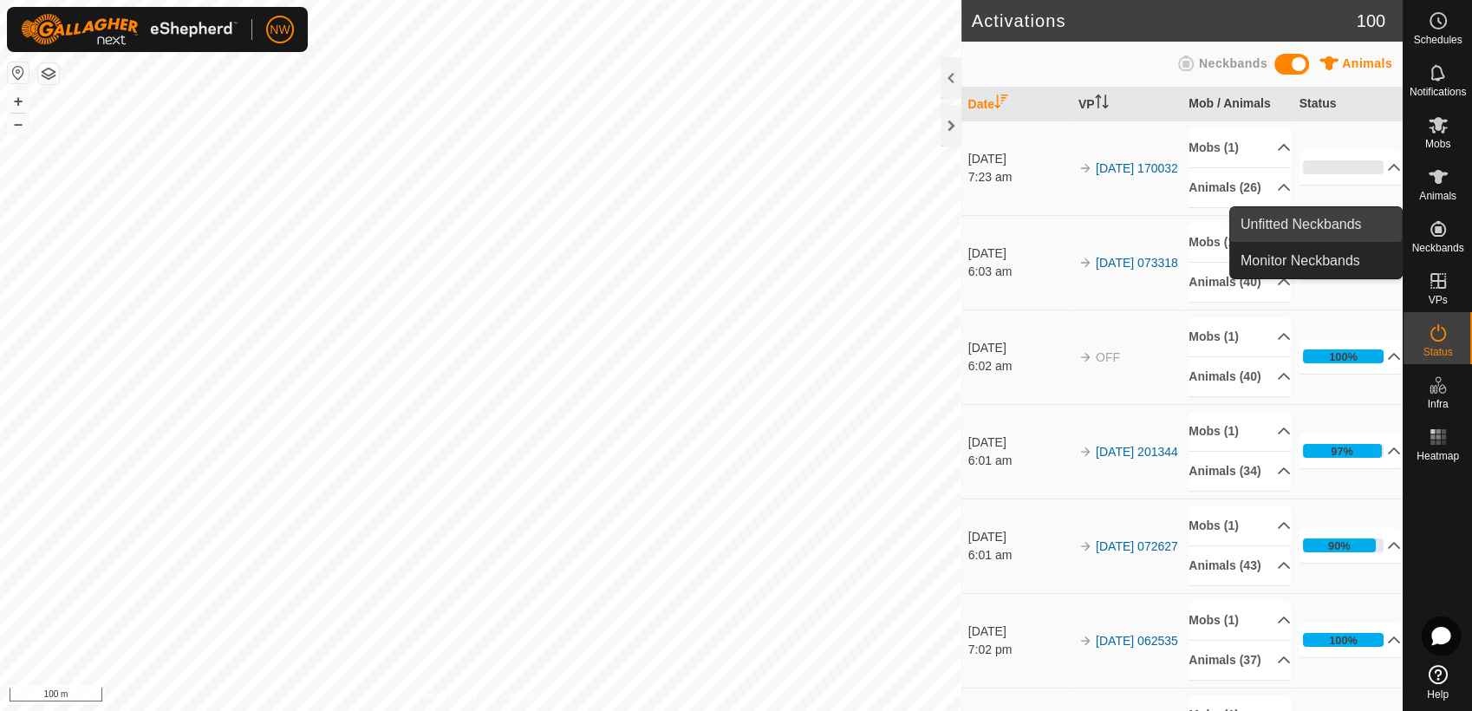
click at [1350, 219] on link "Unfitted Neckbands" at bounding box center [1316, 224] width 172 height 35
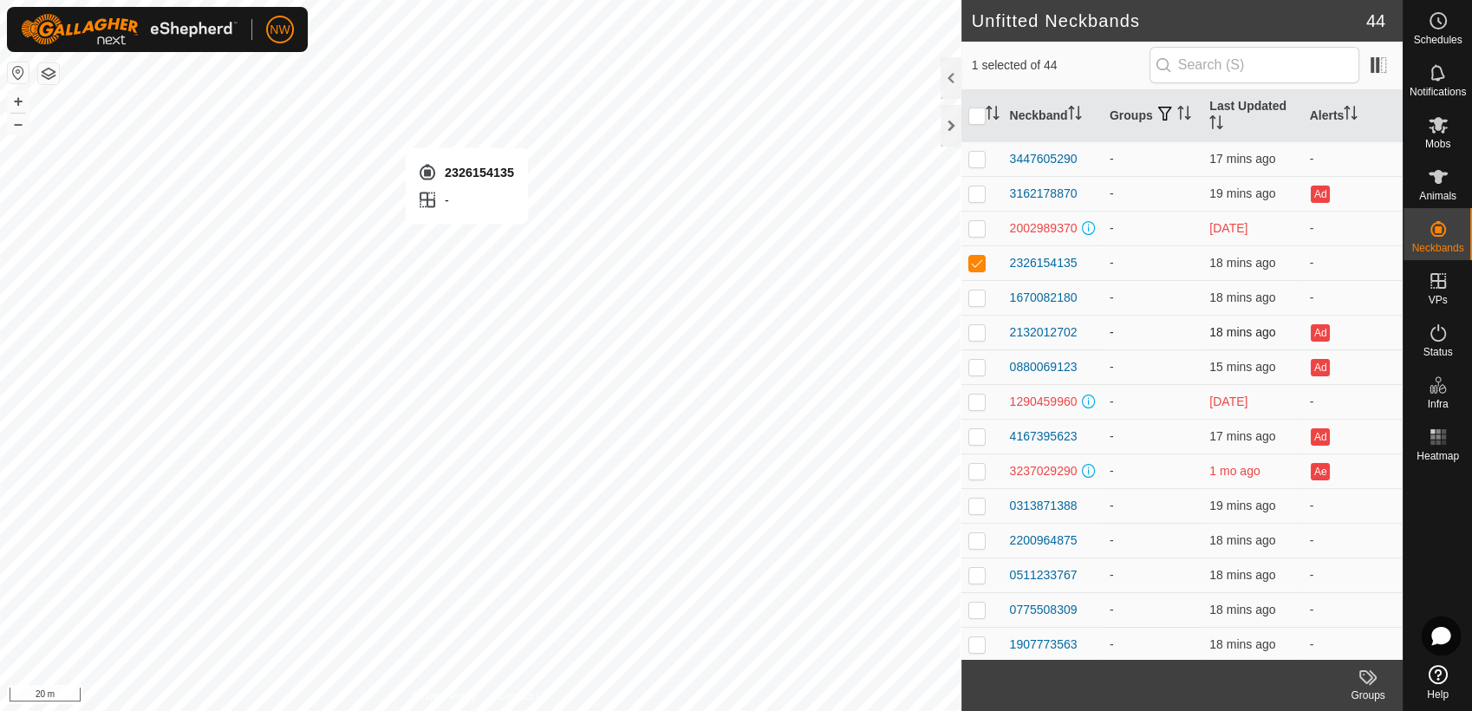
checkbox input "false"
